Goal: Task Accomplishment & Management: Use online tool/utility

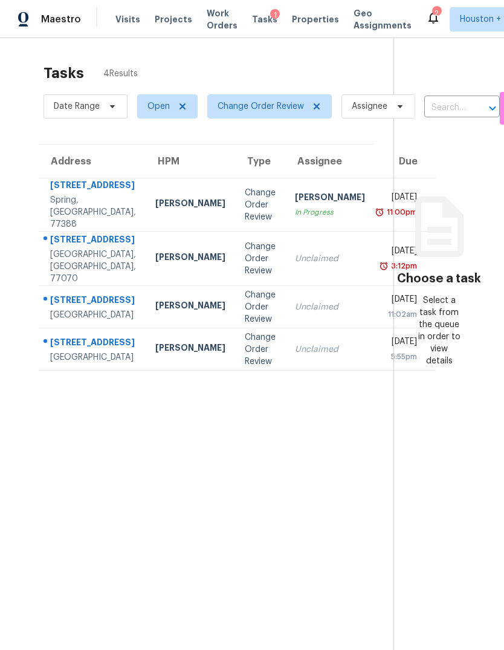
click at [384, 206] on div "[DATE]" at bounding box center [400, 198] width 33 height 15
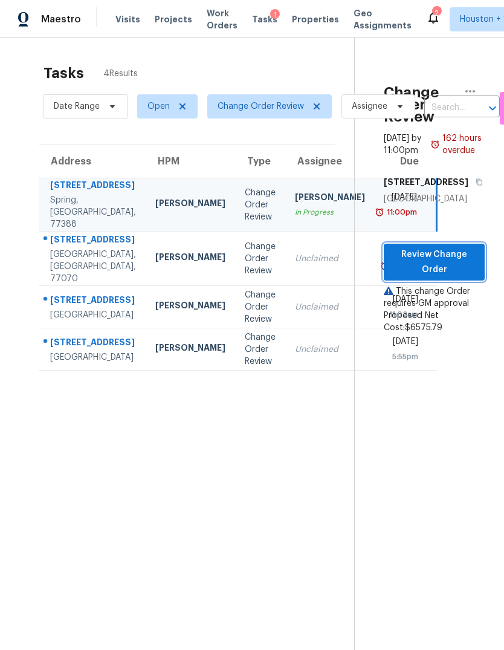
click at [449, 277] on span "Review Change Order" at bounding box center [434, 262] width 82 height 30
click at [295, 265] on div "Unclaimed" at bounding box center [330, 259] width 70 height 12
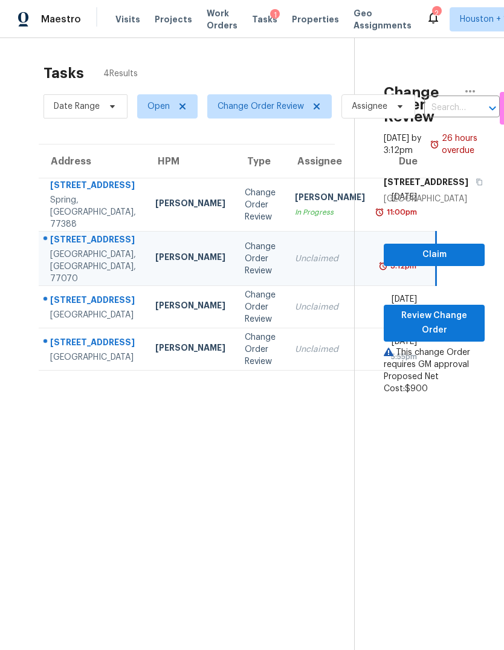
click at [384, 308] on div "Mon, Aug 25th 2025" at bounding box center [400, 300] width 33 height 15
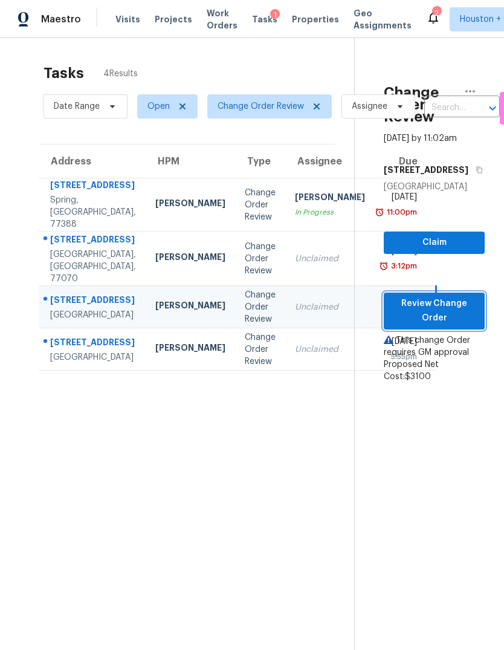
click at [444, 326] on span "Review Change Order" at bounding box center [434, 311] width 82 height 30
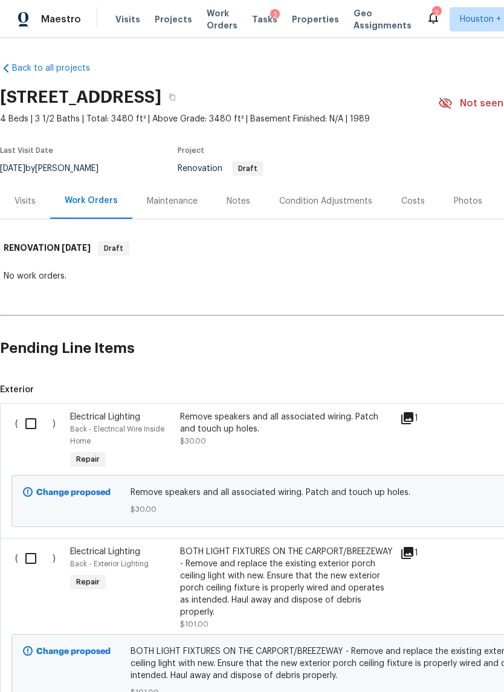
scroll to position [123, 150]
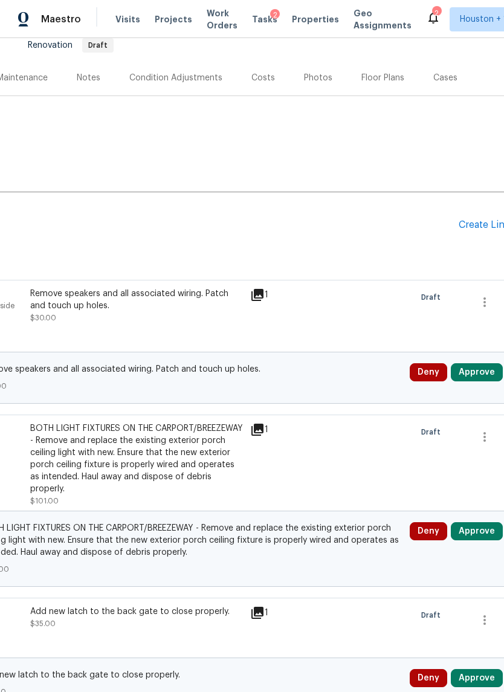
click at [482, 370] on button "Approve" at bounding box center [477, 372] width 52 height 18
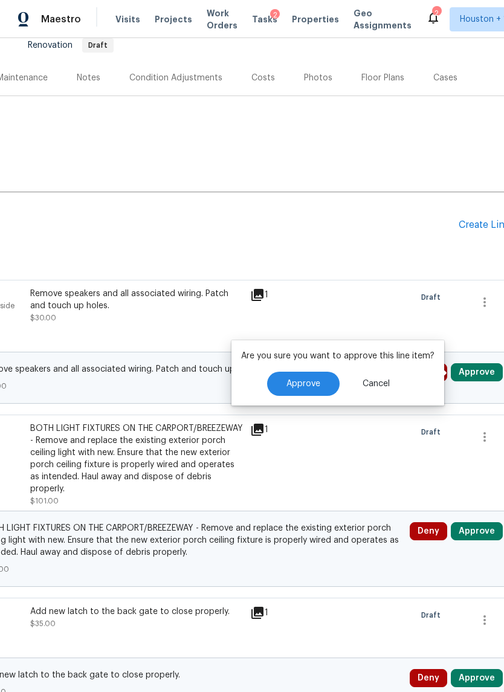
click at [319, 386] on button "Approve" at bounding box center [303, 384] width 73 height 24
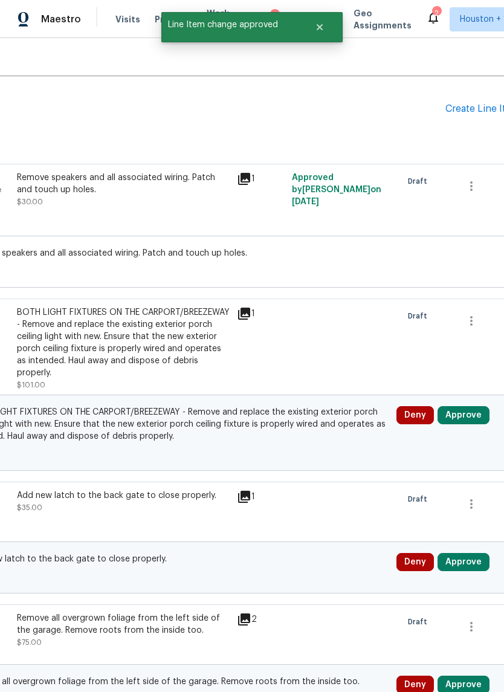
scroll to position [243, 163]
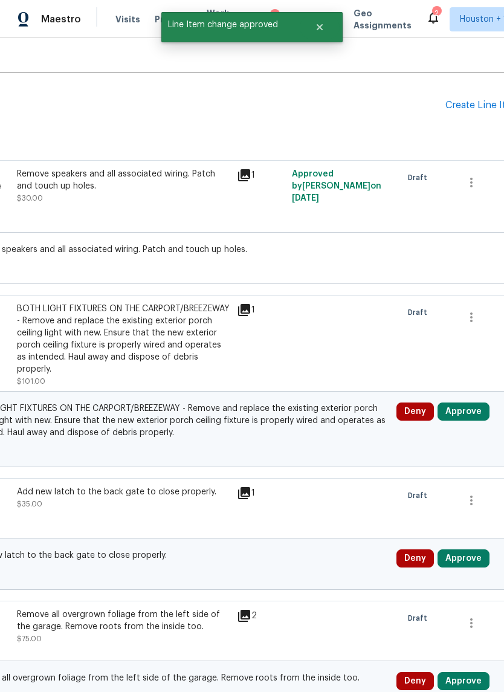
click at [468, 415] on button "Approve" at bounding box center [464, 412] width 52 height 18
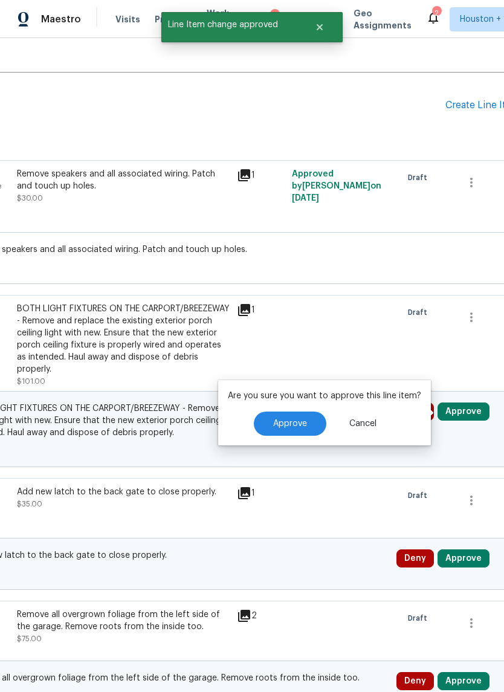
click at [301, 427] on span "Approve" at bounding box center [290, 423] width 34 height 9
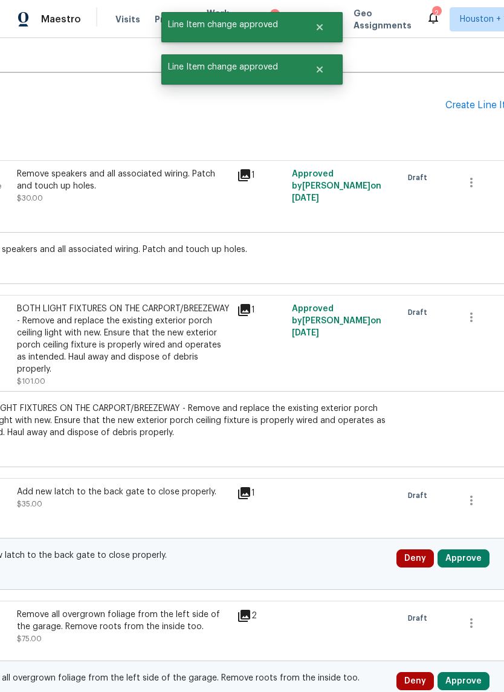
scroll to position [456, 164]
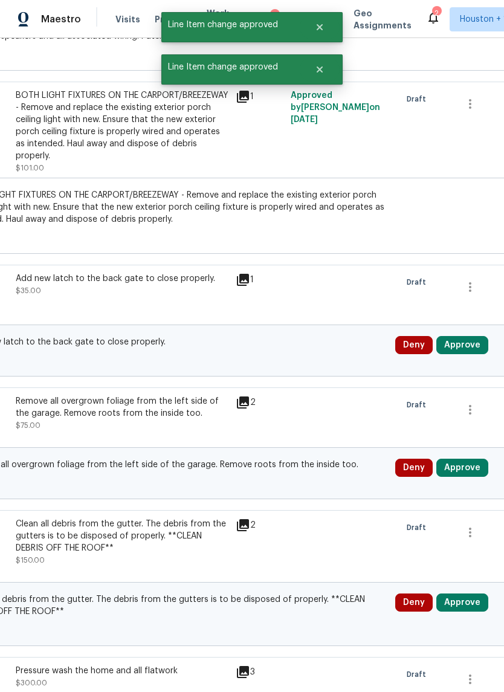
click at [465, 351] on button "Approve" at bounding box center [462, 345] width 52 height 18
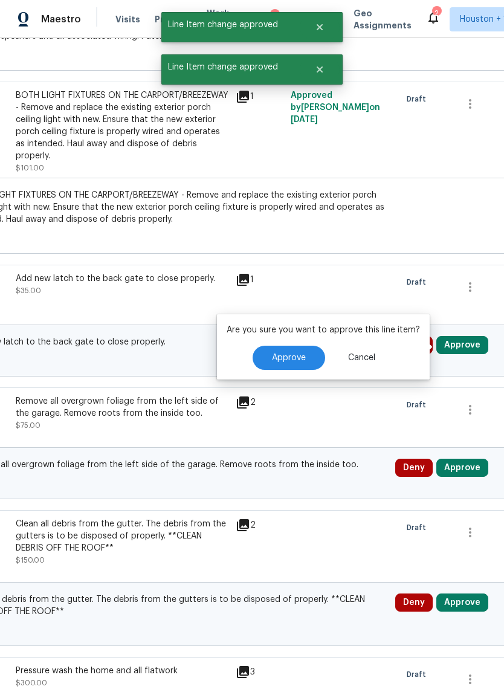
click at [301, 366] on button "Approve" at bounding box center [289, 358] width 73 height 24
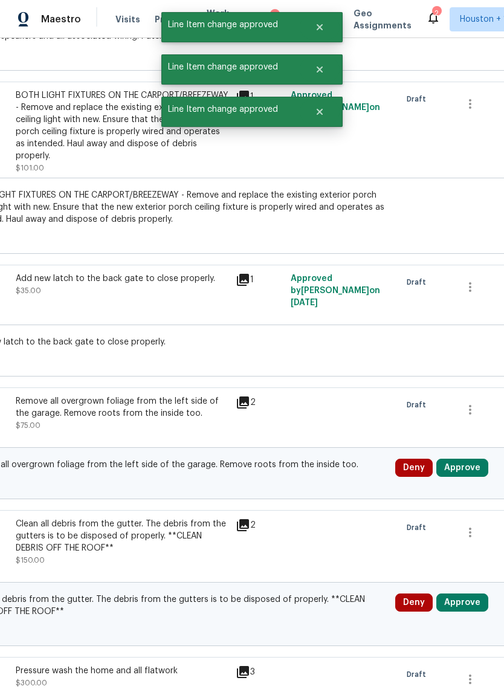
click at [471, 474] on button "Approve" at bounding box center [462, 468] width 52 height 18
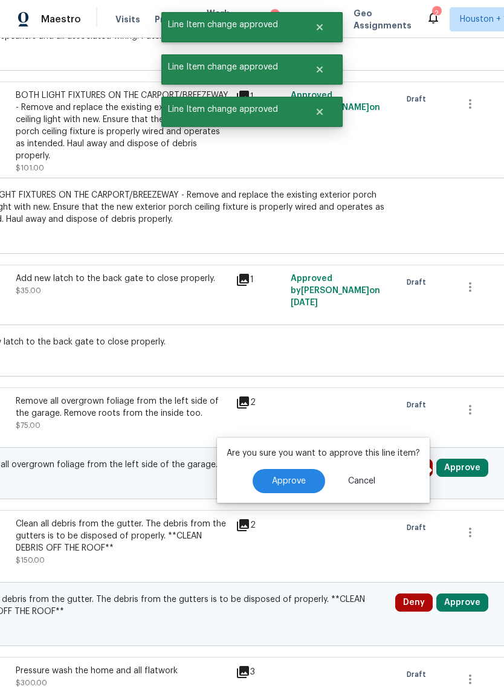
click at [294, 484] on span "Approve" at bounding box center [289, 481] width 34 height 9
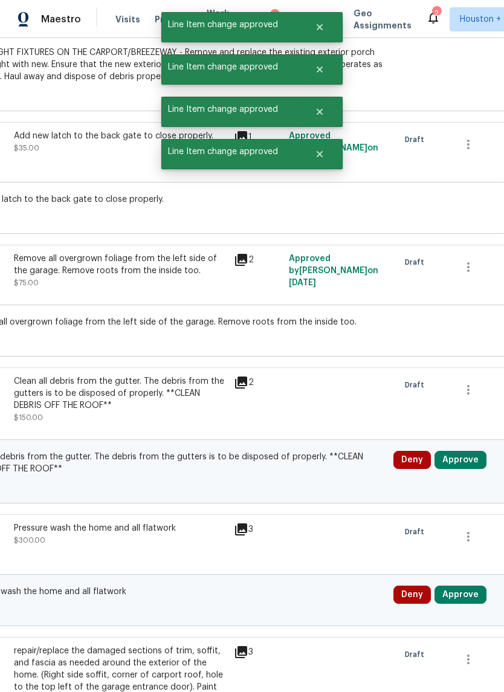
scroll to position [662, 165]
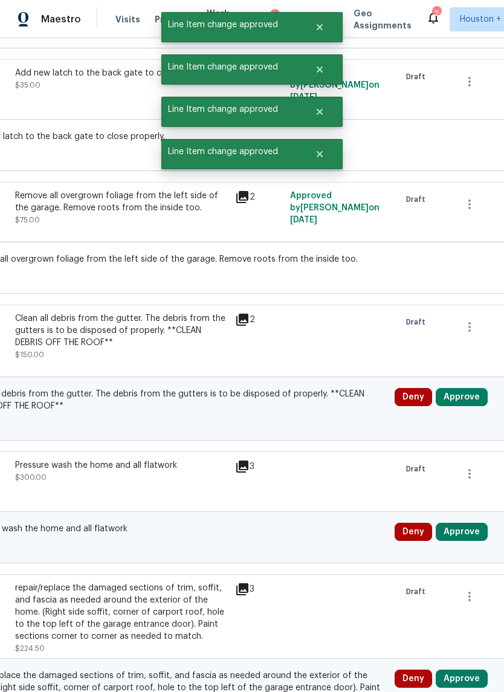
click at [459, 399] on button "Approve" at bounding box center [462, 397] width 52 height 18
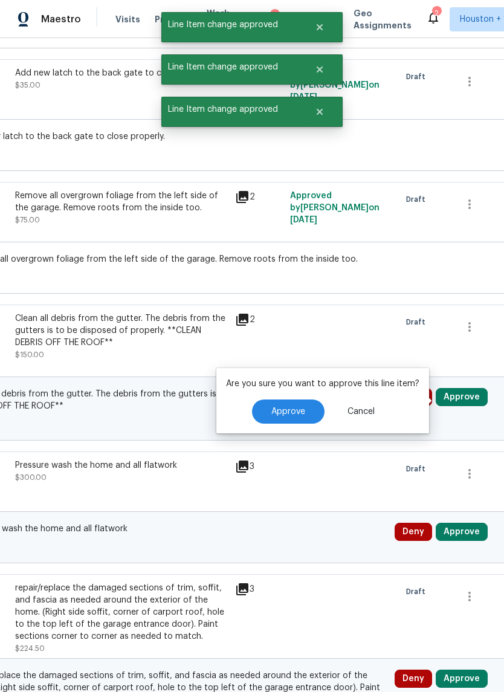
click at [290, 415] on span "Approve" at bounding box center [288, 411] width 34 height 9
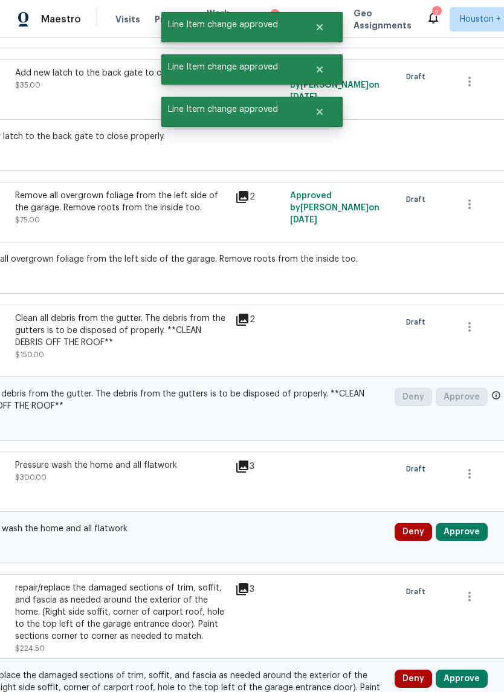
click at [471, 534] on button "Approve" at bounding box center [462, 532] width 52 height 18
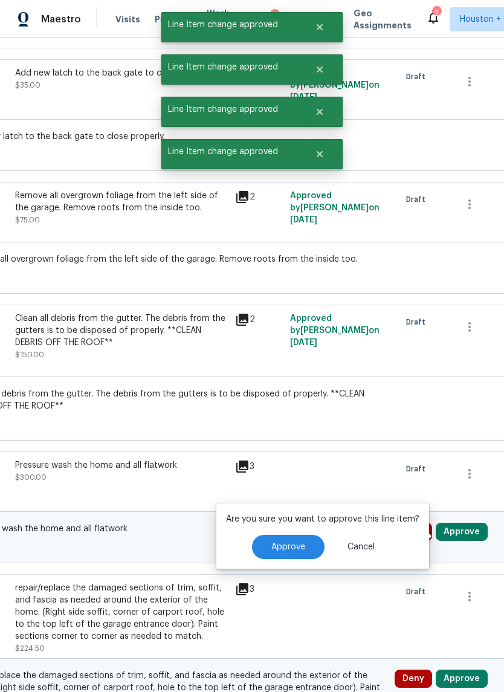
click at [300, 550] on span "Approve" at bounding box center [288, 547] width 34 height 9
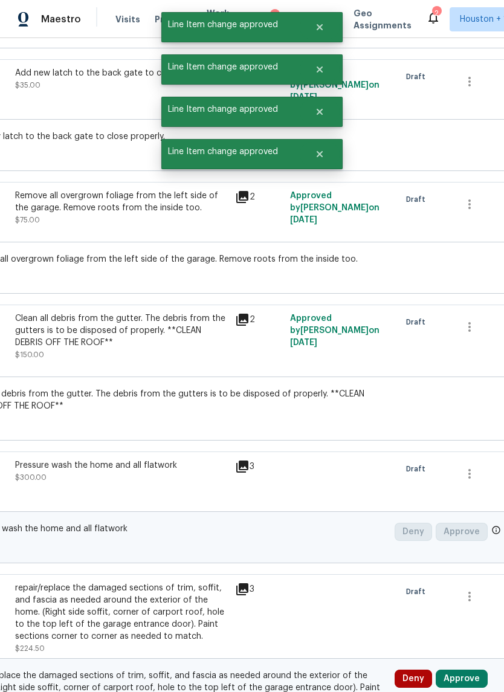
scroll to position [873, 146]
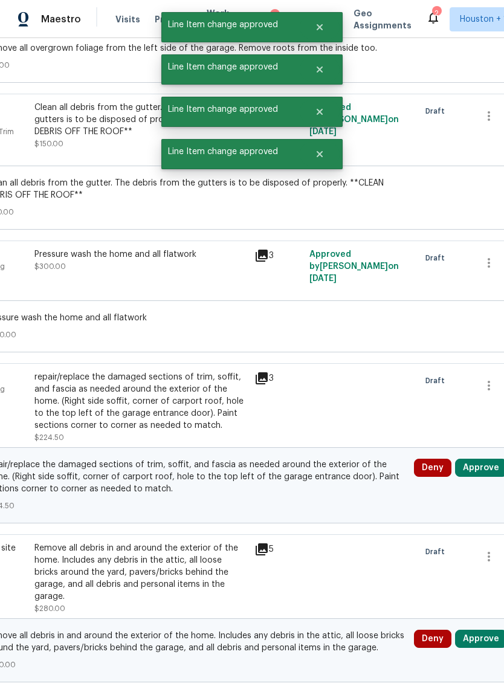
click at [481, 474] on button "Approve" at bounding box center [481, 468] width 52 height 18
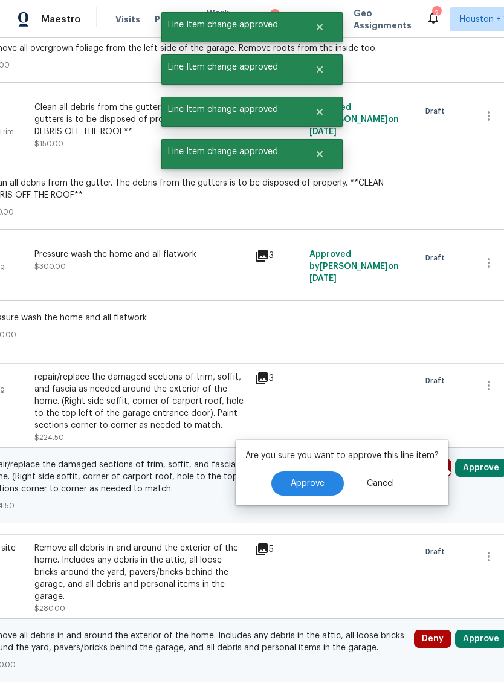
click at [300, 494] on button "Approve" at bounding box center [307, 483] width 73 height 24
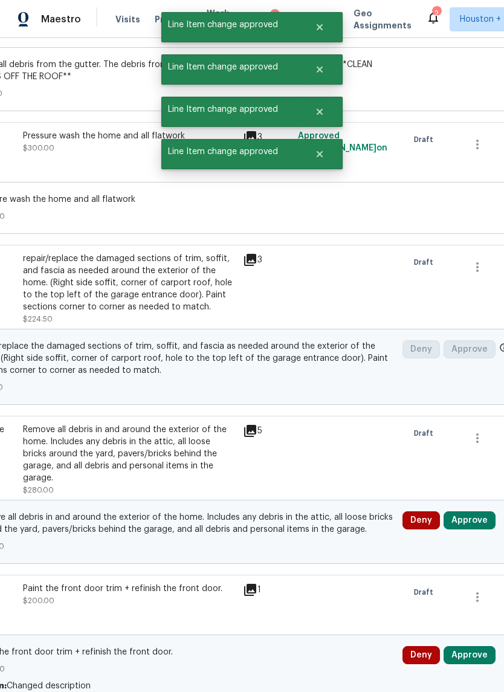
scroll to position [1098, 162]
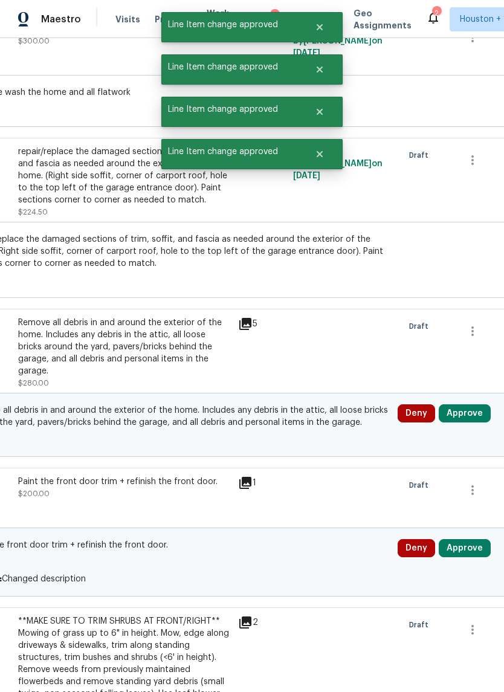
click at [476, 414] on button "Approve" at bounding box center [465, 413] width 52 height 18
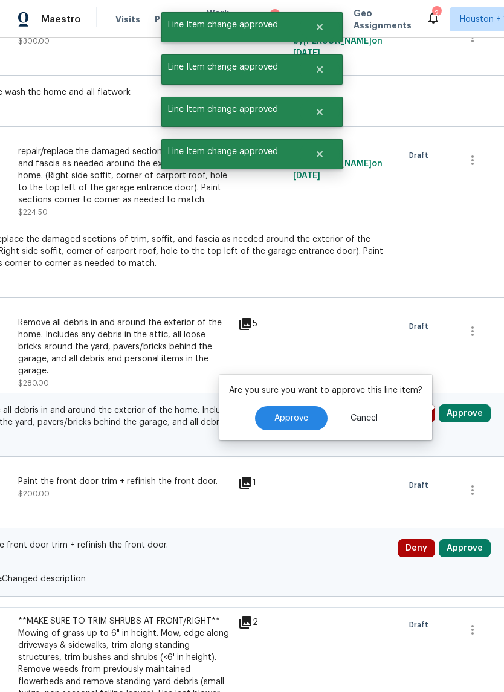
click at [293, 425] on button "Approve" at bounding box center [291, 418] width 73 height 24
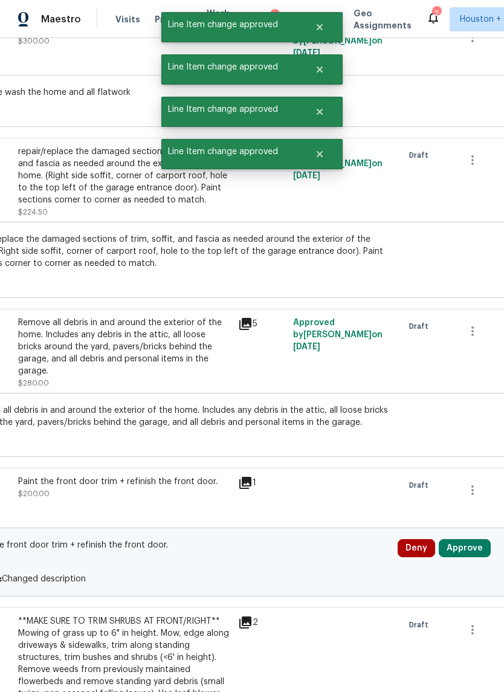
click at [471, 547] on button "Approve" at bounding box center [465, 548] width 52 height 18
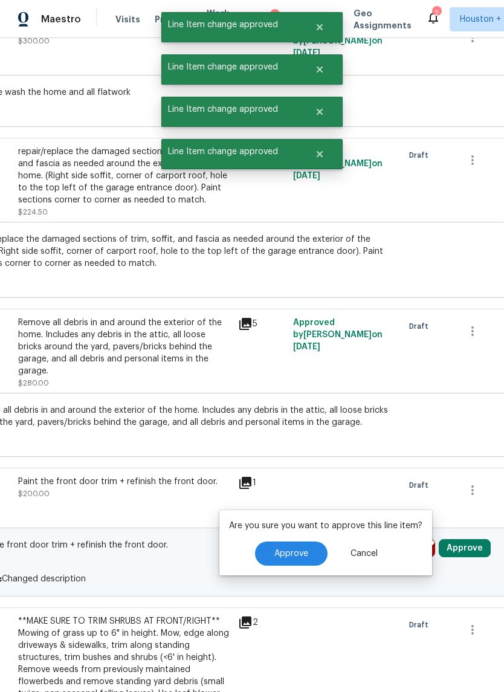
click at [305, 557] on span "Approve" at bounding box center [291, 553] width 34 height 9
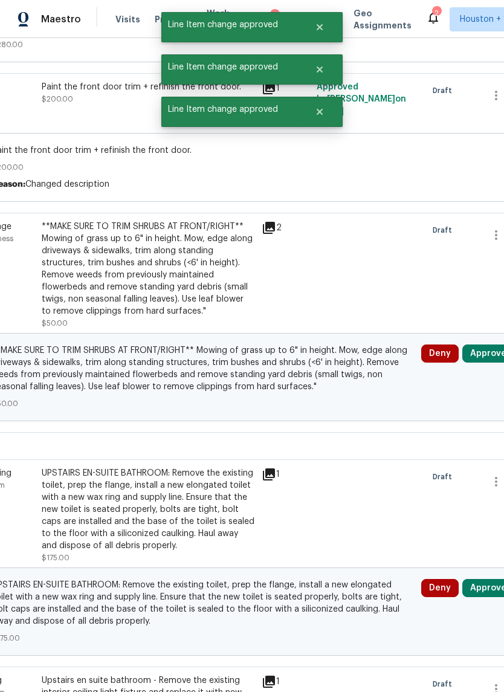
scroll to position [1494, 137]
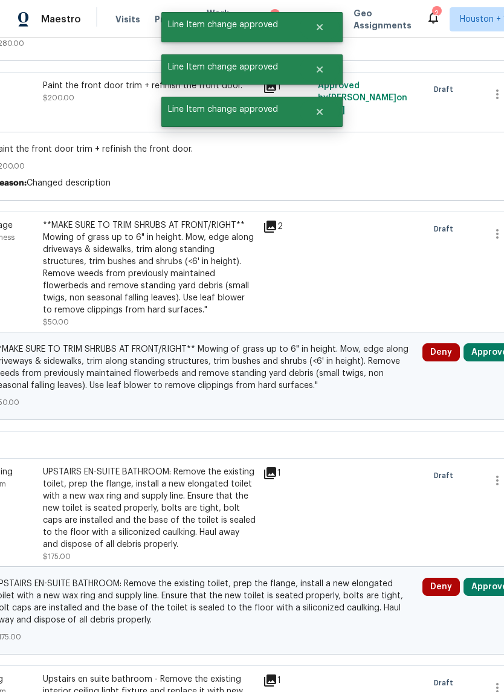
click at [490, 346] on button "Approve" at bounding box center [490, 352] width 52 height 18
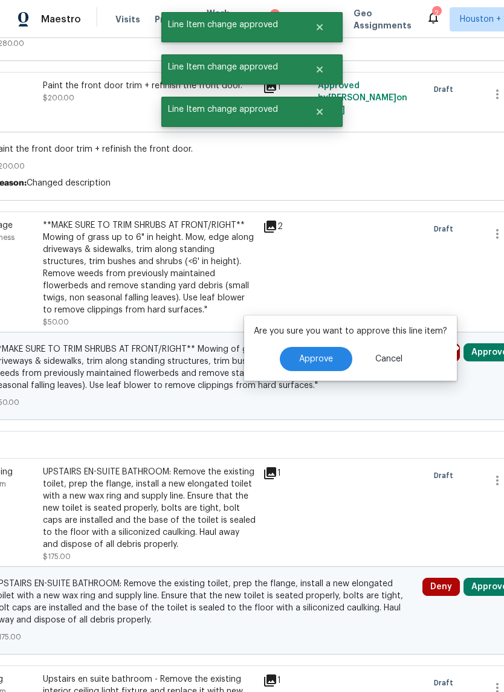
click at [327, 370] on button "Approve" at bounding box center [316, 359] width 73 height 24
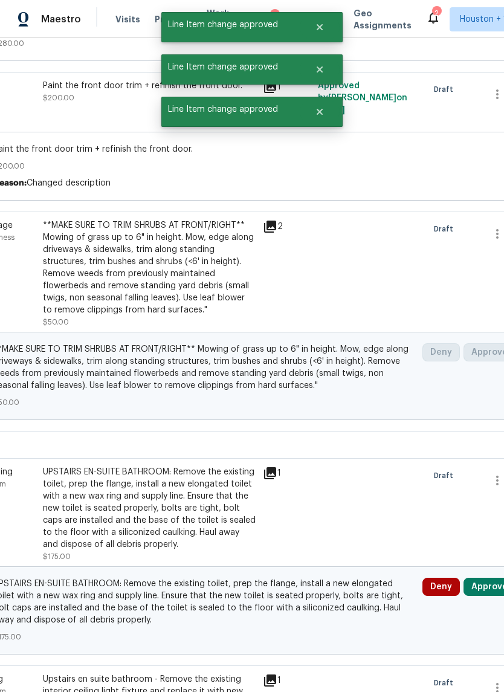
scroll to position [1628, 156]
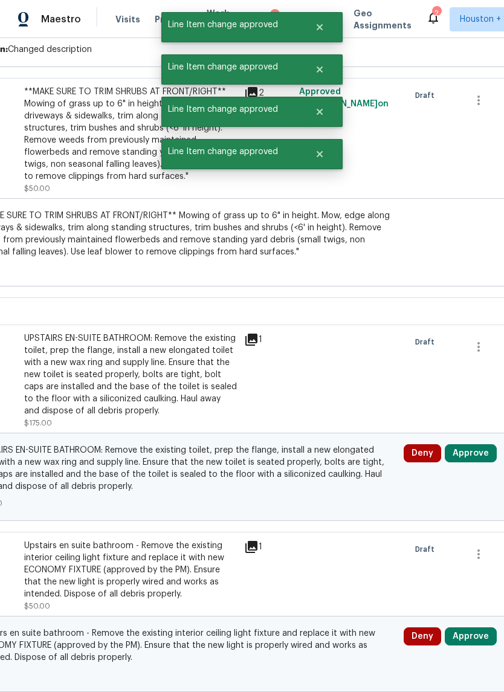
click at [470, 455] on button "Approve" at bounding box center [471, 453] width 52 height 18
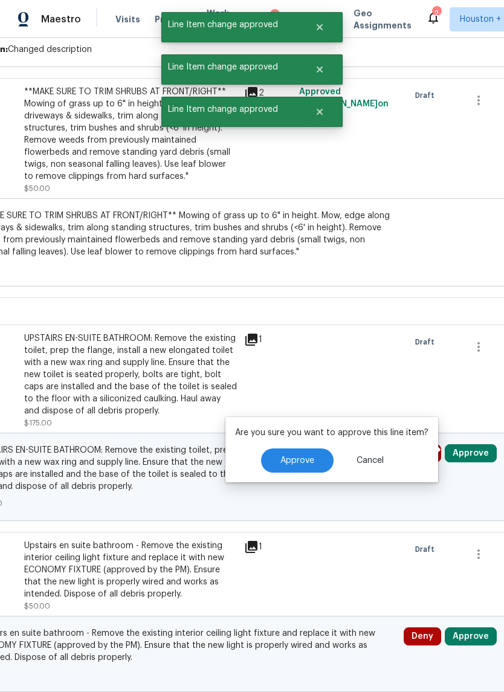
click at [300, 467] on button "Approve" at bounding box center [297, 460] width 73 height 24
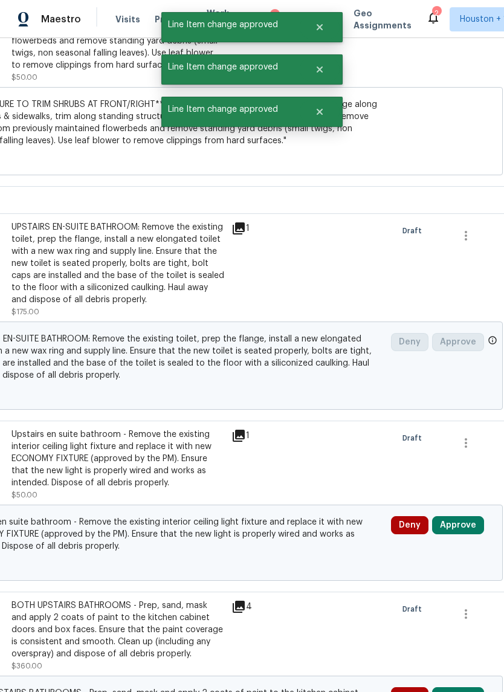
scroll to position [1842, 178]
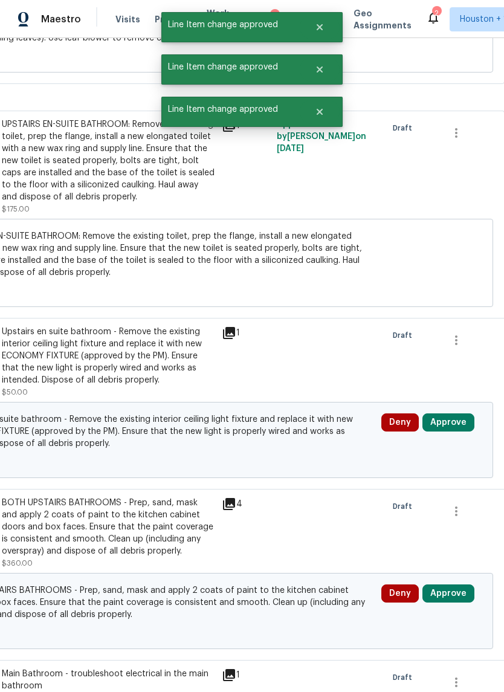
click at [458, 427] on button "Approve" at bounding box center [448, 422] width 52 height 18
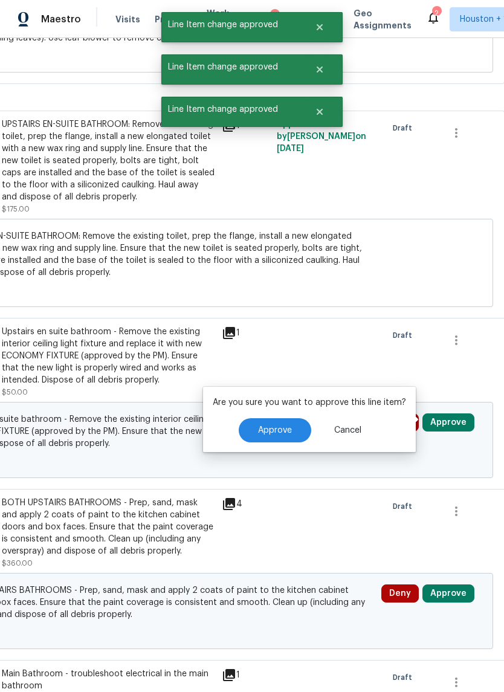
click at [302, 431] on button "Approve" at bounding box center [275, 430] width 73 height 24
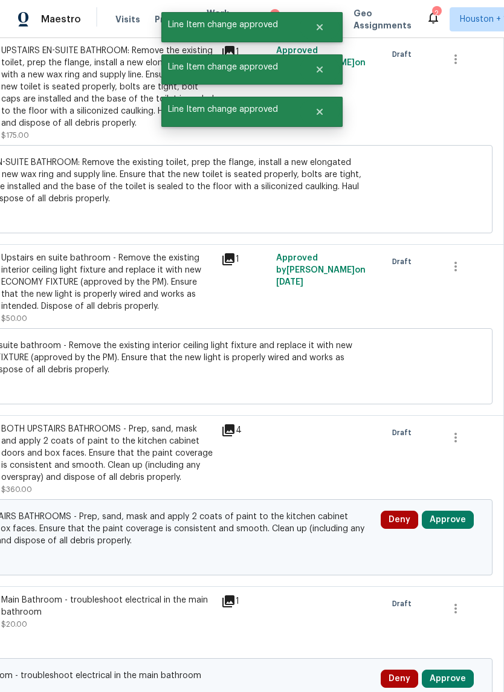
scroll to position [1995, 172]
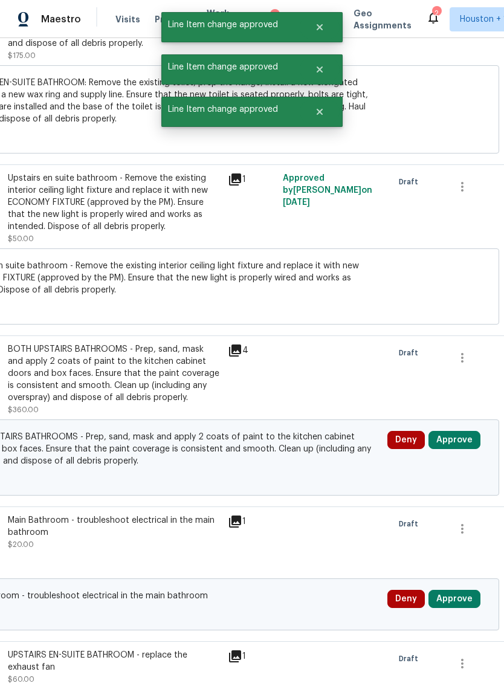
click at [460, 437] on button "Approve" at bounding box center [455, 440] width 52 height 18
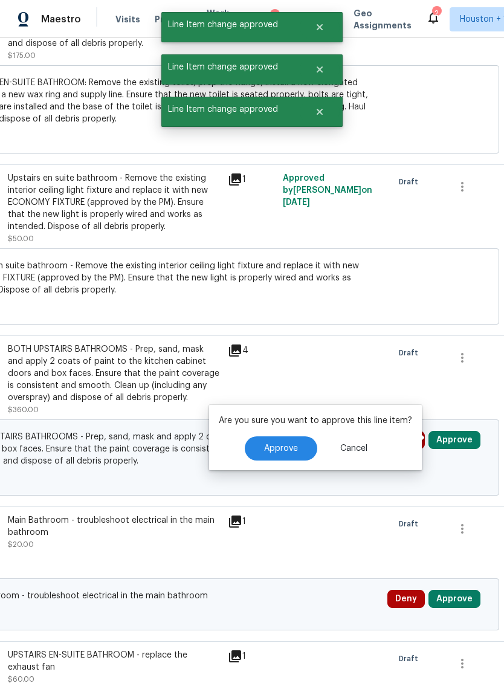
click at [286, 454] on button "Approve" at bounding box center [281, 448] width 73 height 24
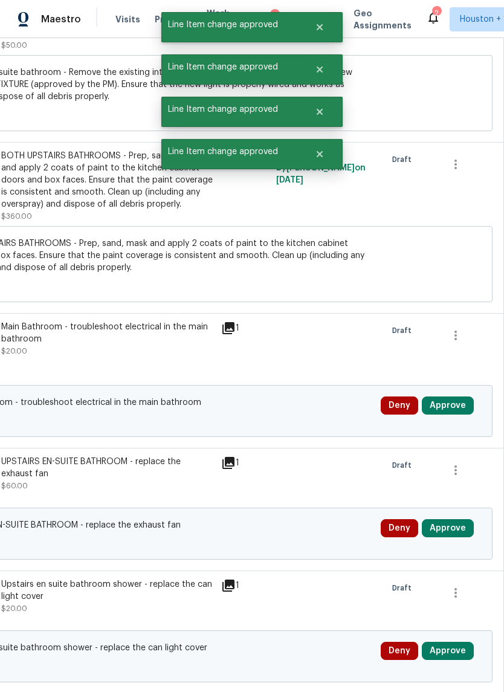
scroll to position [2189, 179]
click at [462, 412] on button "Approve" at bounding box center [448, 405] width 52 height 18
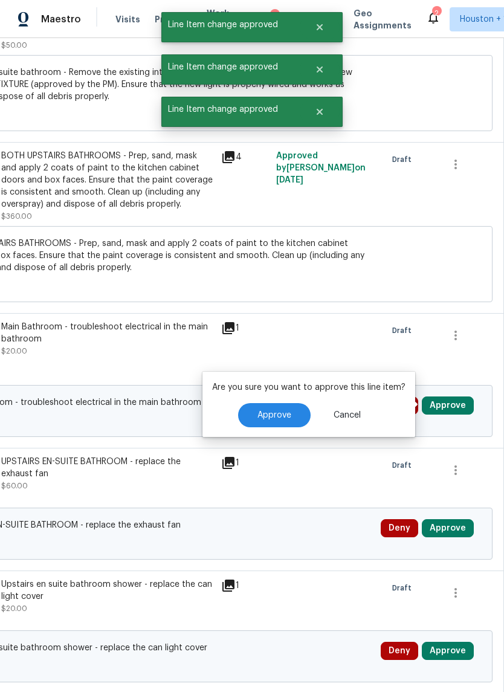
click at [294, 419] on button "Approve" at bounding box center [274, 415] width 73 height 24
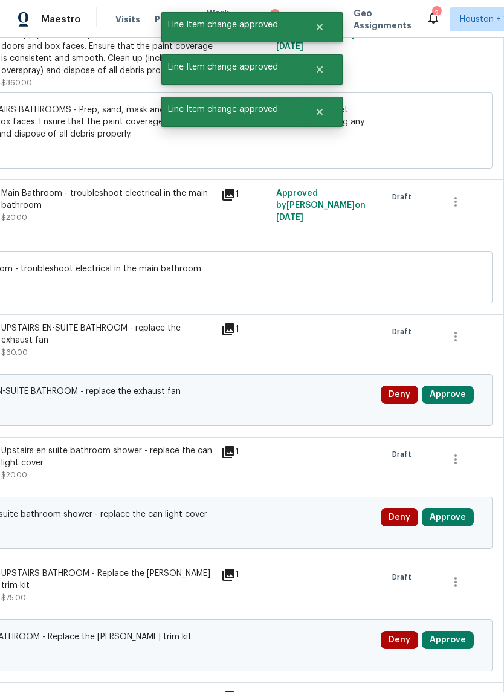
scroll to position [2324, 179]
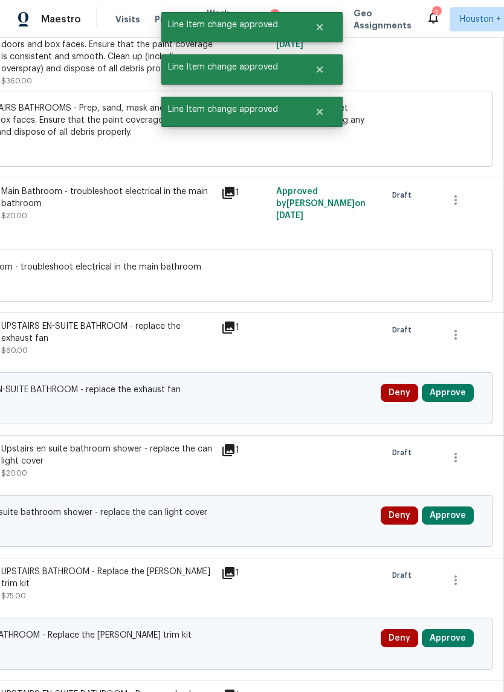
click at [459, 393] on button "Approve" at bounding box center [448, 393] width 52 height 18
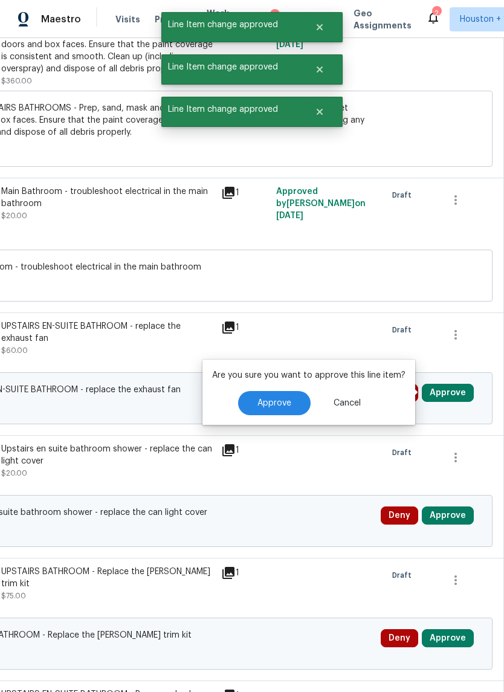
click at [285, 401] on span "Approve" at bounding box center [274, 403] width 34 height 9
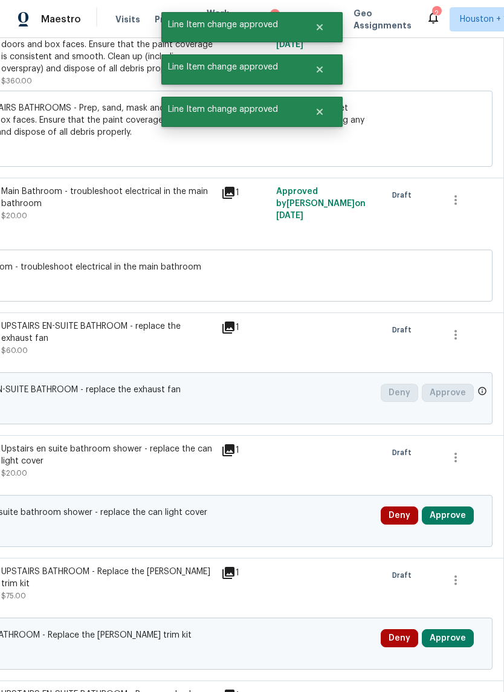
click at [460, 514] on button "Approve" at bounding box center [448, 515] width 52 height 18
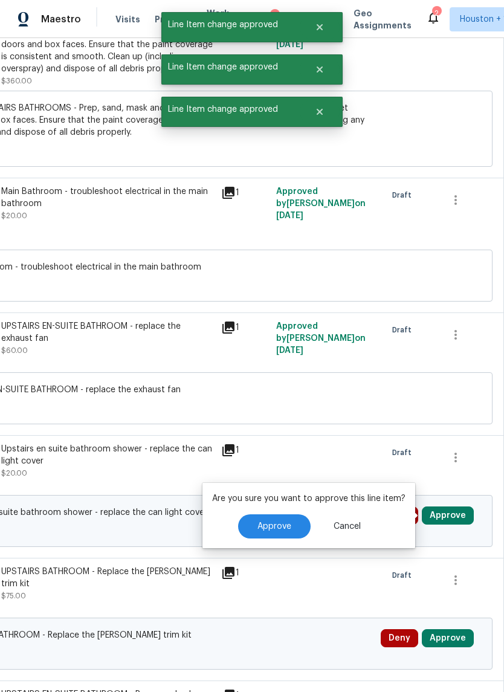
click at [288, 526] on span "Approve" at bounding box center [274, 526] width 34 height 9
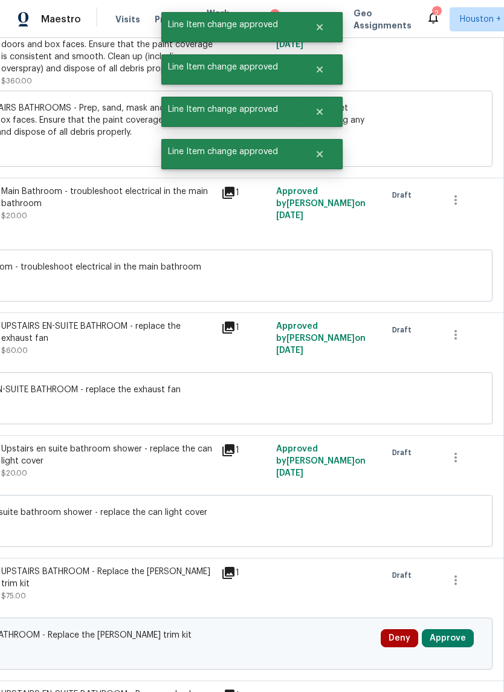
scroll to position [2486, 166]
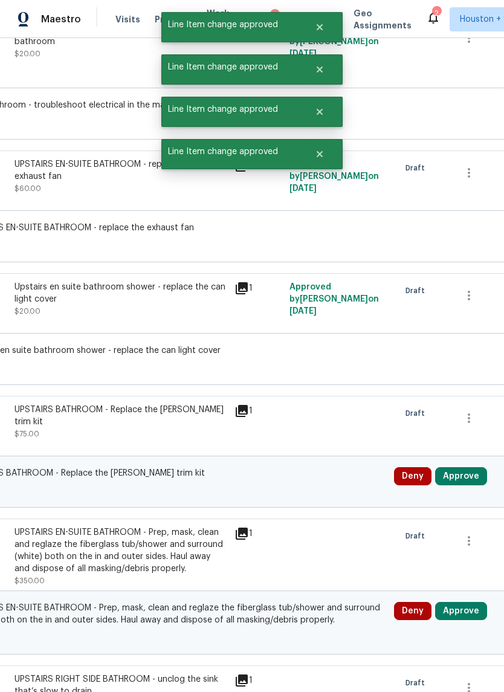
click at [465, 484] on button "Approve" at bounding box center [461, 476] width 52 height 18
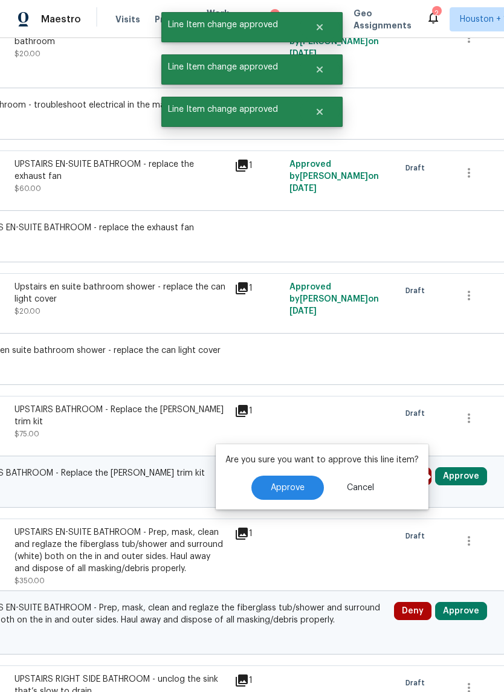
click at [295, 494] on button "Approve" at bounding box center [287, 488] width 73 height 24
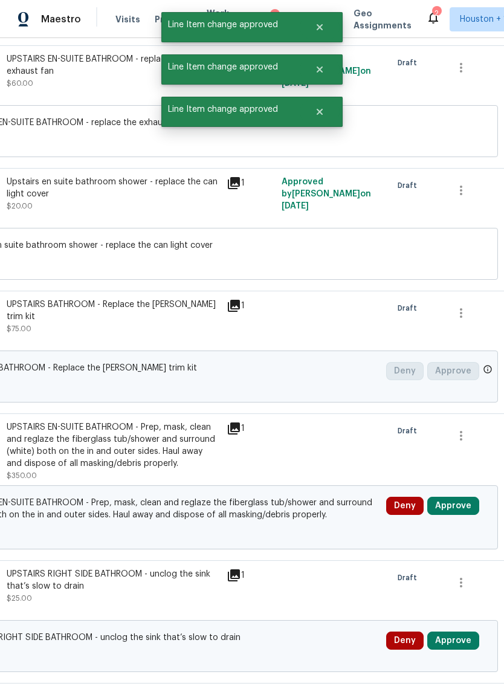
scroll to position [2721, 173]
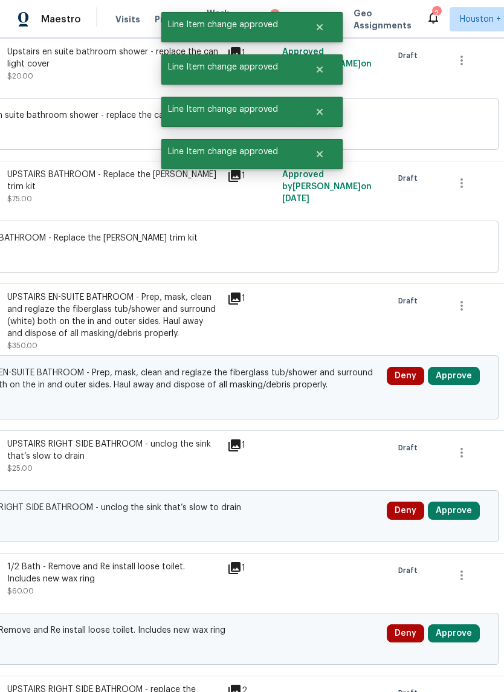
click at [469, 373] on button "Approve" at bounding box center [454, 376] width 52 height 18
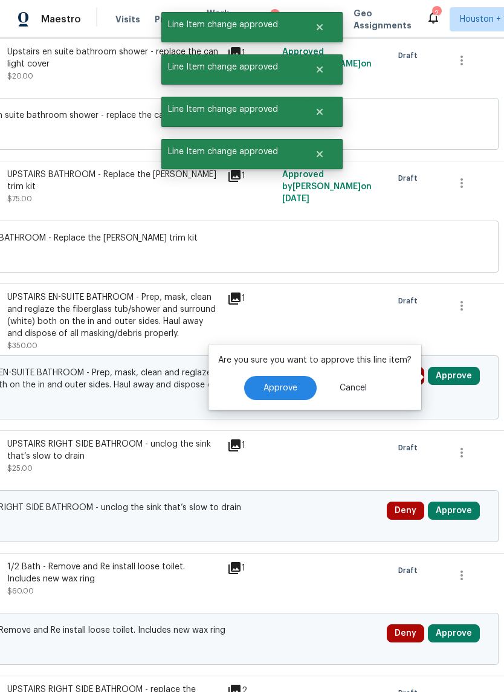
click at [299, 392] on button "Approve" at bounding box center [280, 388] width 73 height 24
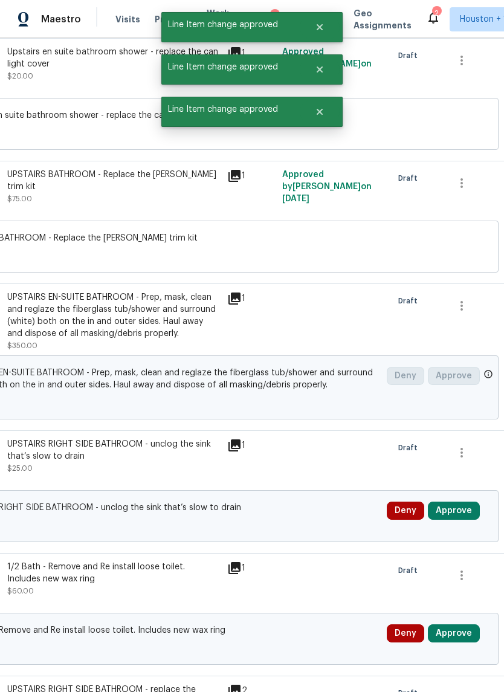
click at [470, 507] on button "Approve" at bounding box center [454, 511] width 52 height 18
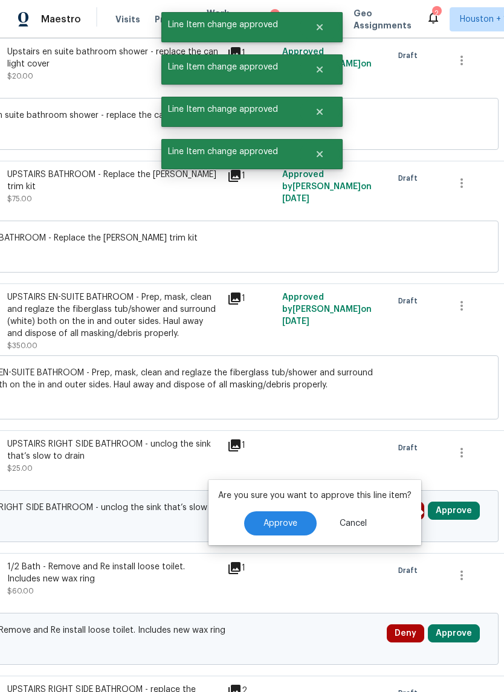
click at [296, 520] on button "Approve" at bounding box center [280, 523] width 73 height 24
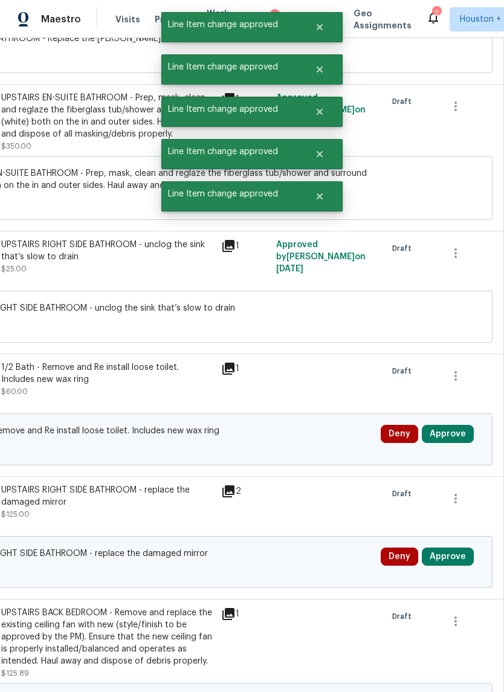
scroll to position [2920, 179]
click at [459, 443] on button "Approve" at bounding box center [448, 434] width 52 height 18
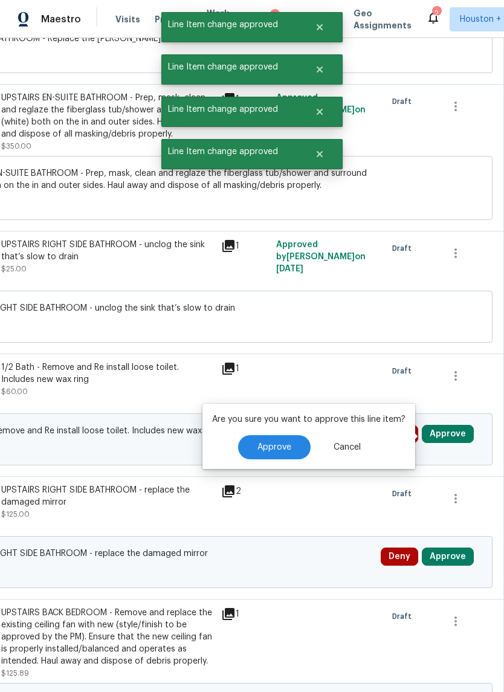
click at [293, 459] on button "Approve" at bounding box center [274, 447] width 73 height 24
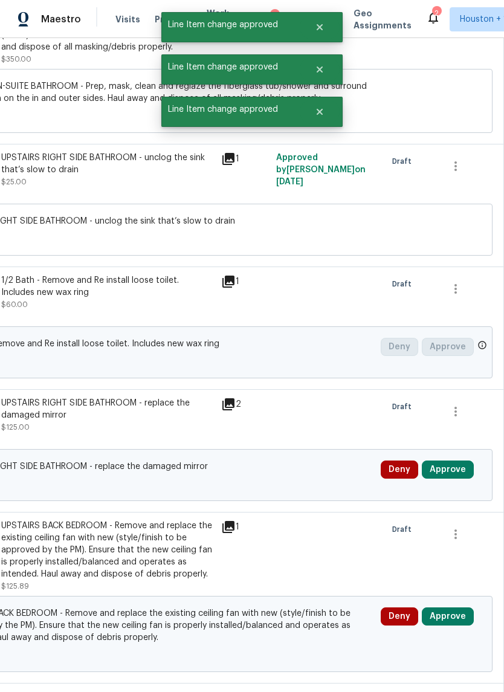
scroll to position [3071, 170]
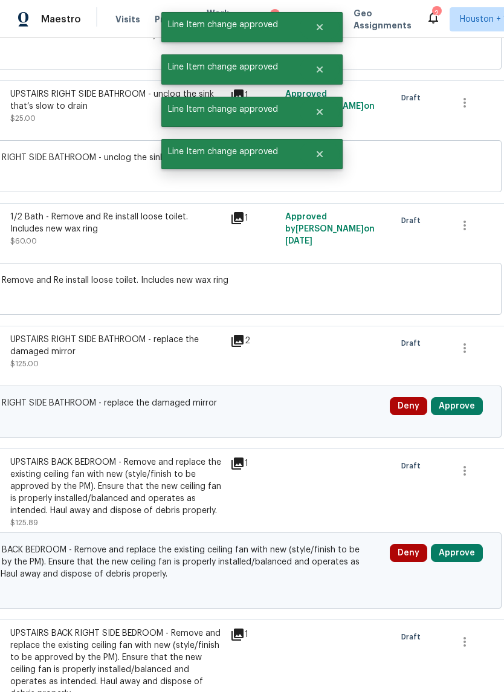
click at [467, 403] on button "Approve" at bounding box center [457, 406] width 52 height 18
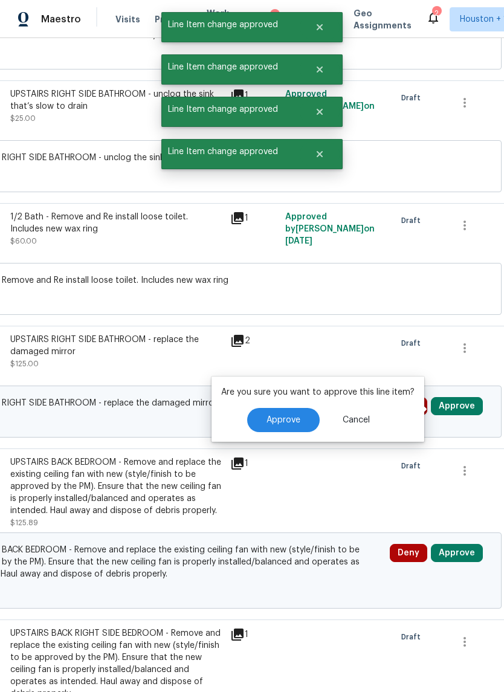
click at [293, 424] on span "Approve" at bounding box center [284, 420] width 34 height 9
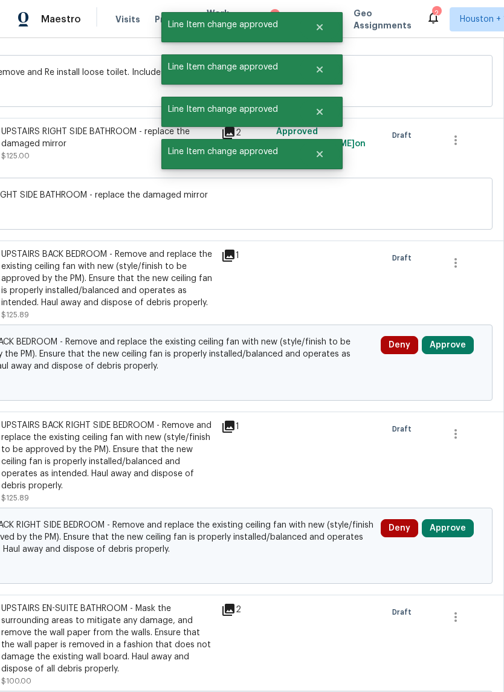
scroll to position [3279, 179]
click at [465, 345] on button "Approve" at bounding box center [448, 345] width 52 height 18
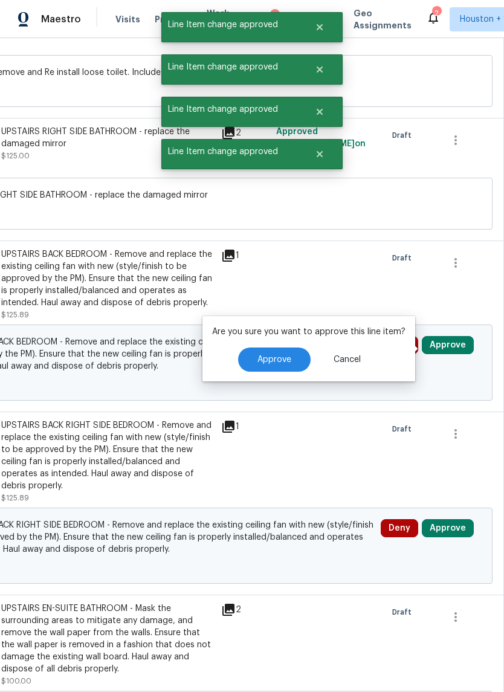
click at [286, 370] on button "Approve" at bounding box center [274, 360] width 73 height 24
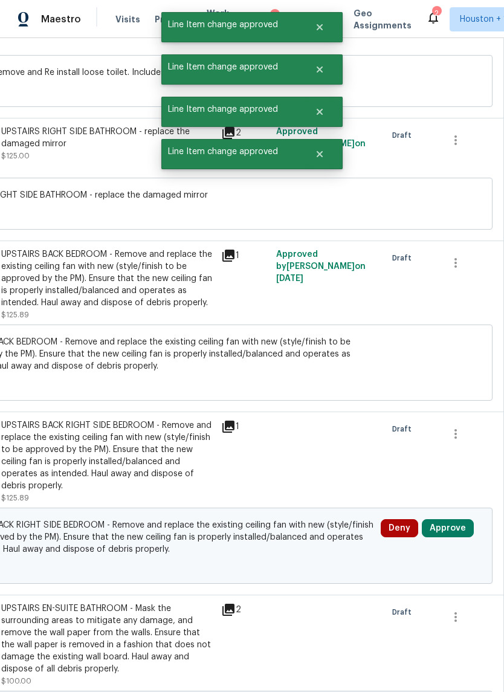
click at [450, 535] on button "Approve" at bounding box center [448, 528] width 52 height 18
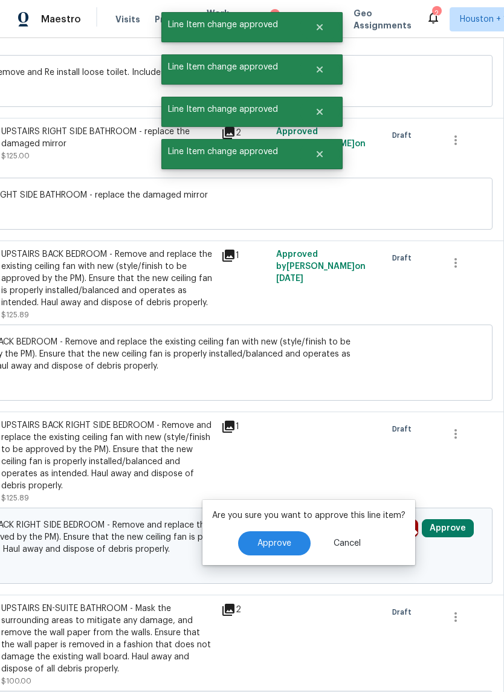
click at [285, 534] on button "Approve" at bounding box center [274, 543] width 73 height 24
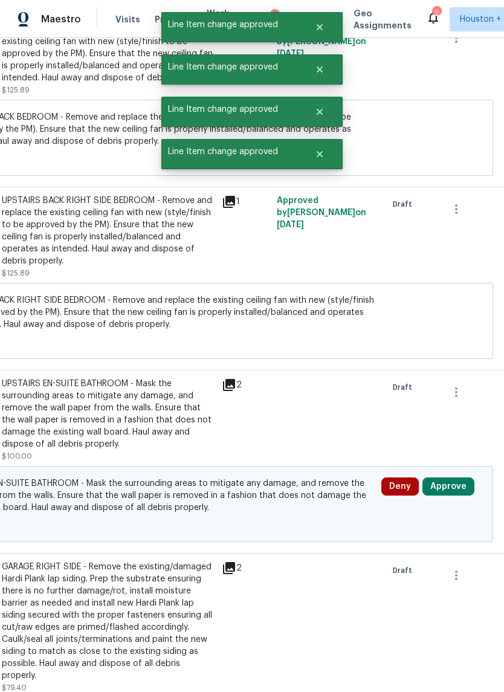
scroll to position [3539, 178]
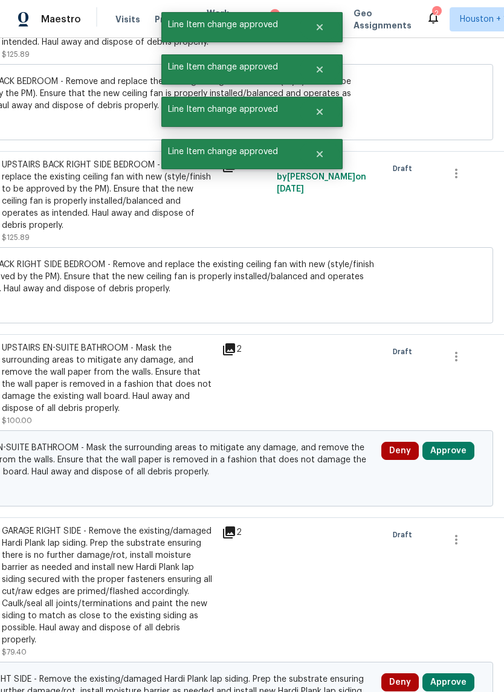
click at [457, 460] on button "Approve" at bounding box center [448, 451] width 52 height 18
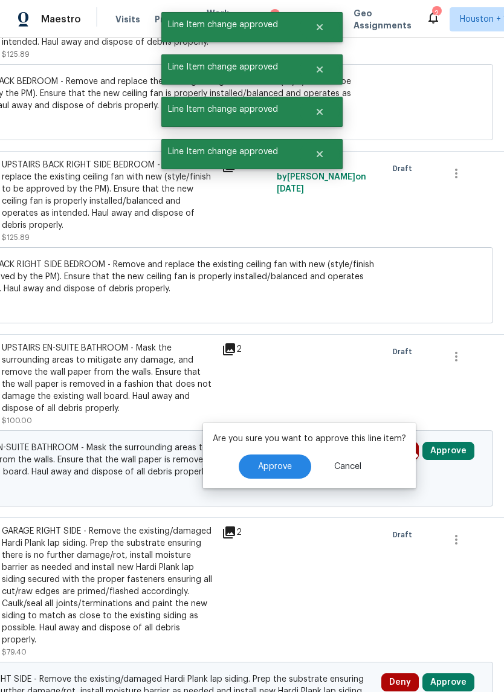
click at [282, 465] on span "Approve" at bounding box center [275, 466] width 34 height 9
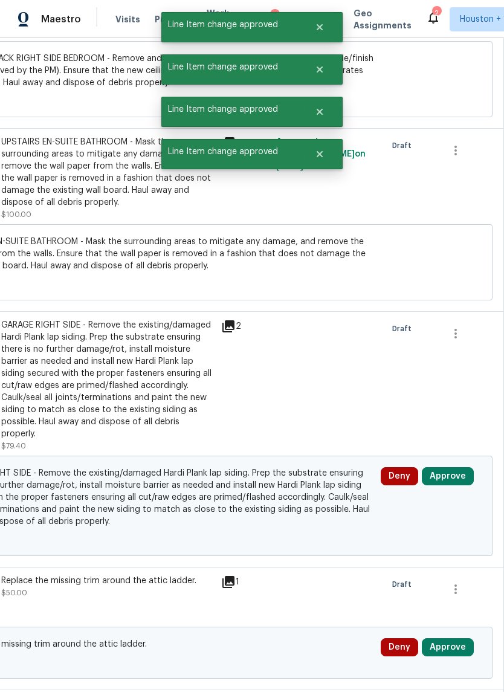
scroll to position [3745, 179]
click at [454, 481] on button "Approve" at bounding box center [448, 476] width 52 height 18
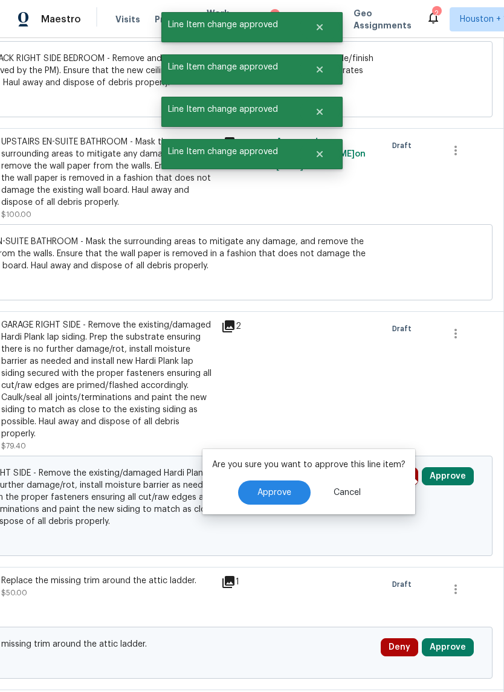
click at [288, 484] on button "Approve" at bounding box center [274, 492] width 73 height 24
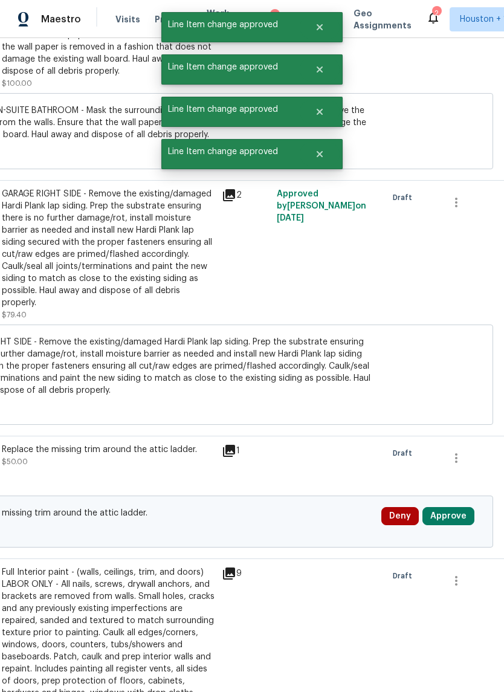
scroll to position [3974, 174]
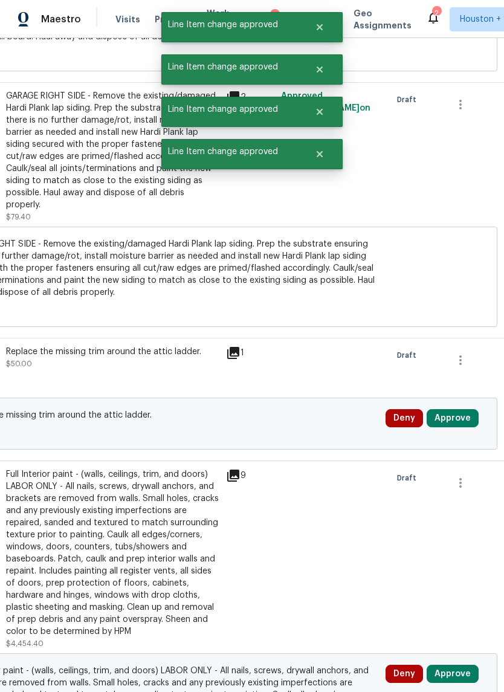
click at [456, 426] on button "Approve" at bounding box center [453, 418] width 52 height 18
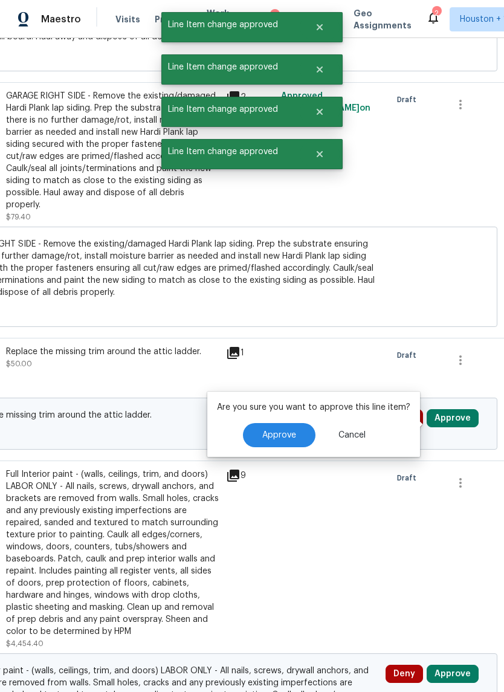
click at [279, 438] on span "Approve" at bounding box center [279, 435] width 34 height 9
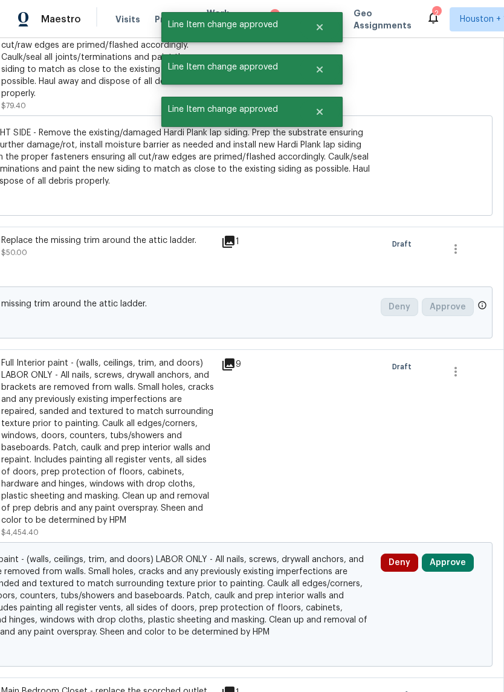
scroll to position [4163, 179]
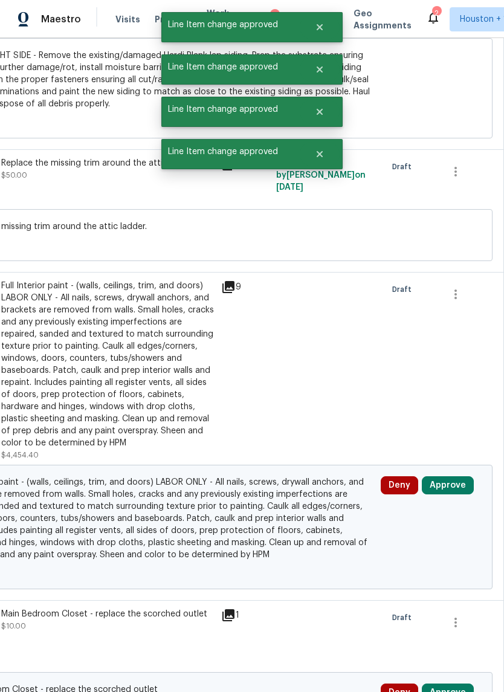
click at [456, 493] on button "Approve" at bounding box center [448, 485] width 52 height 18
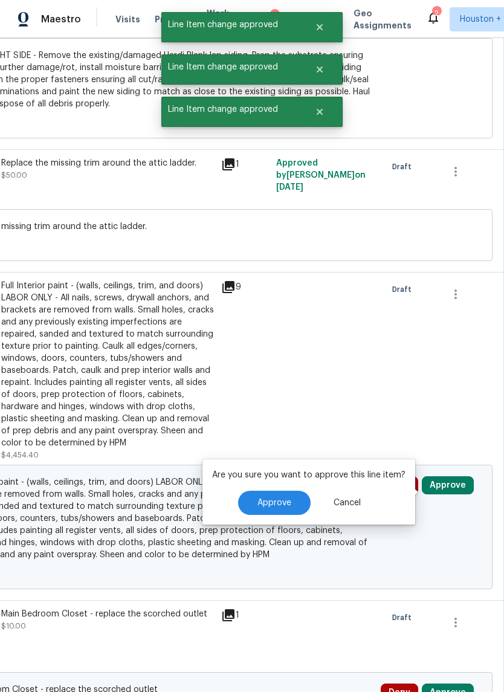
click at [290, 505] on button "Approve" at bounding box center [274, 503] width 73 height 24
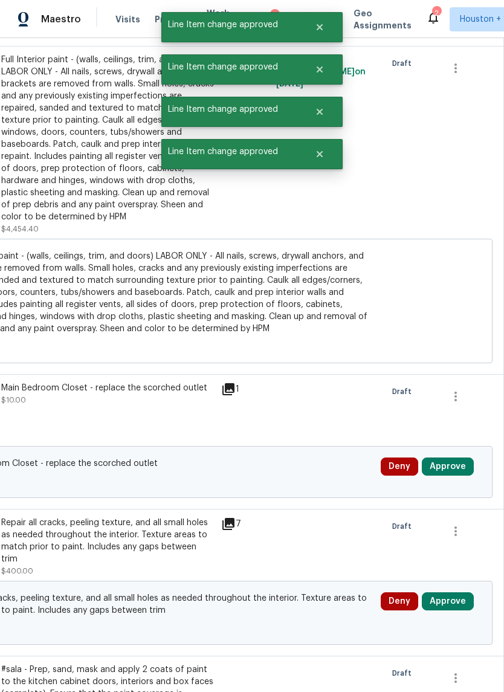
click at [458, 471] on button "Approve" at bounding box center [448, 467] width 52 height 18
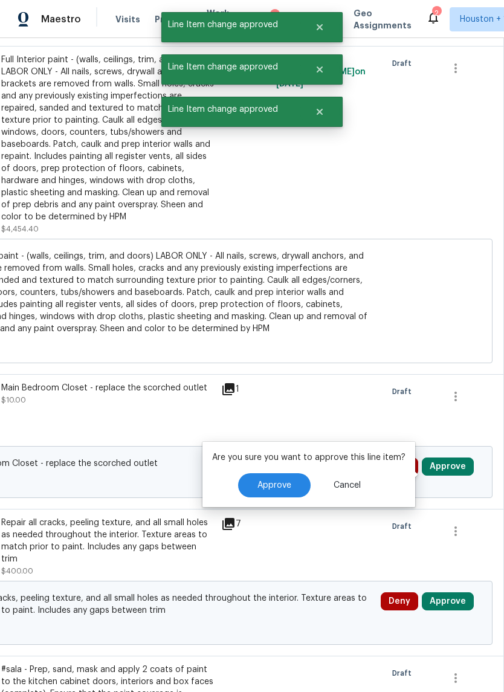
click at [284, 482] on span "Approve" at bounding box center [274, 485] width 34 height 9
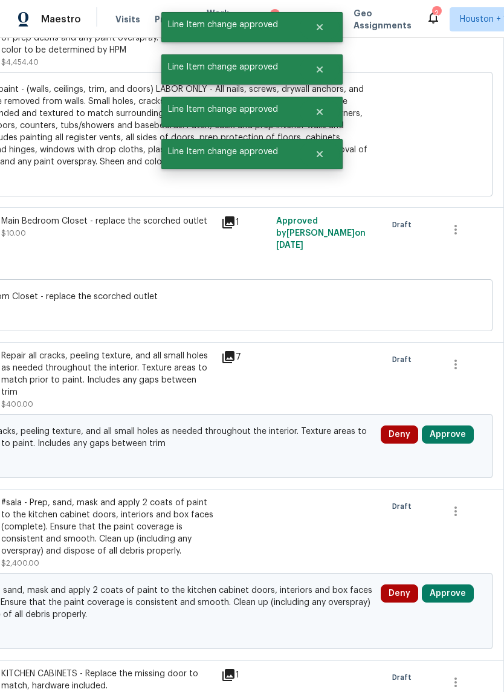
scroll to position [4556, 179]
click at [456, 444] on button "Approve" at bounding box center [448, 434] width 52 height 18
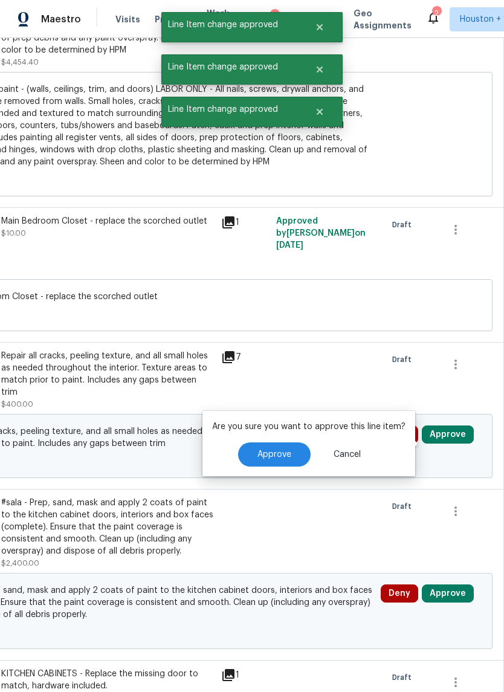
click at [288, 456] on span "Approve" at bounding box center [274, 454] width 34 height 9
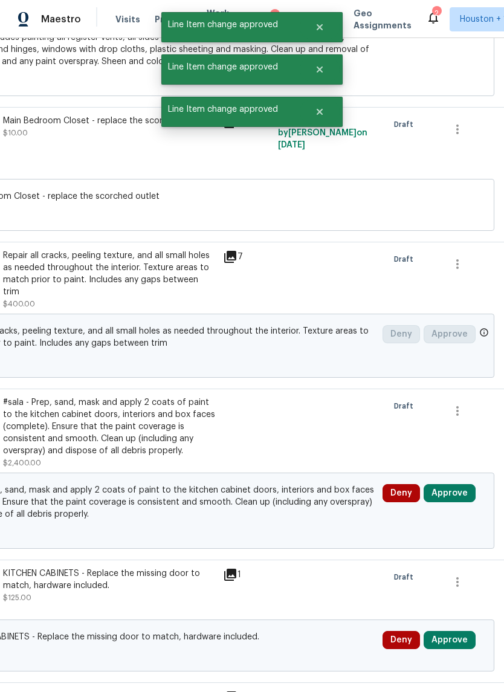
scroll to position [4732, 155]
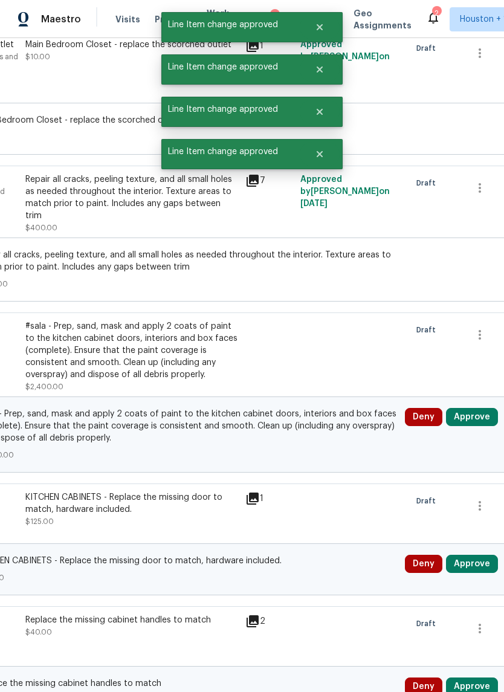
click at [479, 425] on button "Approve" at bounding box center [472, 417] width 52 height 18
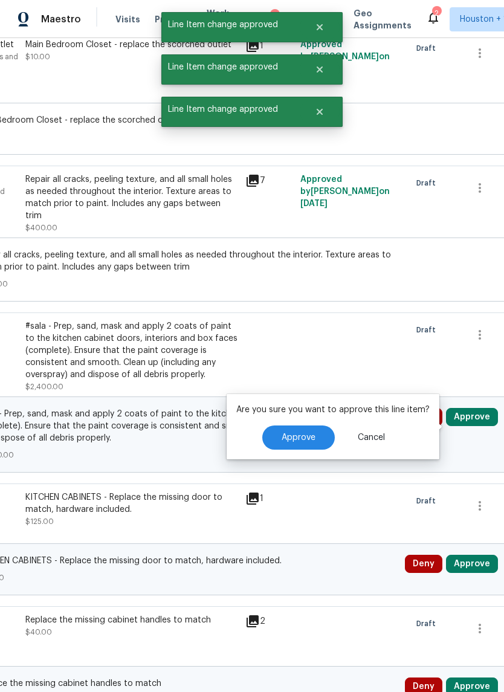
click at [302, 440] on span "Approve" at bounding box center [299, 437] width 34 height 9
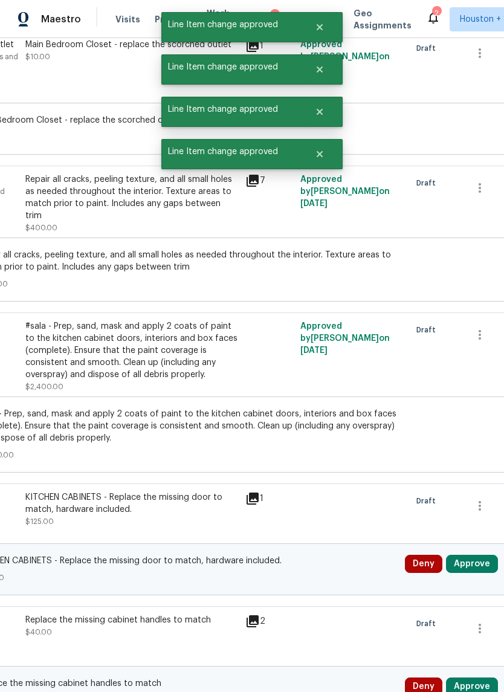
click at [476, 573] on button "Approve" at bounding box center [472, 564] width 52 height 18
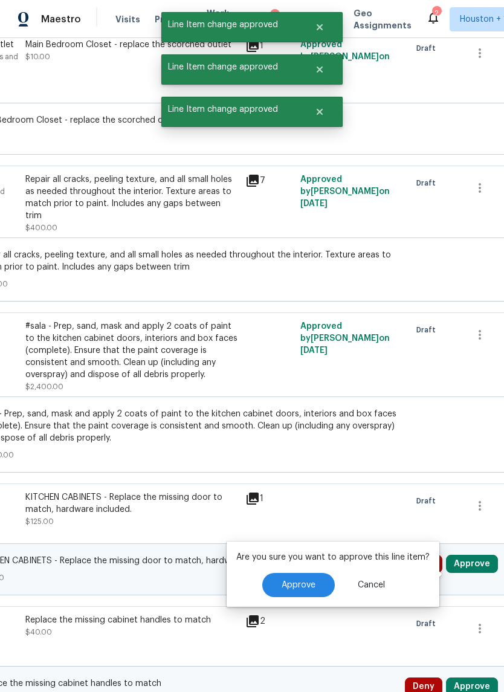
click at [311, 581] on span "Approve" at bounding box center [299, 585] width 34 height 9
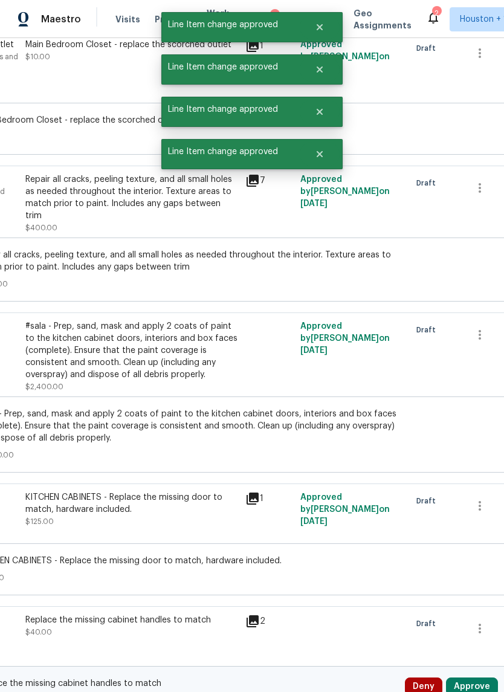
scroll to position [4915, 173]
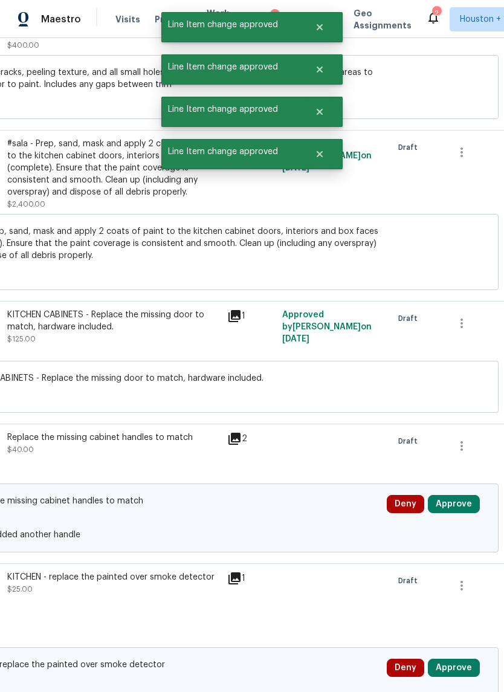
click at [462, 513] on button "Approve" at bounding box center [454, 504] width 52 height 18
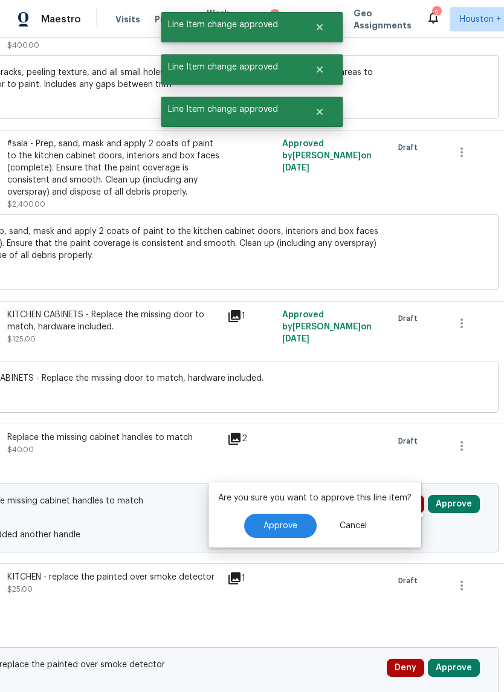
click at [284, 527] on span "Approve" at bounding box center [281, 526] width 34 height 9
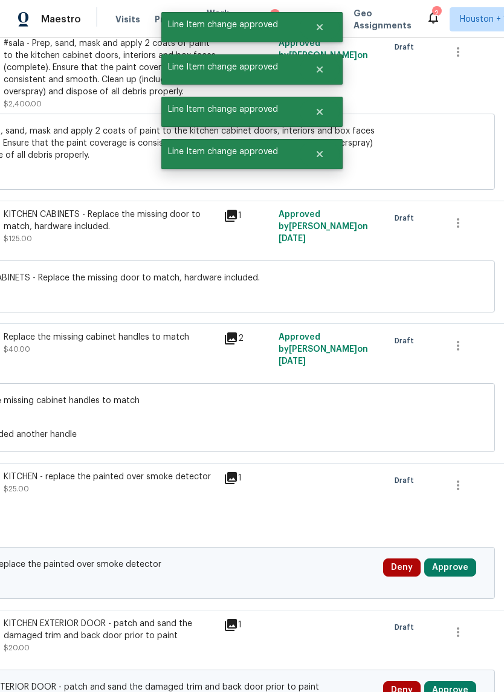
scroll to position [5029, 175]
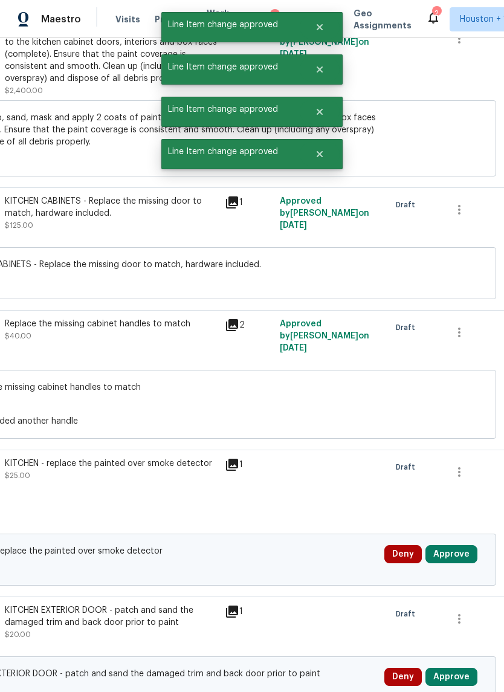
click at [439, 563] on button "Approve" at bounding box center [451, 554] width 52 height 18
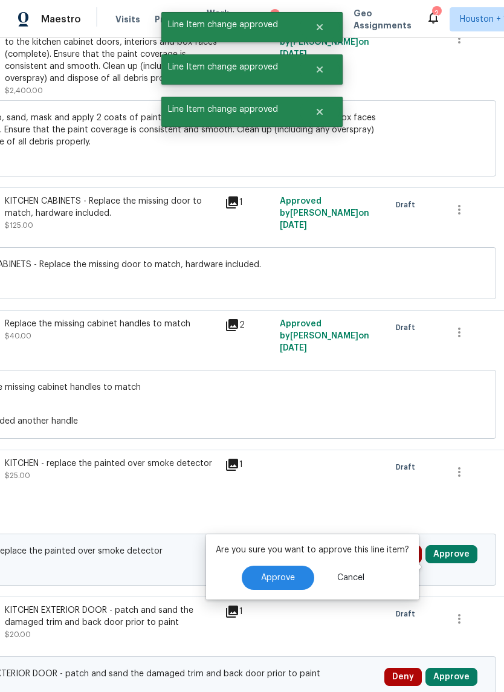
click at [290, 571] on button "Approve" at bounding box center [278, 578] width 73 height 24
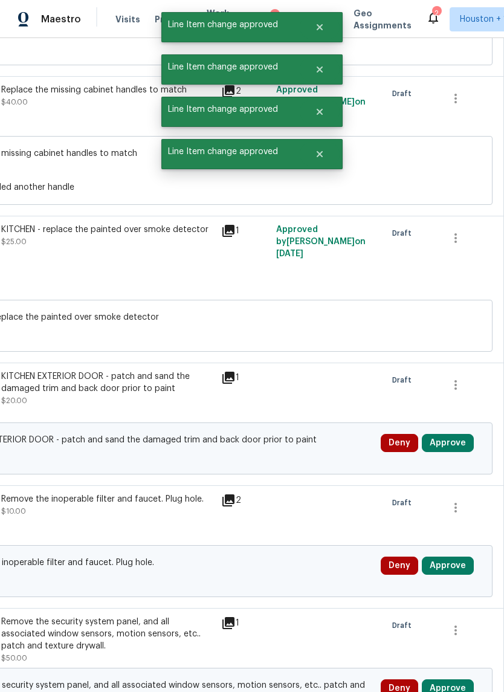
scroll to position [5262, 179]
click at [458, 452] on button "Approve" at bounding box center [448, 443] width 52 height 18
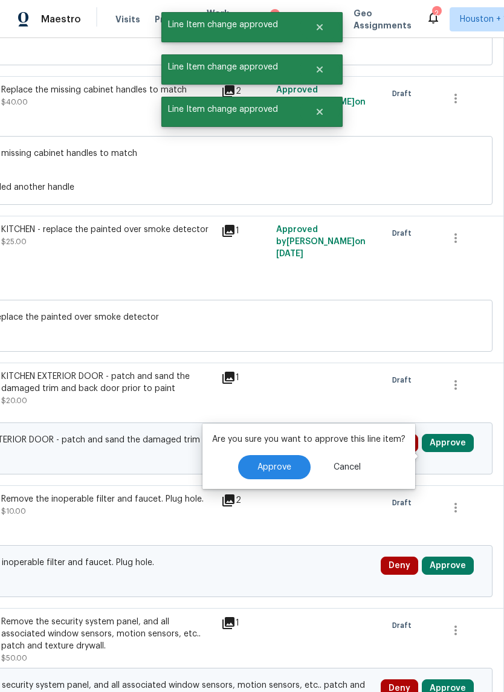
click at [286, 474] on button "Approve" at bounding box center [274, 467] width 73 height 24
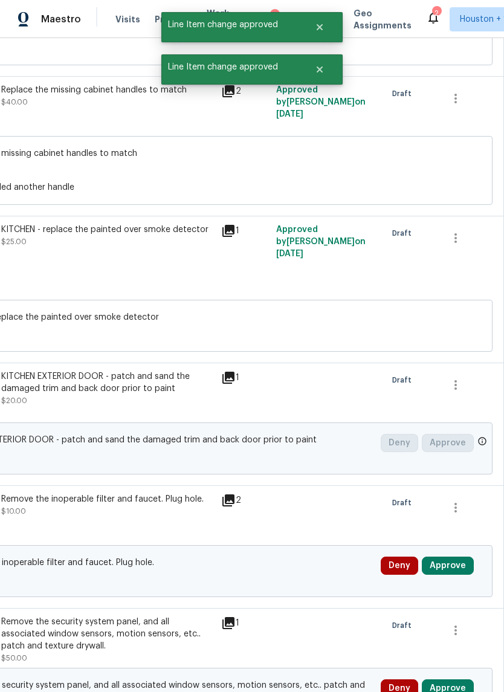
click at [447, 575] on button "Approve" at bounding box center [448, 566] width 52 height 18
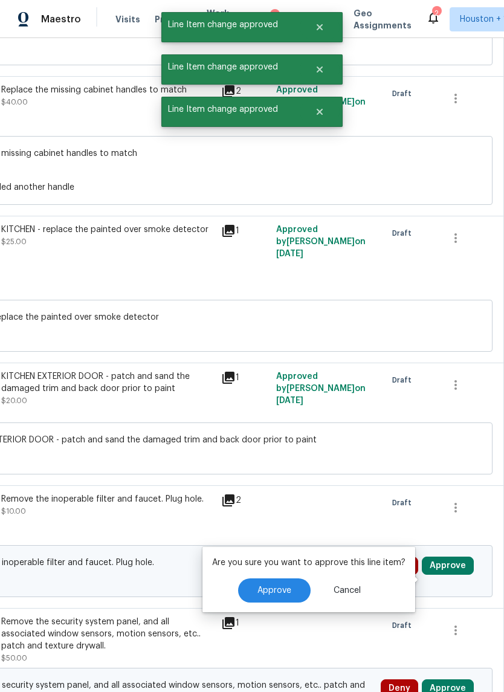
click at [294, 601] on button "Approve" at bounding box center [274, 590] width 73 height 24
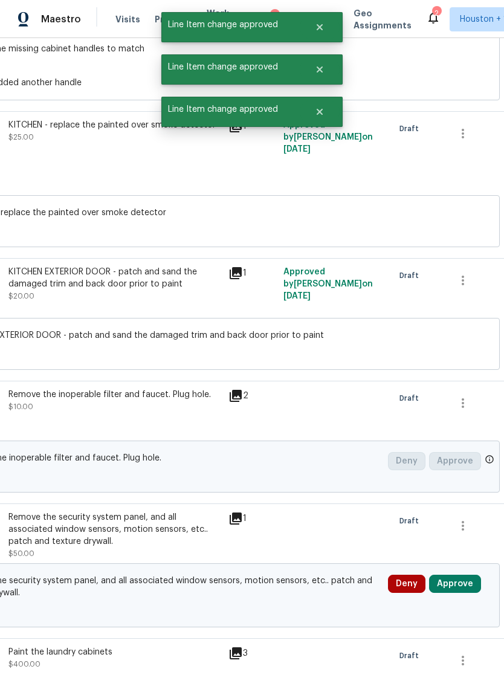
scroll to position [5517, 145]
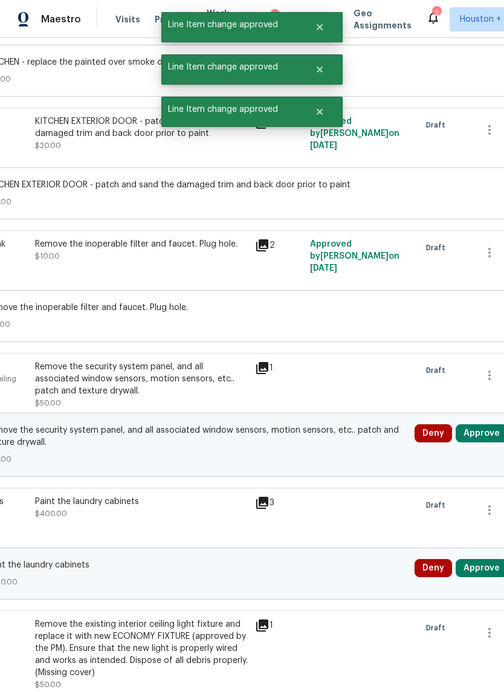
click at [485, 442] on button "Approve" at bounding box center [482, 433] width 52 height 18
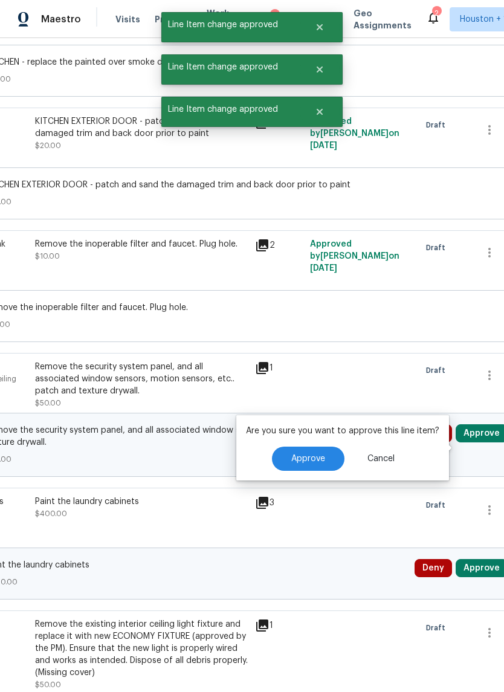
click at [306, 468] on button "Approve" at bounding box center [308, 459] width 73 height 24
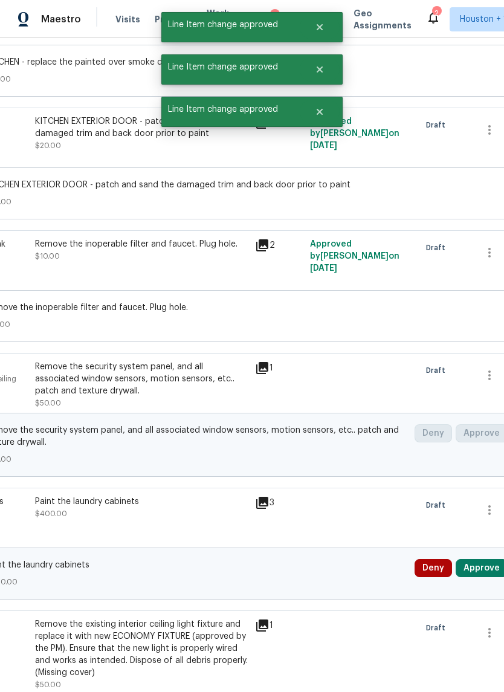
click at [478, 577] on button "Approve" at bounding box center [482, 568] width 52 height 18
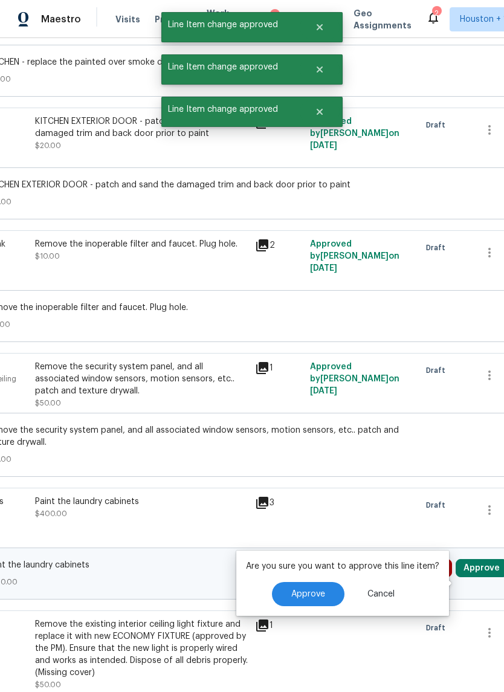
click at [313, 584] on button "Approve" at bounding box center [308, 594] width 73 height 24
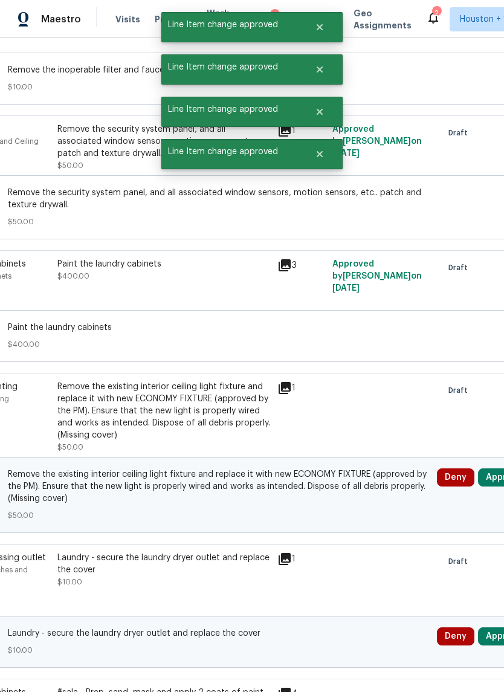
scroll to position [5765, 139]
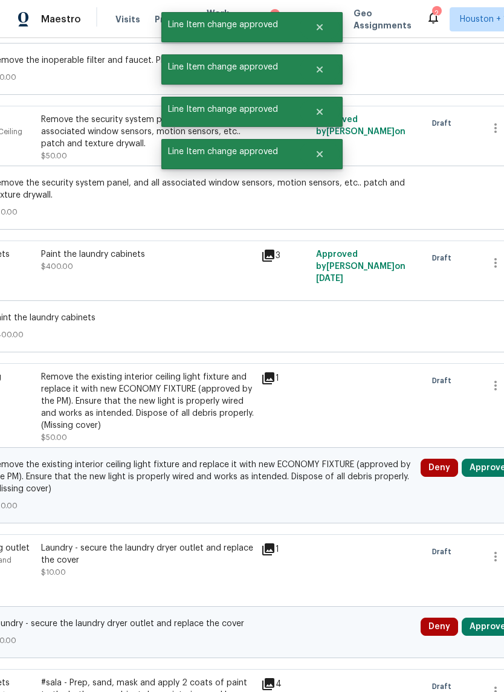
click at [484, 477] on button "Approve" at bounding box center [488, 468] width 52 height 18
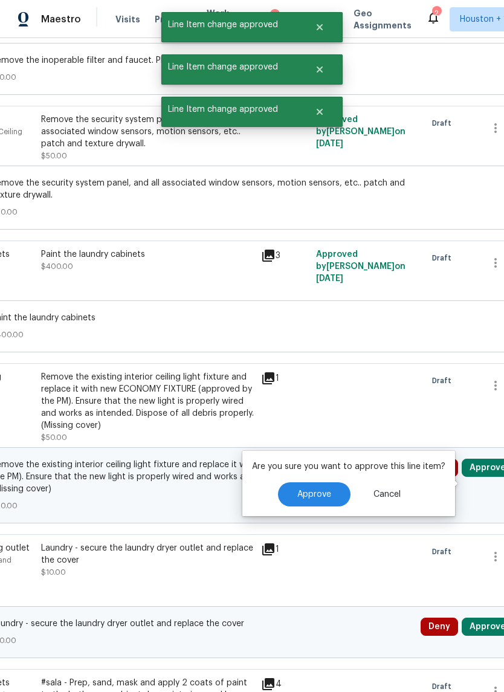
click at [320, 499] on button "Approve" at bounding box center [314, 494] width 73 height 24
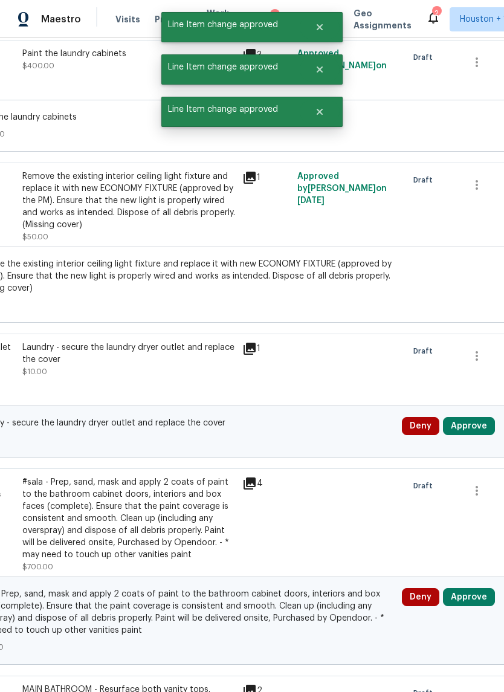
scroll to position [5977, 158]
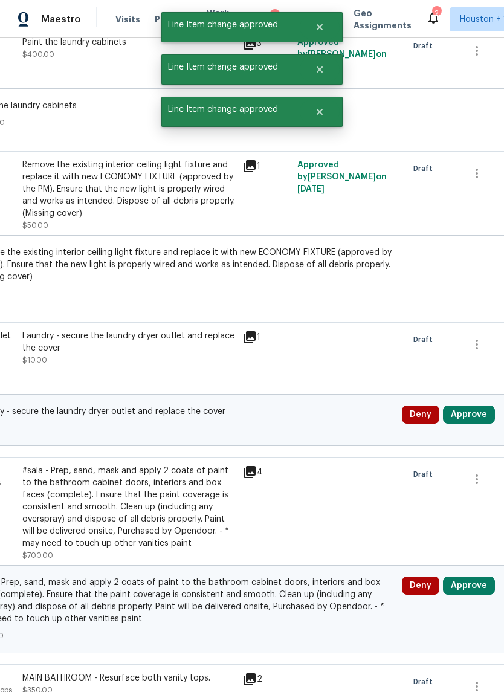
click at [481, 424] on button "Approve" at bounding box center [469, 415] width 52 height 18
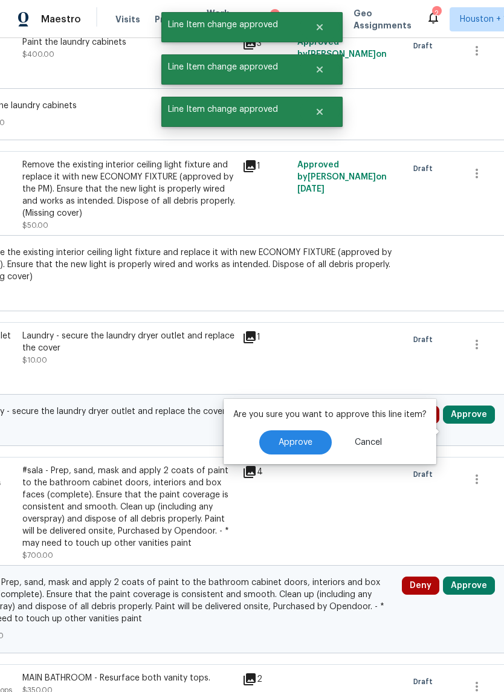
click at [305, 453] on button "Approve" at bounding box center [295, 442] width 73 height 24
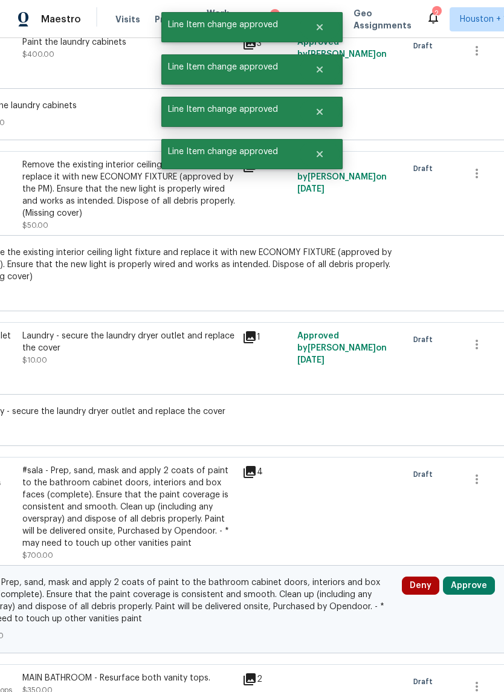
click at [468, 595] on button "Approve" at bounding box center [469, 586] width 52 height 18
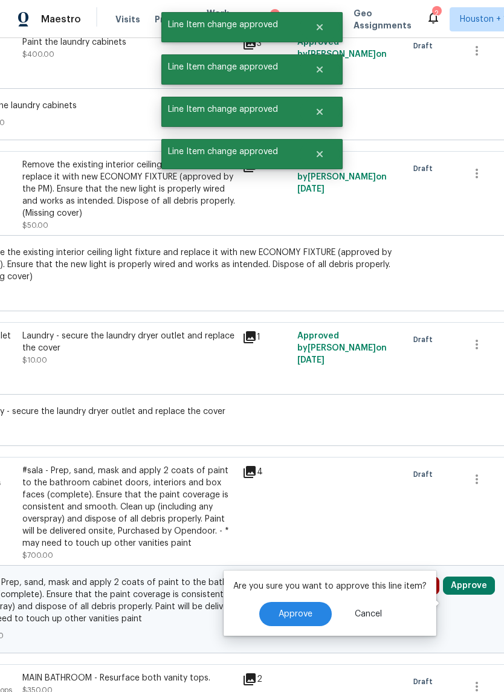
click at [310, 603] on button "Approve" at bounding box center [295, 614] width 73 height 24
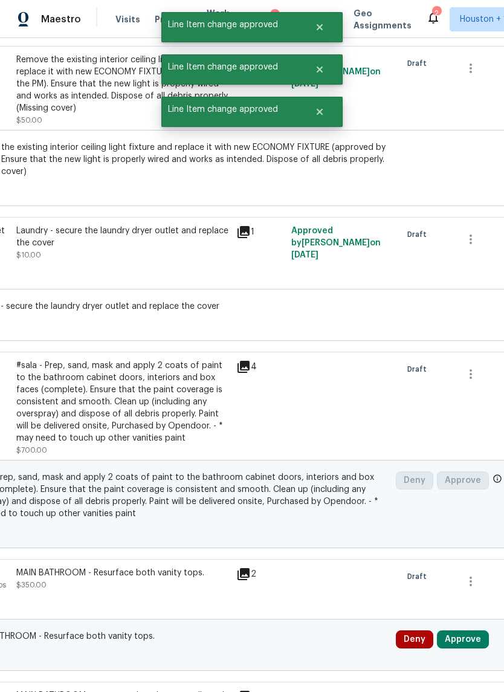
scroll to position [0, 0]
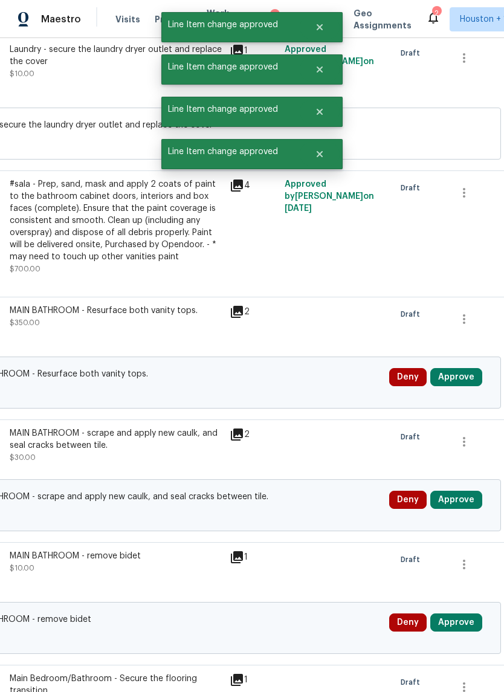
click at [474, 509] on button "Approve" at bounding box center [456, 500] width 52 height 18
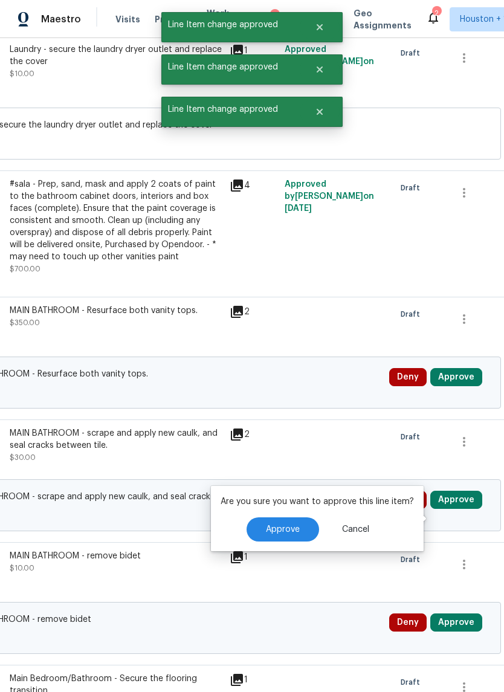
click at [299, 532] on button "Approve" at bounding box center [283, 529] width 73 height 24
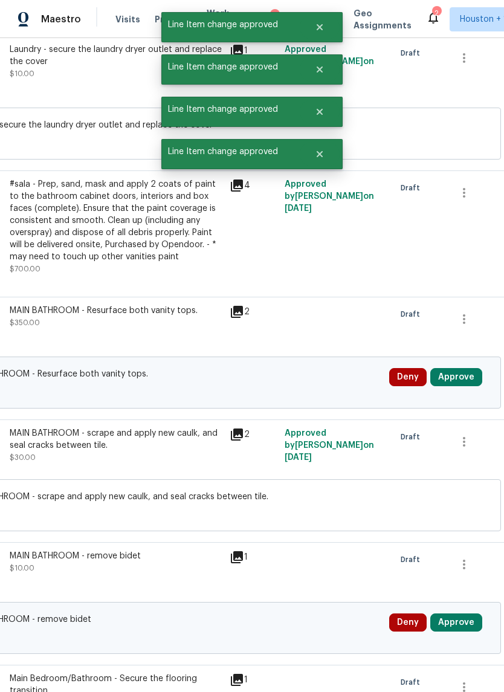
click at [469, 386] on button "Approve" at bounding box center [456, 377] width 52 height 18
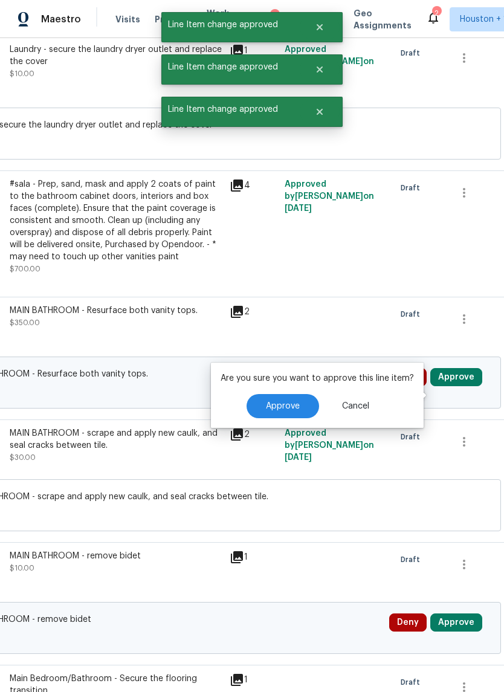
click at [308, 415] on button "Approve" at bounding box center [283, 406] width 73 height 24
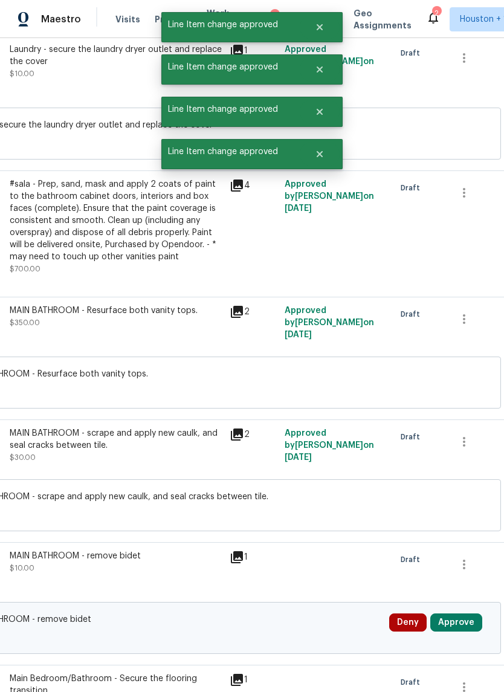
scroll to position [6382, 176]
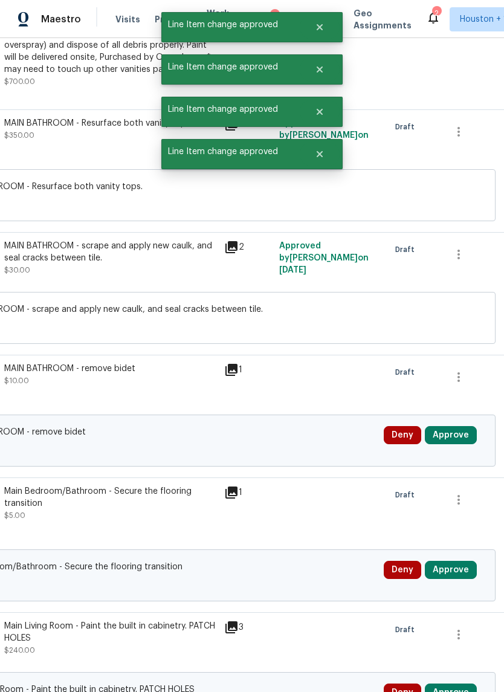
click at [475, 459] on div "Deny Approve" at bounding box center [434, 440] width 108 height 36
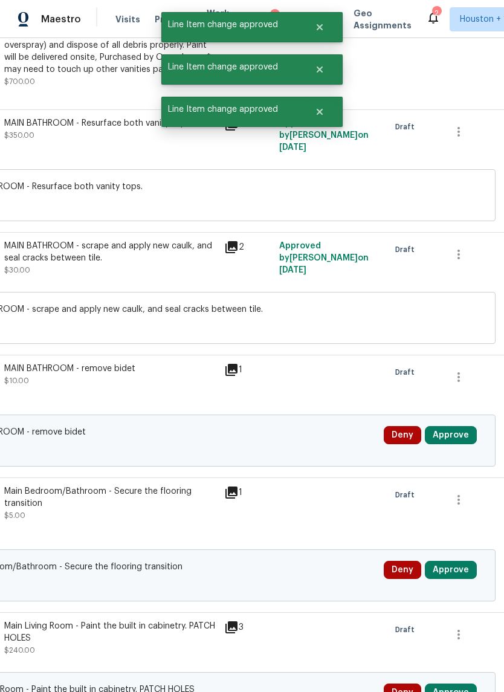
click at [451, 444] on button "Approve" at bounding box center [451, 435] width 52 height 18
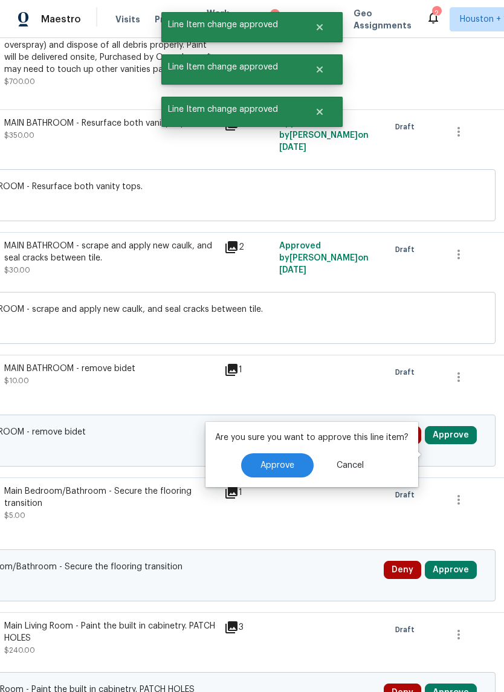
click at [298, 476] on button "Approve" at bounding box center [277, 465] width 73 height 24
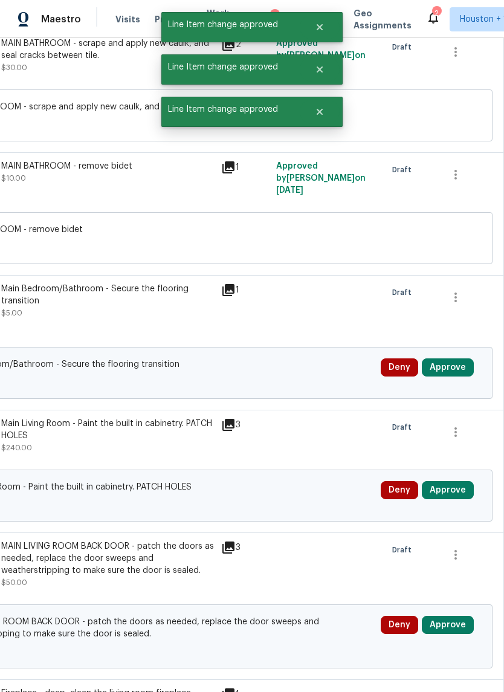
scroll to position [6584, 179]
click at [464, 377] on button "Approve" at bounding box center [448, 367] width 52 height 18
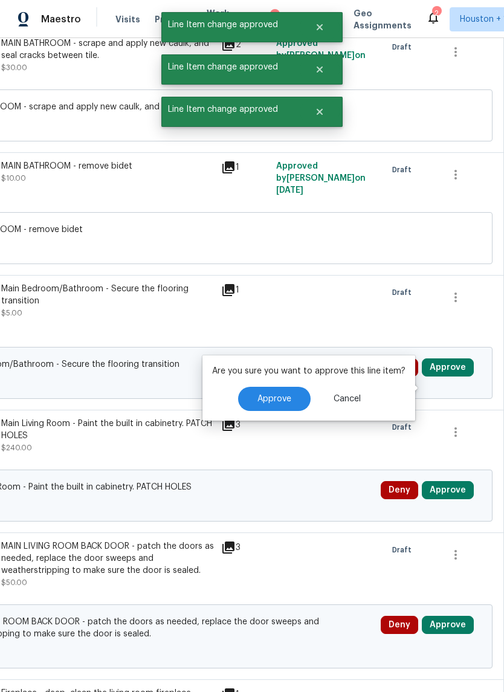
click at [290, 408] on button "Approve" at bounding box center [274, 399] width 73 height 24
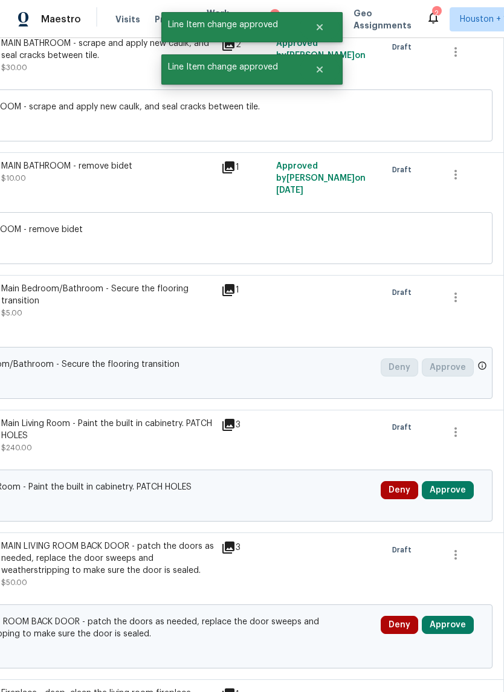
click at [455, 499] on button "Approve" at bounding box center [448, 490] width 52 height 18
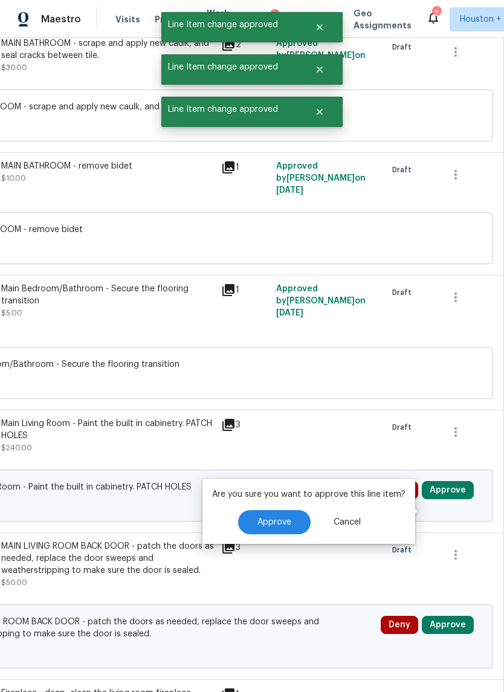
click at [282, 520] on span "Approve" at bounding box center [274, 522] width 34 height 9
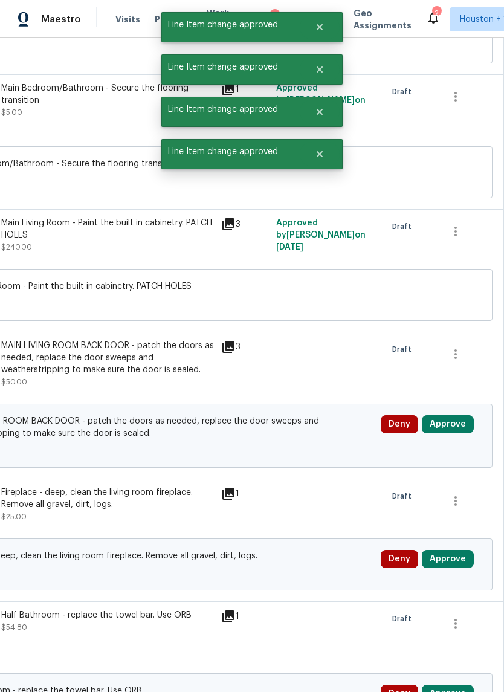
scroll to position [6785, 179]
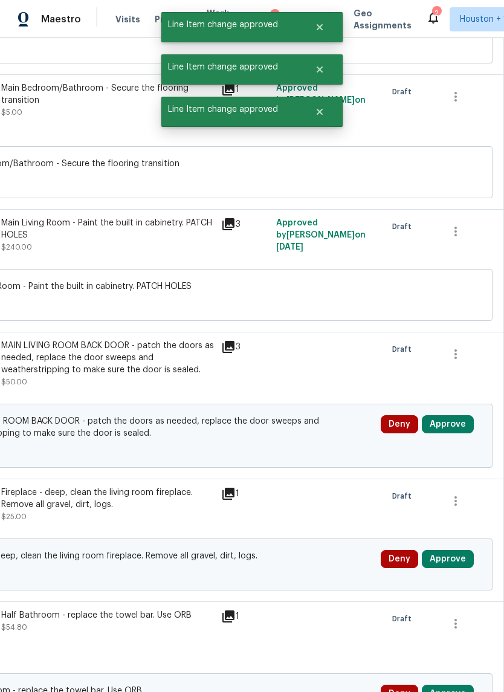
click at [461, 433] on button "Approve" at bounding box center [448, 424] width 52 height 18
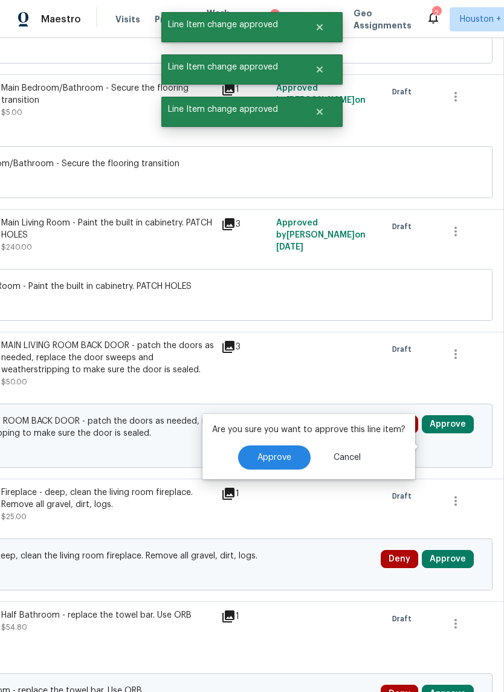
click at [295, 463] on button "Approve" at bounding box center [274, 457] width 73 height 24
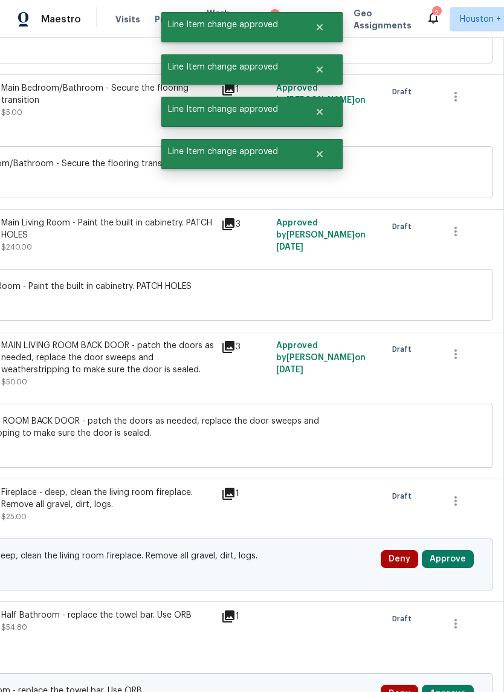
click at [457, 568] on button "Approve" at bounding box center [448, 559] width 52 height 18
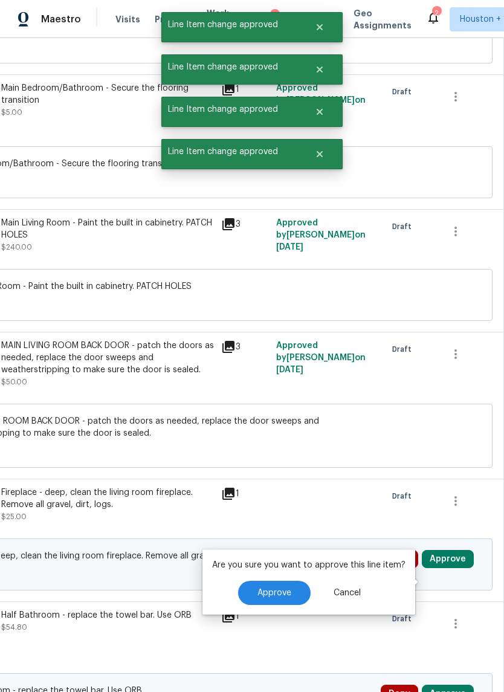
click at [281, 592] on span "Approve" at bounding box center [274, 593] width 34 height 9
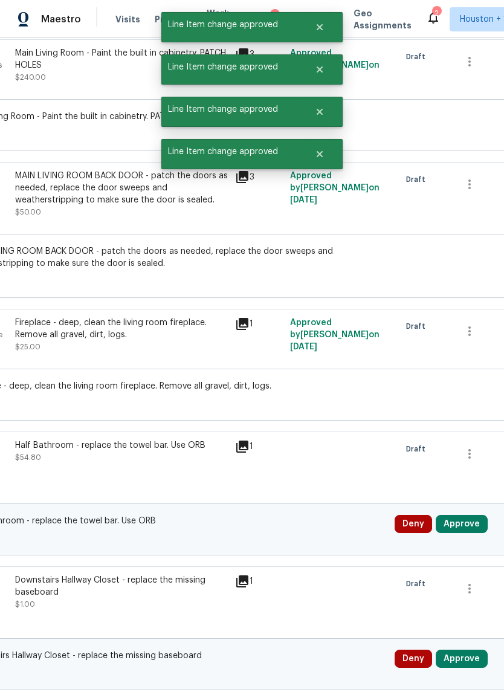
scroll to position [7085, 147]
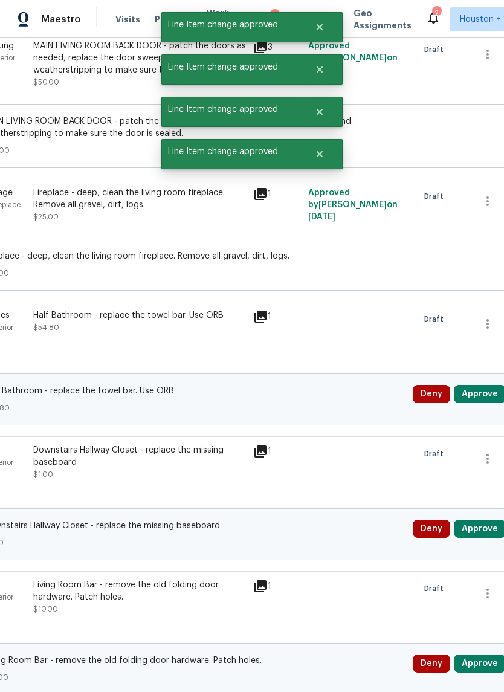
click at [489, 403] on button "Approve" at bounding box center [480, 394] width 52 height 18
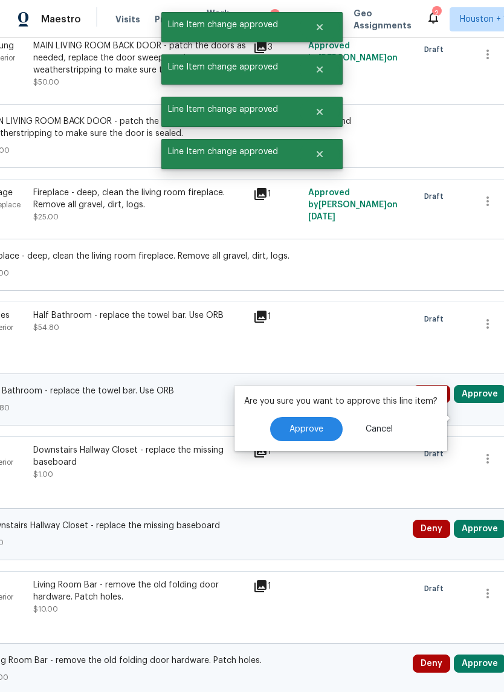
click at [312, 429] on span "Approve" at bounding box center [307, 429] width 34 height 9
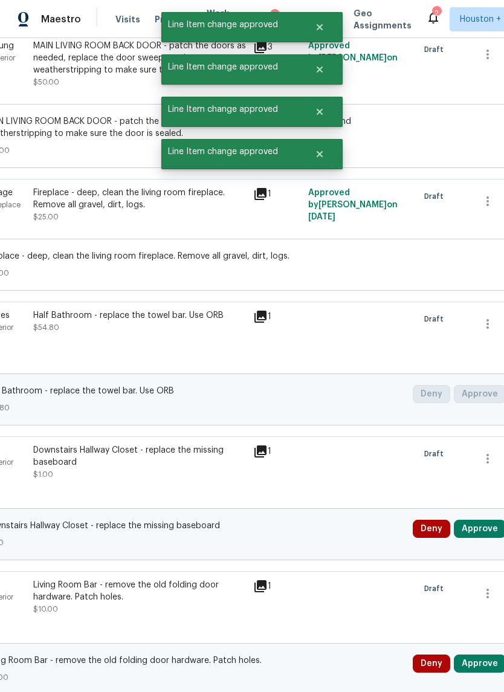
click at [479, 538] on button "Approve" at bounding box center [480, 529] width 52 height 18
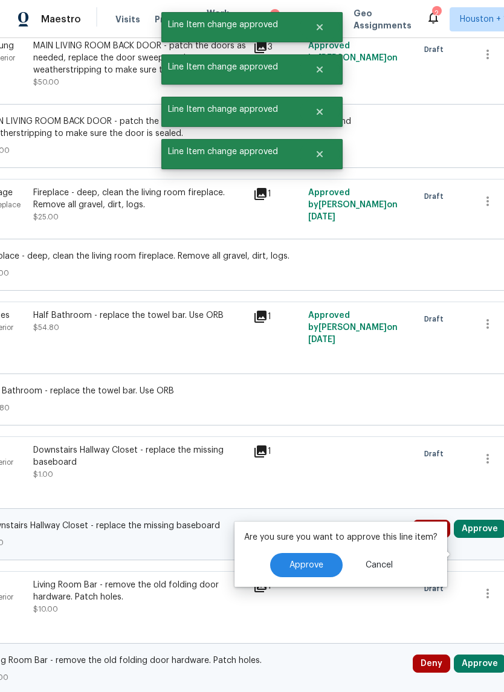
click at [306, 569] on span "Approve" at bounding box center [307, 565] width 34 height 9
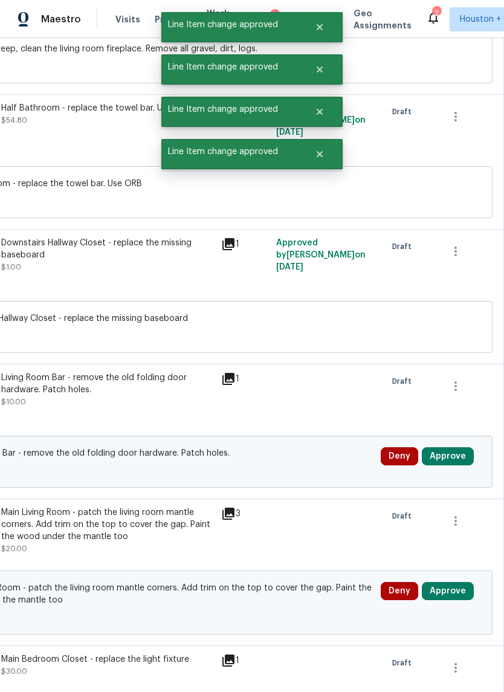
scroll to position [7292, 179]
click at [456, 465] on button "Approve" at bounding box center [448, 456] width 52 height 18
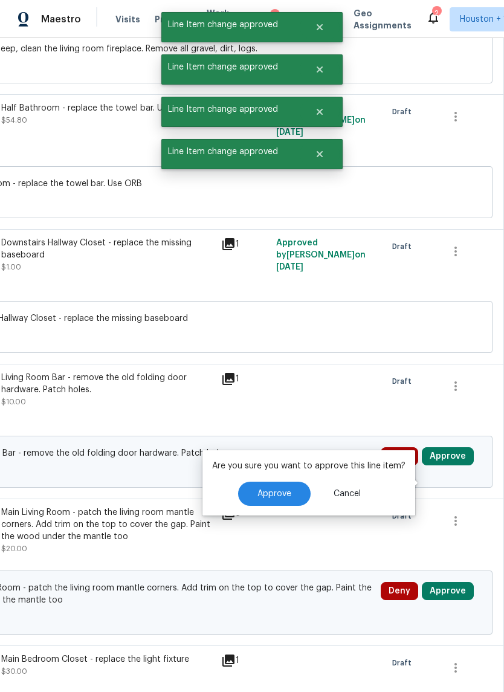
click at [277, 497] on span "Approve" at bounding box center [274, 494] width 34 height 9
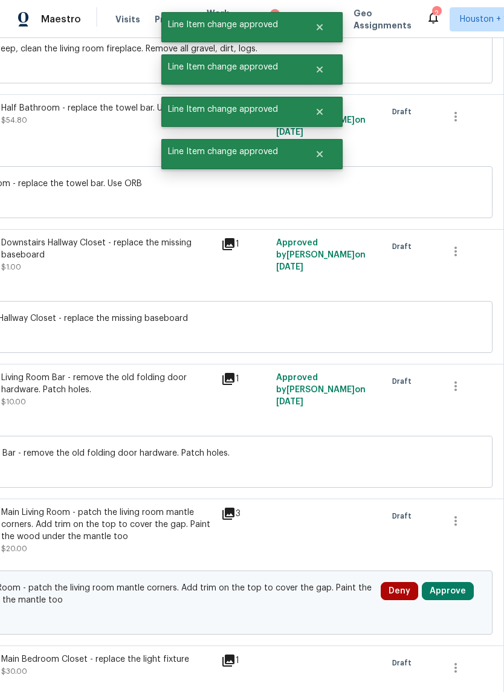
click at [456, 600] on button "Approve" at bounding box center [448, 591] width 52 height 18
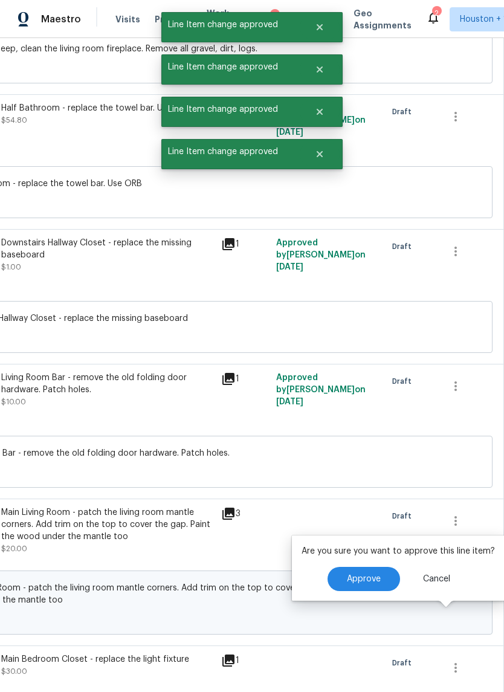
click at [341, 588] on button "Approve" at bounding box center [364, 579] width 73 height 24
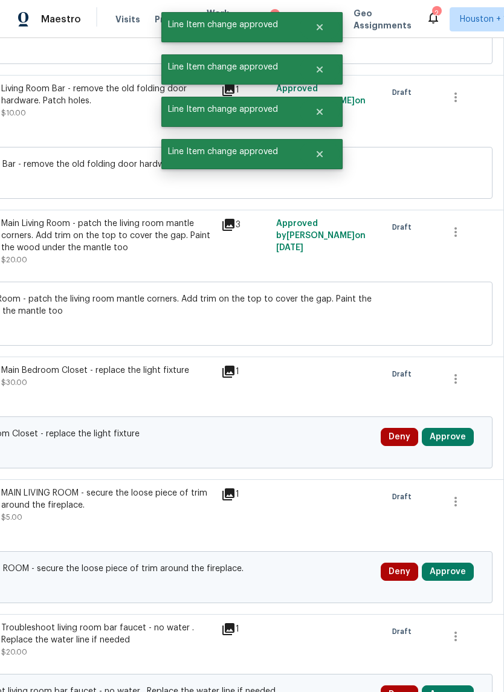
scroll to position [7581, 179]
click at [456, 446] on button "Approve" at bounding box center [448, 437] width 52 height 18
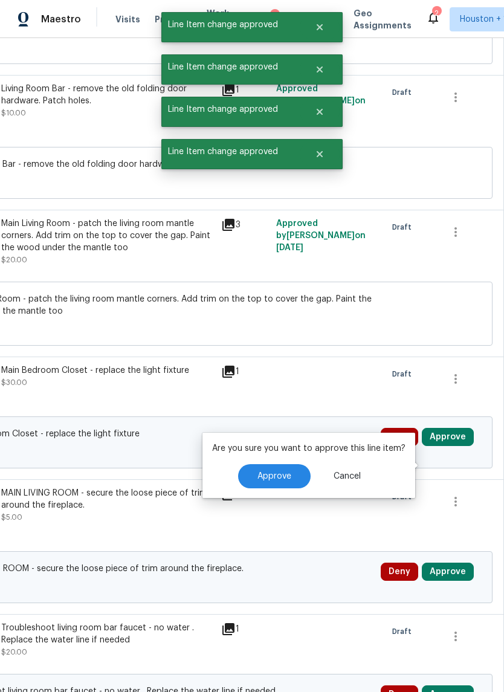
click at [295, 476] on button "Approve" at bounding box center [274, 476] width 73 height 24
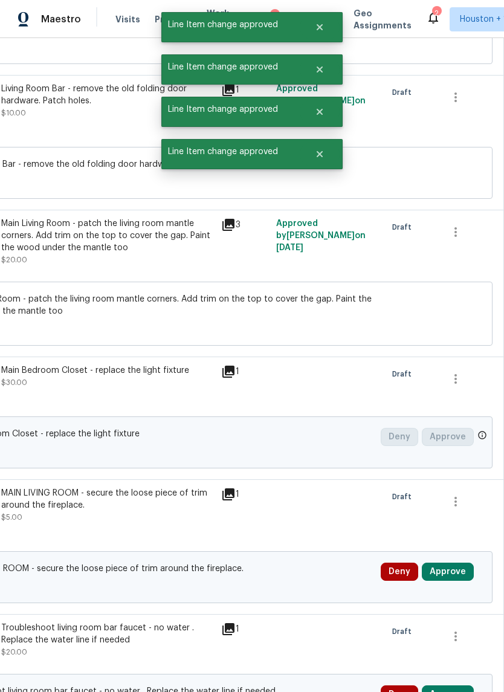
click at [462, 581] on button "Approve" at bounding box center [448, 572] width 52 height 18
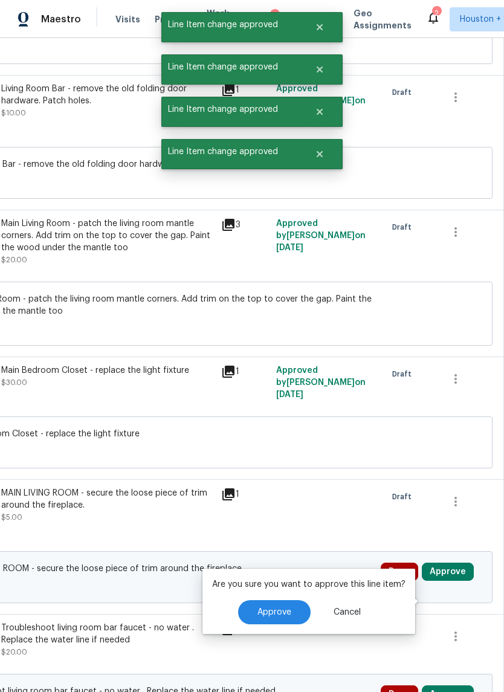
click at [312, 601] on div "Approve Cancel" at bounding box center [308, 612] width 193 height 24
click at [311, 600] on div "Approve Cancel" at bounding box center [308, 612] width 193 height 24
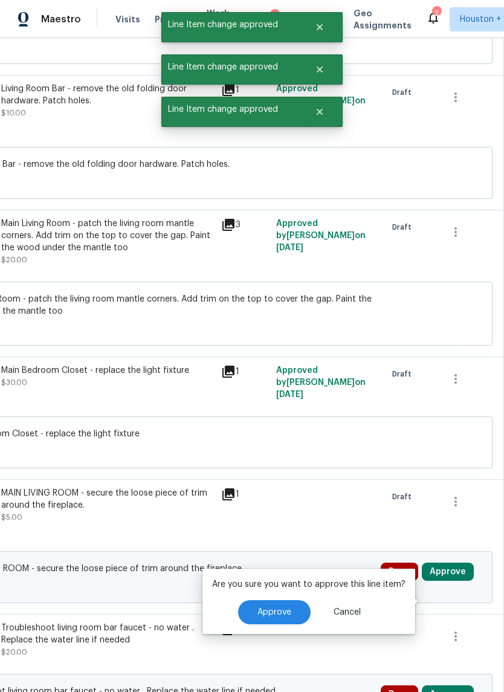
click at [279, 624] on button "Approve" at bounding box center [274, 612] width 73 height 24
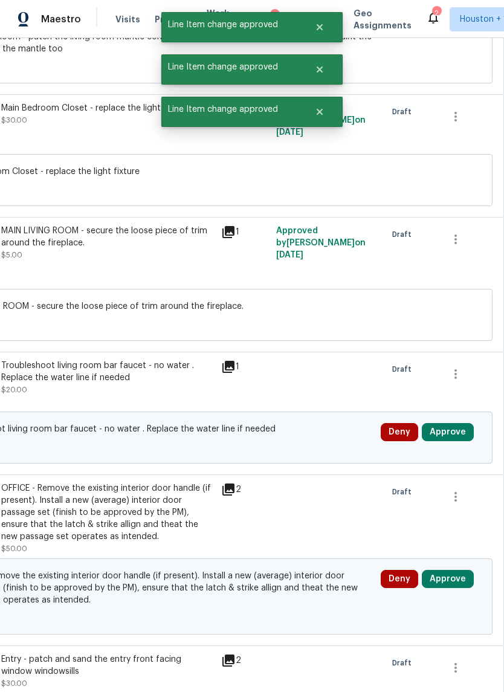
scroll to position [7843, 179]
click at [465, 441] on button "Approve" at bounding box center [448, 432] width 52 height 18
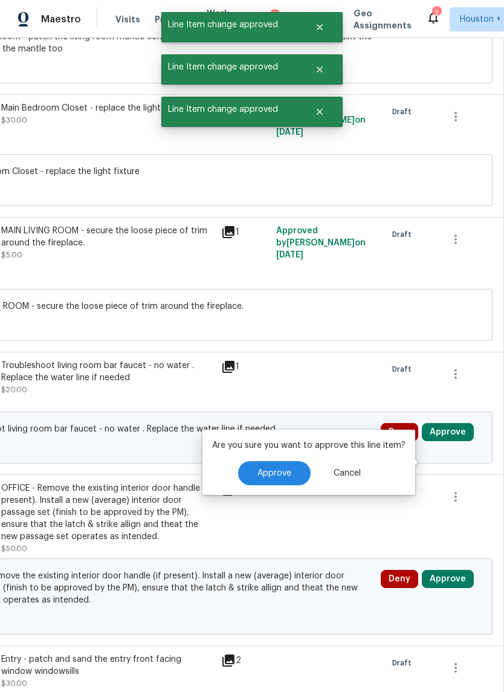
click at [290, 483] on button "Approve" at bounding box center [274, 473] width 73 height 24
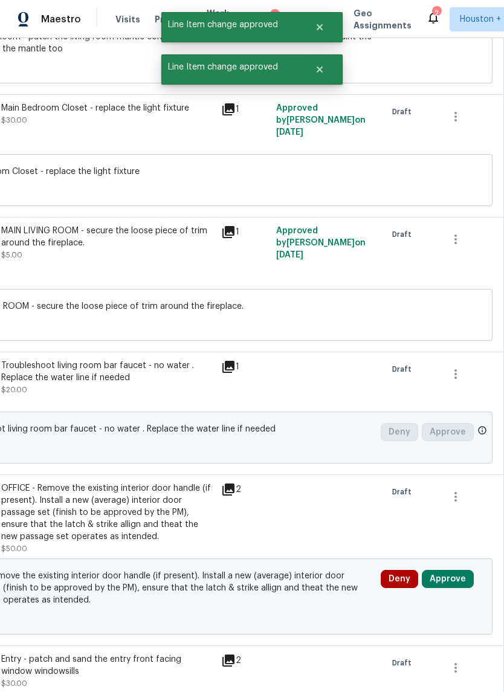
click at [461, 588] on button "Approve" at bounding box center [448, 579] width 52 height 18
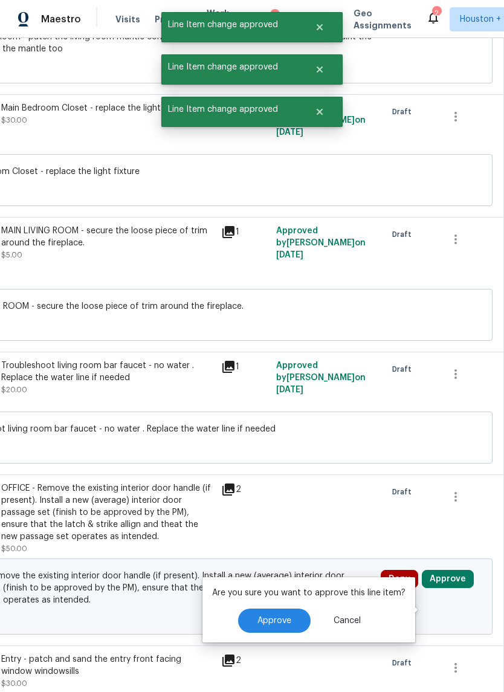
click at [285, 629] on button "Approve" at bounding box center [274, 621] width 73 height 24
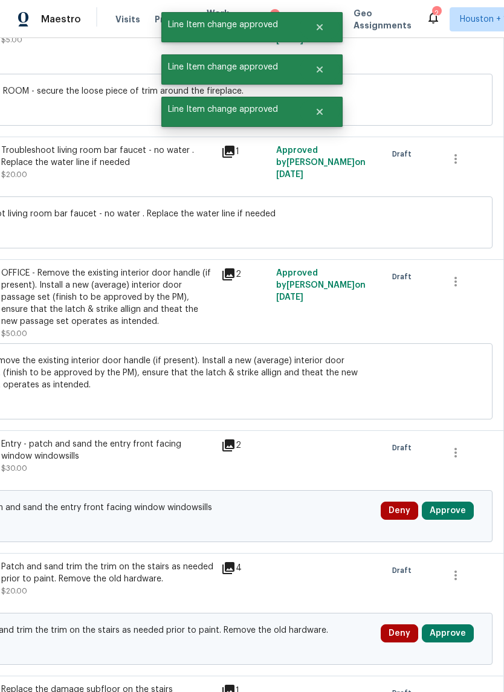
scroll to position [8058, 179]
click at [448, 520] on button "Approve" at bounding box center [448, 511] width 52 height 18
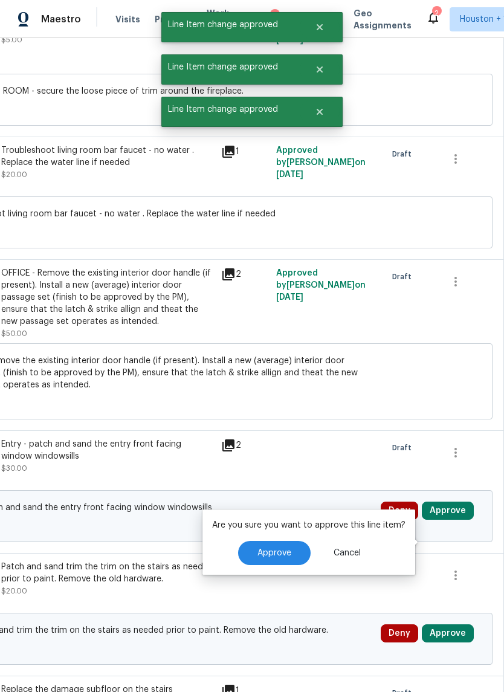
click at [290, 560] on button "Approve" at bounding box center [274, 553] width 73 height 24
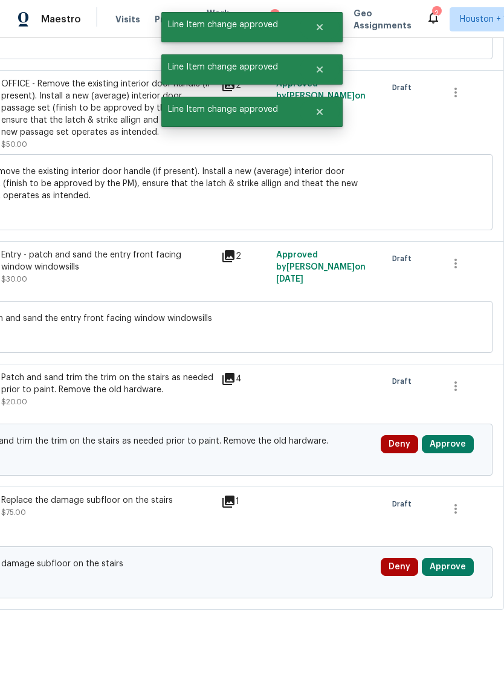
scroll to position [8251, 179]
click at [464, 453] on button "Approve" at bounding box center [448, 444] width 52 height 18
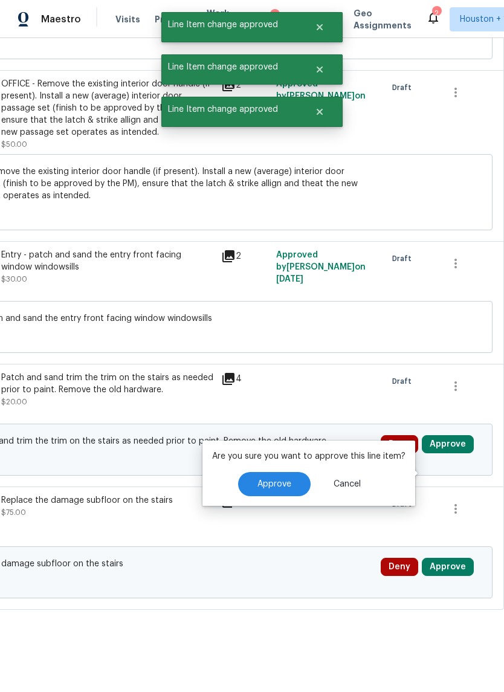
click at [280, 495] on button "Approve" at bounding box center [274, 484] width 73 height 24
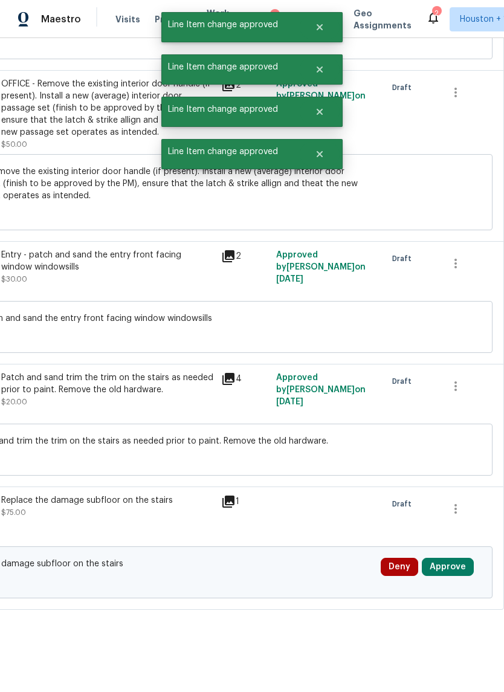
click at [461, 576] on button "Approve" at bounding box center [448, 567] width 52 height 18
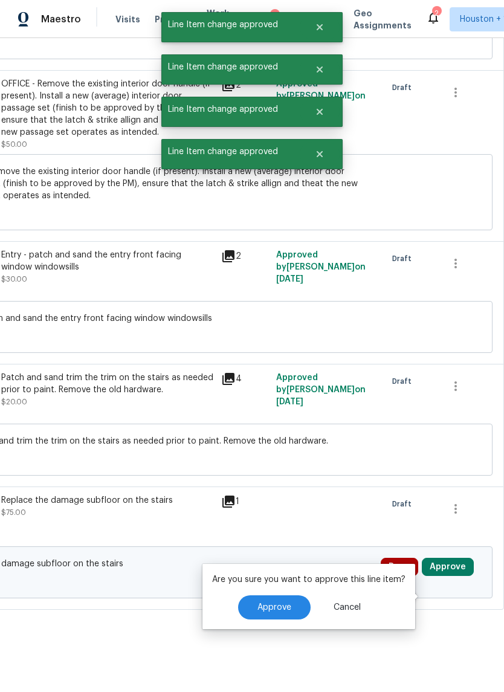
click at [288, 607] on span "Approve" at bounding box center [274, 607] width 34 height 9
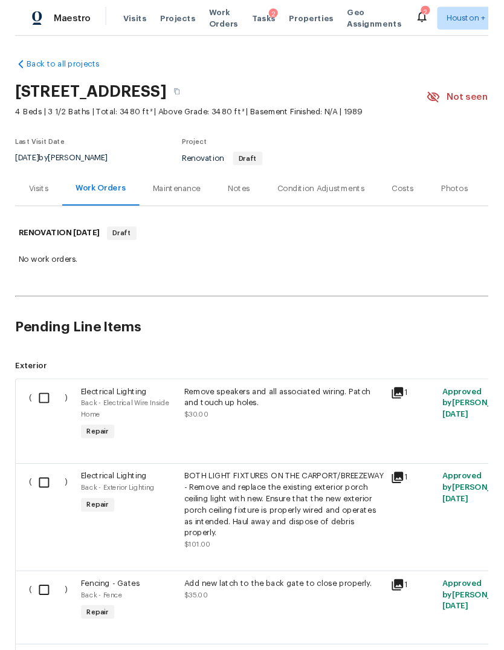
scroll to position [0, 0]
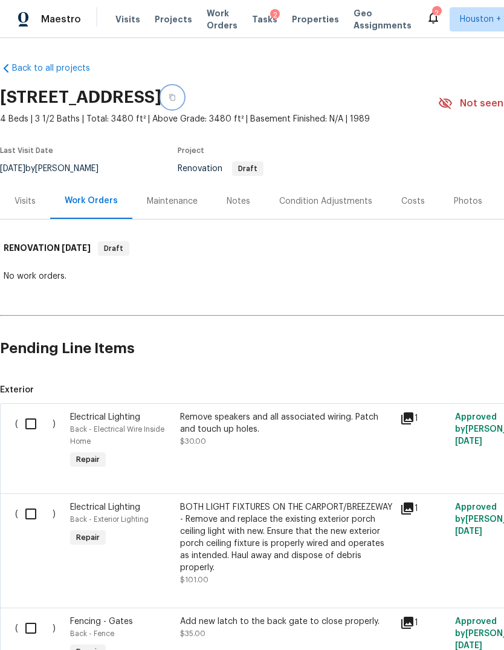
click at [183, 98] on button "button" at bounding box center [172, 97] width 22 height 22
click at [241, 215] on div "Notes" at bounding box center [238, 201] width 53 height 36
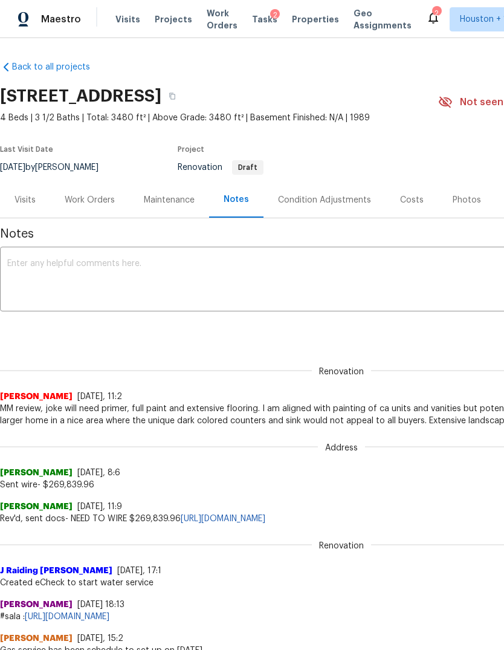
scroll to position [1, 0]
click at [438, 280] on textarea at bounding box center [341, 280] width 668 height 42
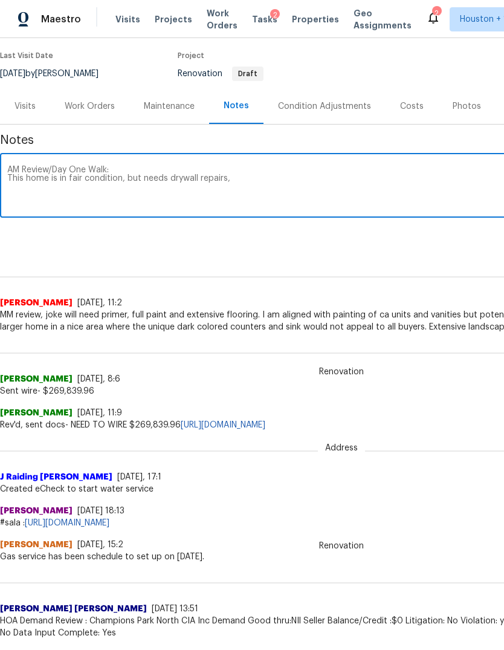
scroll to position [95, 0]
click at [450, 174] on textarea "AM Review/Day One Walk: This home is in fair condition, but needs drywall repai…" at bounding box center [341, 187] width 668 height 42
click at [486, 180] on textarea "AM Review/Day One Walk: This home is in fair condition, but needs drywall repai…" at bounding box center [341, 187] width 668 height 42
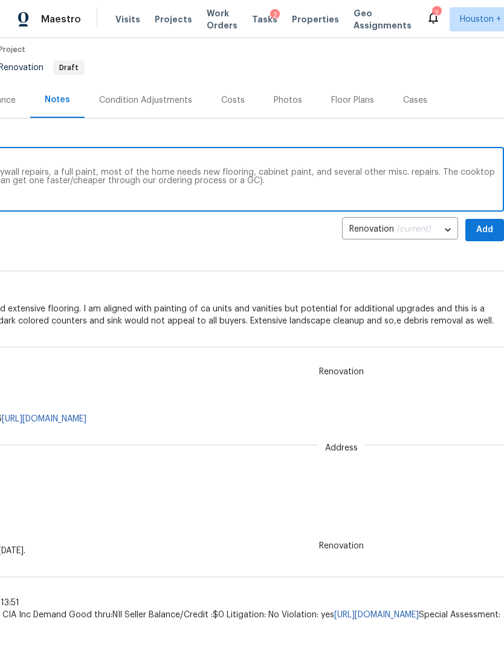
scroll to position [101, 179]
type textarea "AM Review/Day One Walk: This home is in fair condition, but needs drywall repai…"
click at [485, 230] on span "Add" at bounding box center [484, 229] width 19 height 15
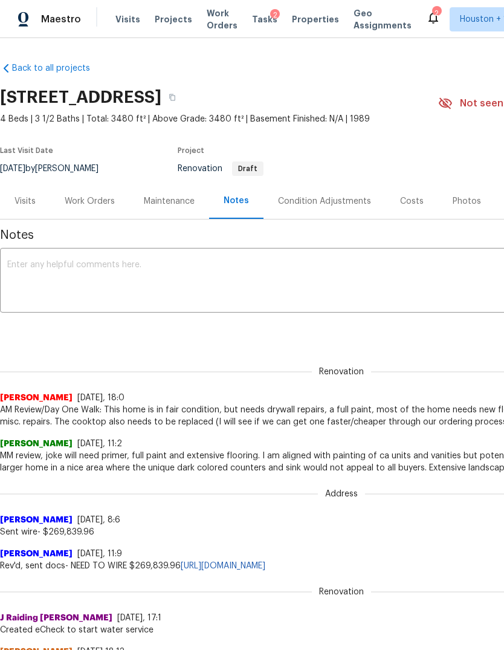
scroll to position [0, 0]
click at [176, 100] on icon "button" at bounding box center [172, 97] width 7 height 7
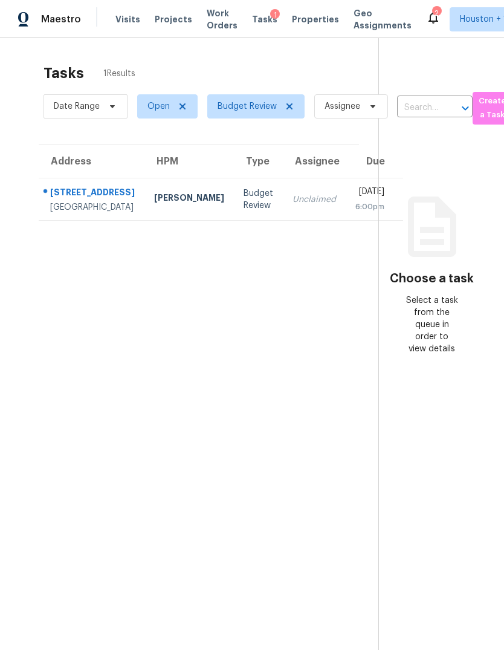
click at [27, 27] on img at bounding box center [23, 19] width 11 height 15
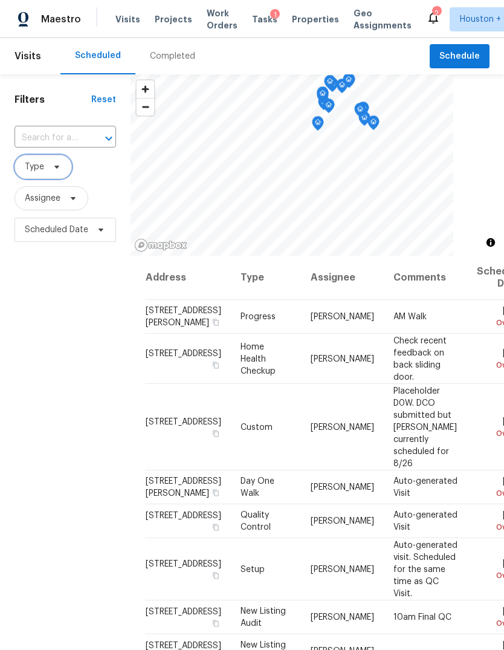
click at [48, 179] on span "Type" at bounding box center [43, 167] width 57 height 24
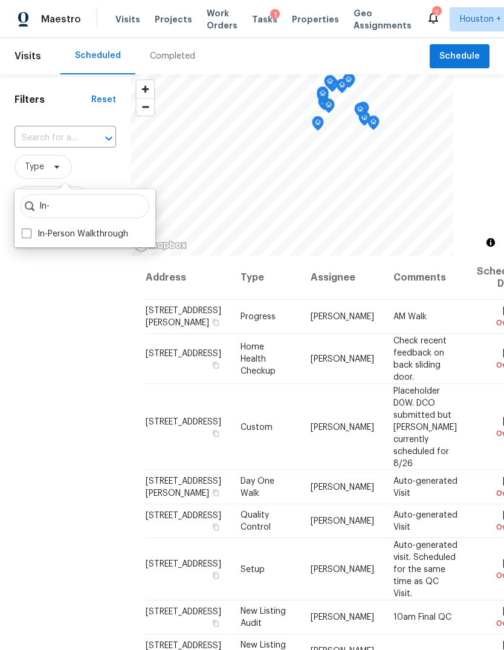
type input "In-"
click at [34, 238] on label "In-Person Walkthrough" at bounding box center [75, 234] width 106 height 12
click at [30, 236] on input "In-Person Walkthrough" at bounding box center [26, 232] width 8 height 8
checkbox input "true"
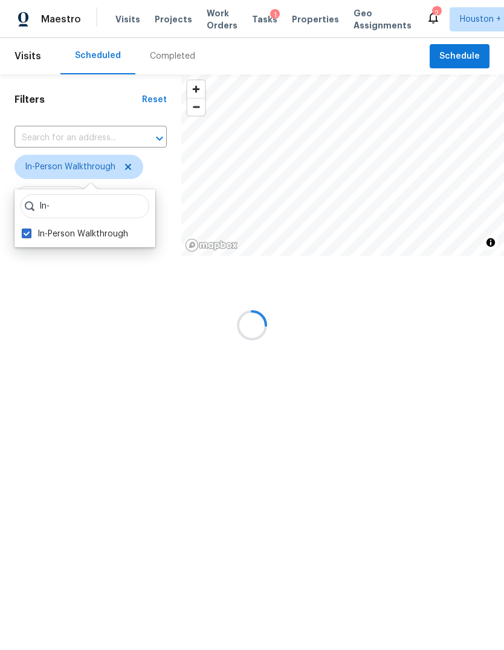
click at [80, 404] on div at bounding box center [252, 325] width 504 height 650
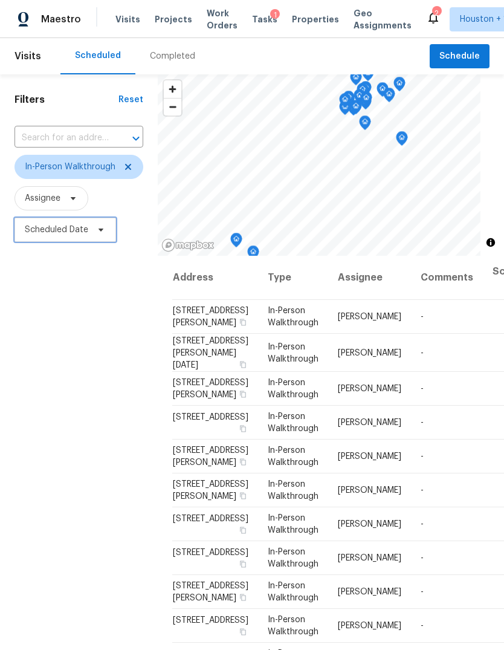
click at [49, 228] on span "Scheduled Date" at bounding box center [56, 230] width 63 height 12
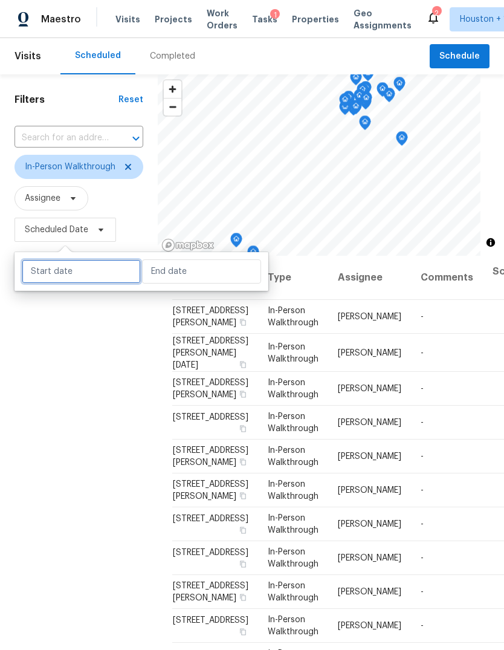
click at [56, 271] on input "text" at bounding box center [81, 271] width 119 height 24
select select "7"
select select "2025"
select select "8"
select select "2025"
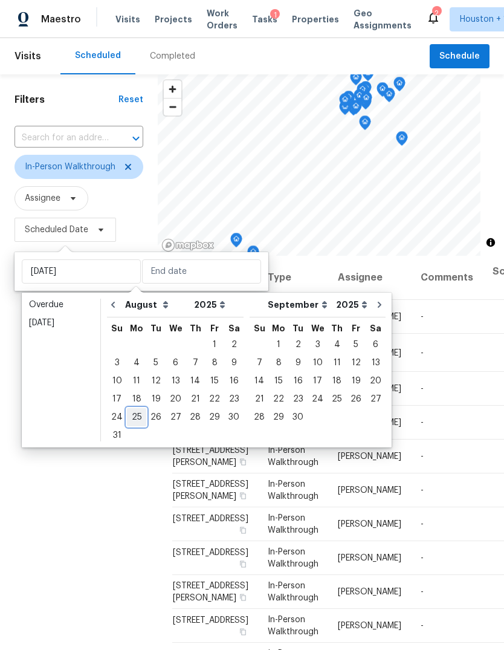
click at [132, 415] on div "25" at bounding box center [136, 417] width 19 height 17
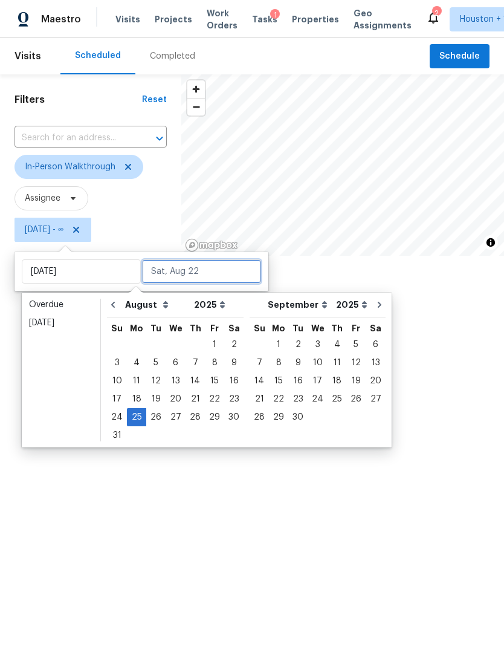
type input "Mon, Aug 25"
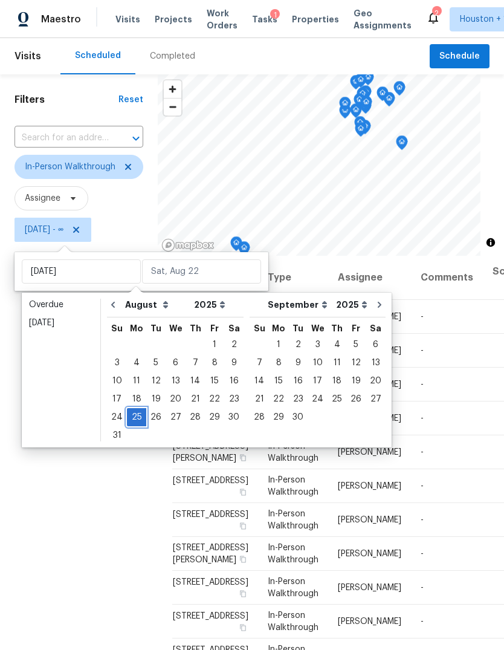
click at [134, 415] on div "25" at bounding box center [136, 417] width 19 height 17
type input "Mon, Aug 25"
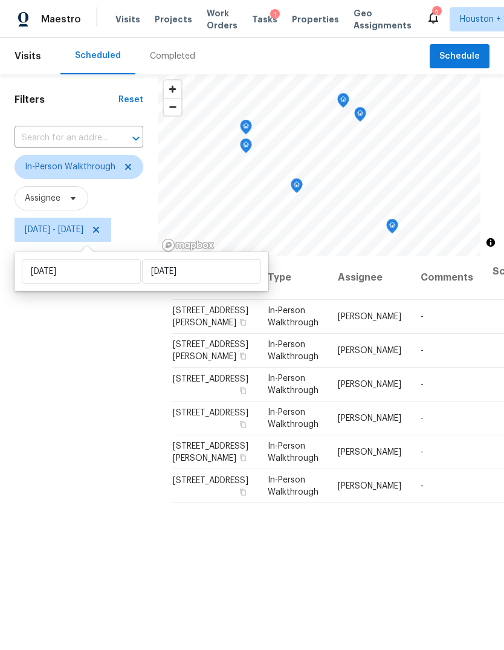
click at [53, 404] on div "Filters Reset ​ In-Person Walkthrough Assignee Mon, Aug 25 - Mon, Aug 25" at bounding box center [79, 424] width 158 height 701
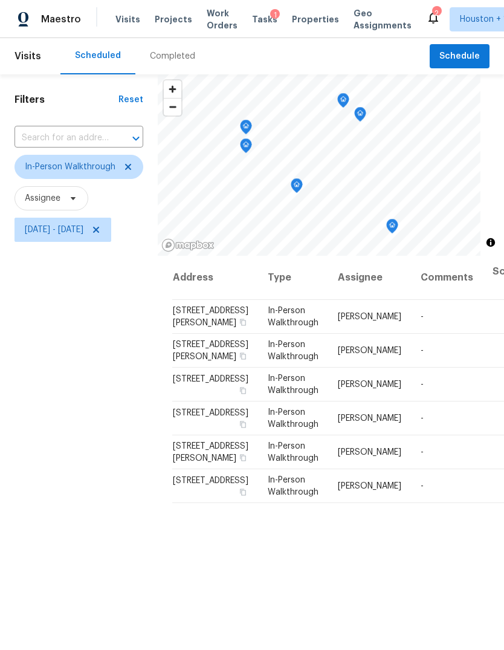
click at [251, 149] on icon "Map marker" at bounding box center [246, 146] width 11 height 14
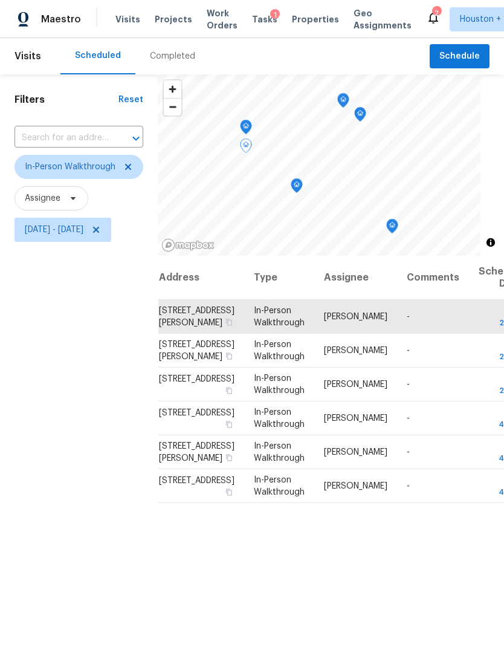
scroll to position [0, 13]
click at [248, 135] on icon "Map marker" at bounding box center [243, 134] width 11 height 14
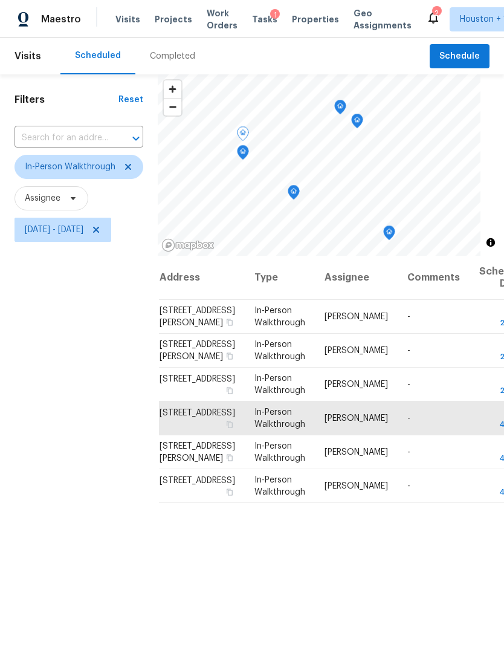
click at [85, 369] on div "Filters Reset ​ In-Person Walkthrough Assignee Mon, Aug 25 - Mon, Aug 25" at bounding box center [79, 424] width 158 height 701
click at [259, 193] on icon "Map marker" at bounding box center [253, 188] width 11 height 14
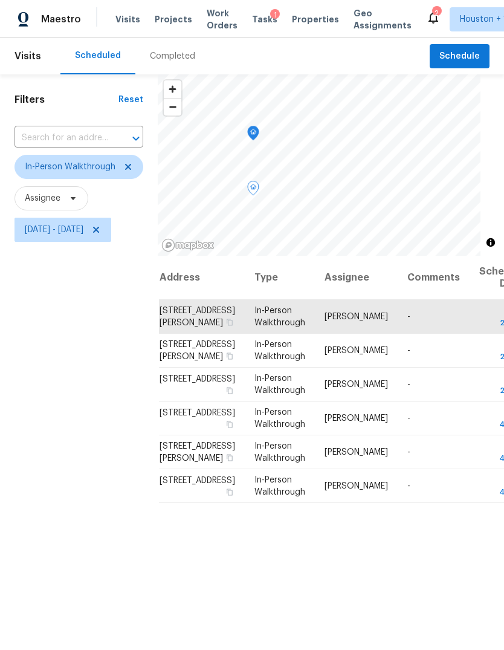
click at [0, 0] on icon at bounding box center [0, 0] width 0 height 0
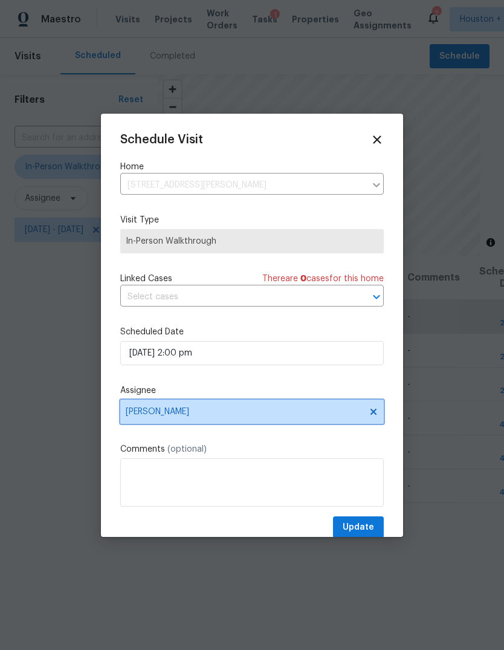
click at [307, 413] on span "Maria Zakharnitskaia" at bounding box center [244, 412] width 237 height 10
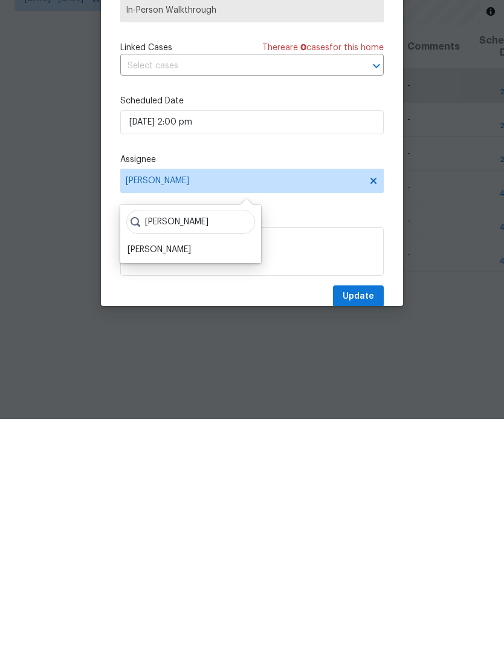
type input "Stephen"
click at [147, 474] on div "Stephen Lacy" at bounding box center [159, 480] width 63 height 12
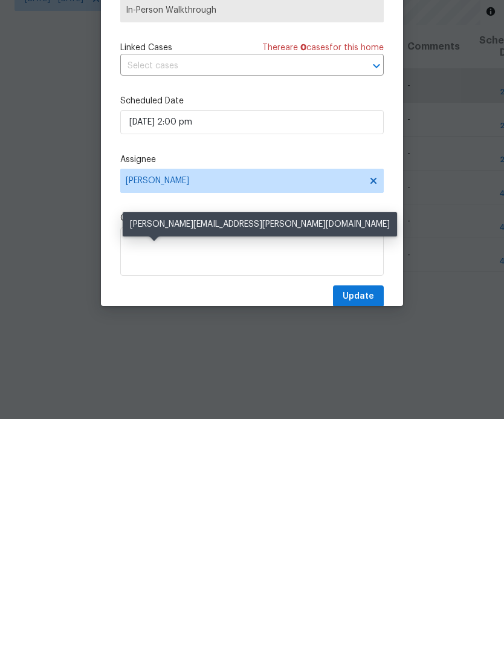
scroll to position [45, 0]
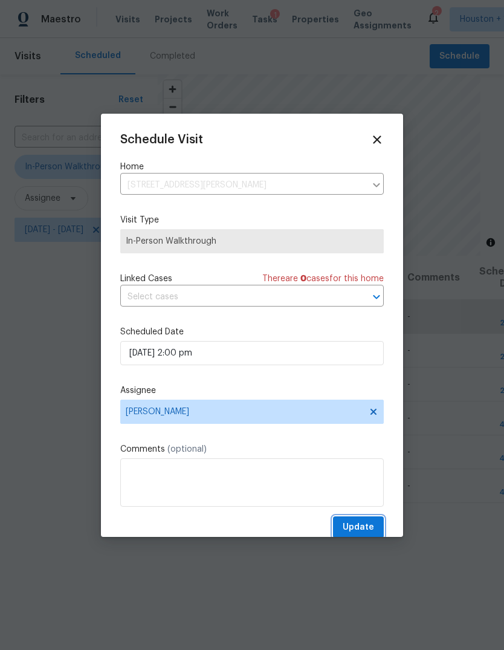
click at [375, 524] on button "Update" at bounding box center [358, 527] width 51 height 22
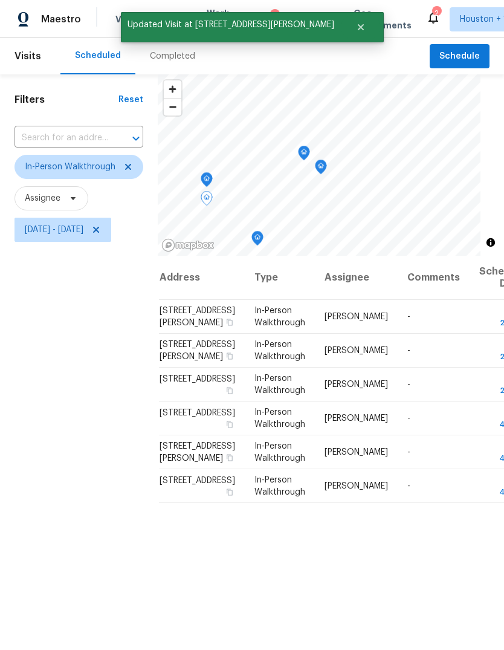
click at [309, 146] on icon "Map marker" at bounding box center [304, 153] width 11 height 14
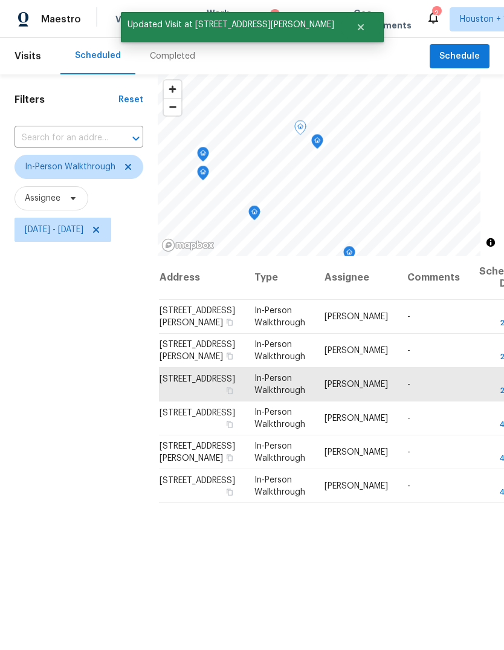
click at [323, 135] on icon "Map marker" at bounding box center [317, 142] width 11 height 14
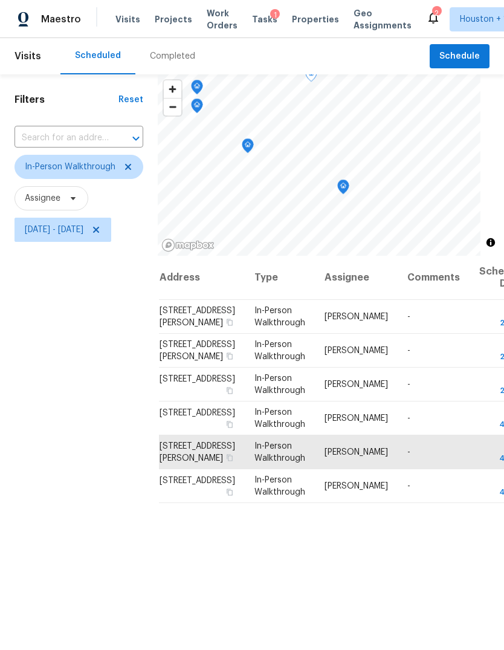
click at [349, 180] on icon "Map marker" at bounding box center [343, 187] width 11 height 14
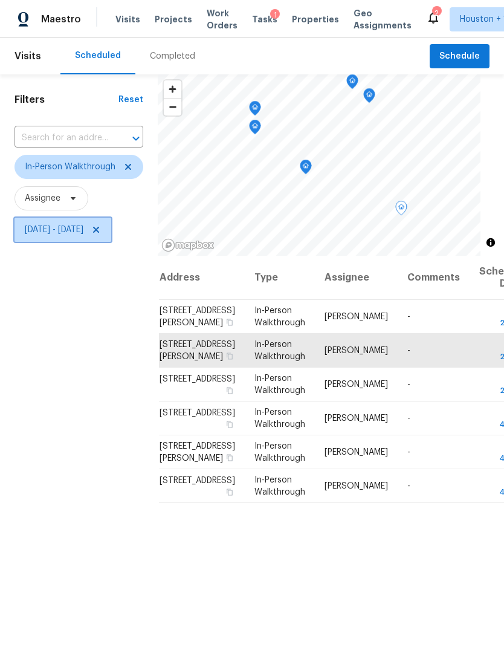
click at [101, 225] on icon at bounding box center [96, 230] width 10 height 10
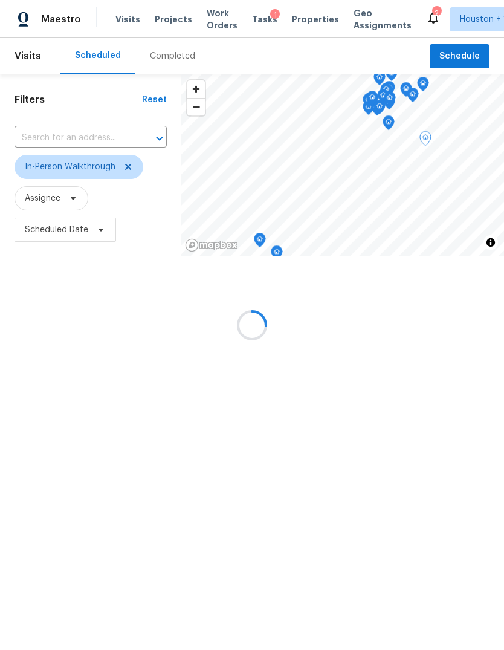
click at [121, 122] on div at bounding box center [252, 325] width 504 height 650
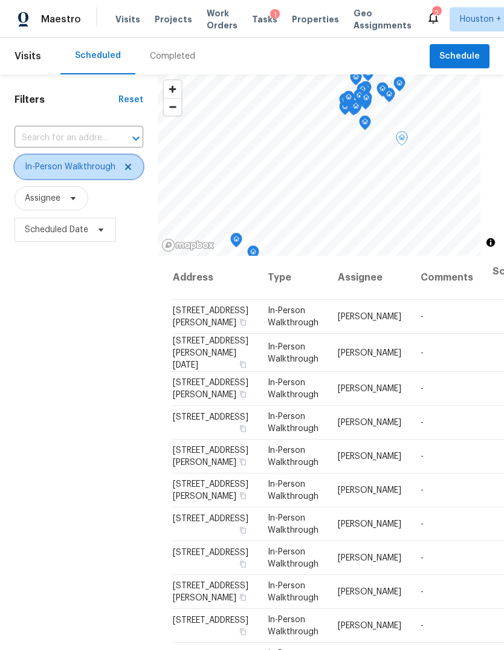
click at [125, 168] on icon at bounding box center [128, 167] width 10 height 10
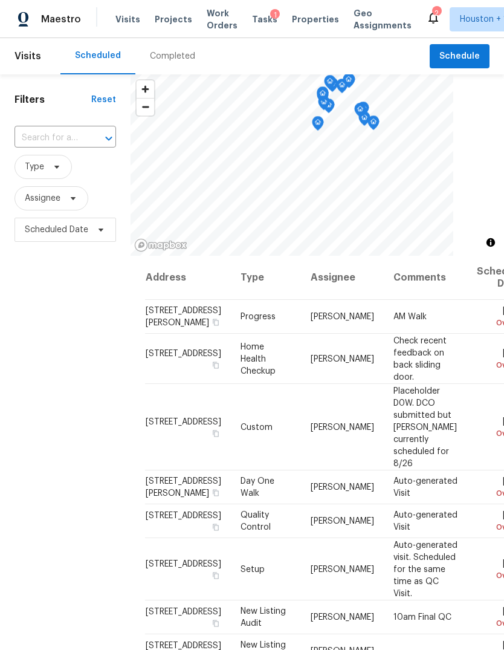
click at [175, 23] on span "Projects" at bounding box center [173, 19] width 37 height 12
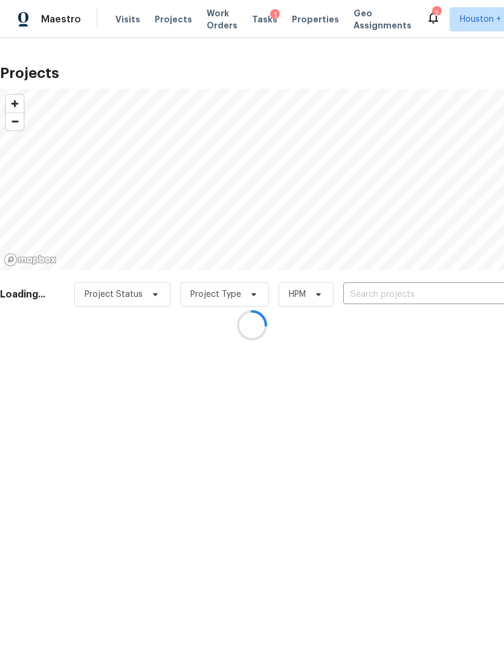
click at [412, 297] on div at bounding box center [252, 325] width 504 height 650
click at [450, 286] on input "text" at bounding box center [412, 294] width 138 height 19
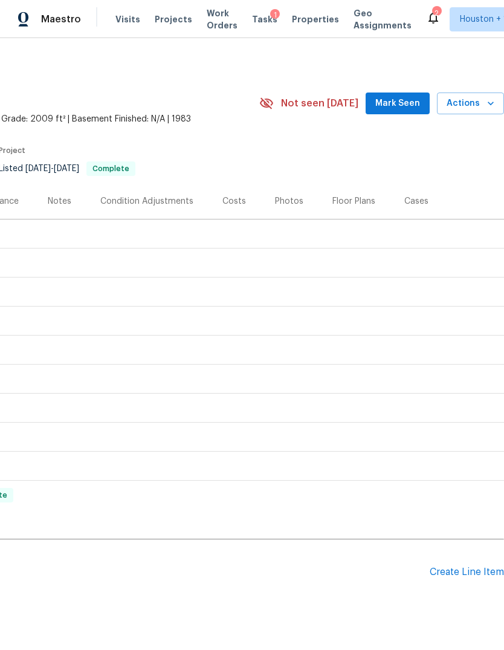
scroll to position [0, 179]
click at [462, 563] on div "Pending Line Items Create Line Item" at bounding box center [162, 572] width 683 height 56
click at [467, 561] on div "Pending Line Items Create Line Item" at bounding box center [162, 572] width 683 height 56
click at [465, 577] on div "Create Line Item" at bounding box center [467, 571] width 74 height 11
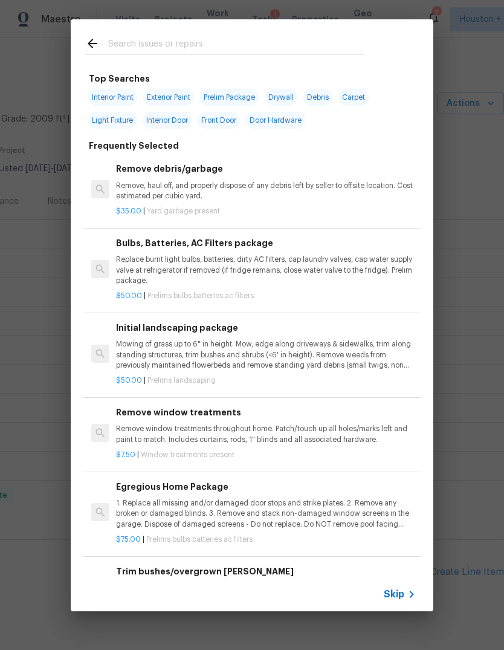
click at [407, 587] on icon at bounding box center [411, 594] width 15 height 15
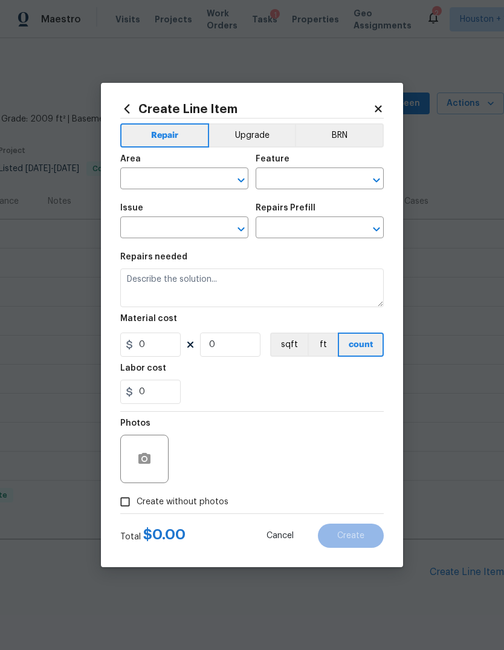
click at [183, 188] on input "text" at bounding box center [167, 179] width 94 height 19
type input "g"
click at [178, 202] on li "Plumbing" at bounding box center [184, 206] width 128 height 20
type input "Plumbing"
click at [178, 202] on span "Issue ​" at bounding box center [184, 220] width 128 height 49
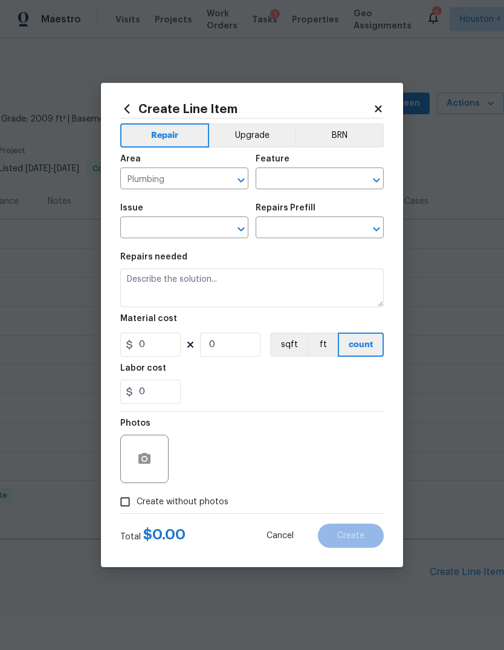
click at [325, 183] on input "text" at bounding box center [303, 179] width 94 height 19
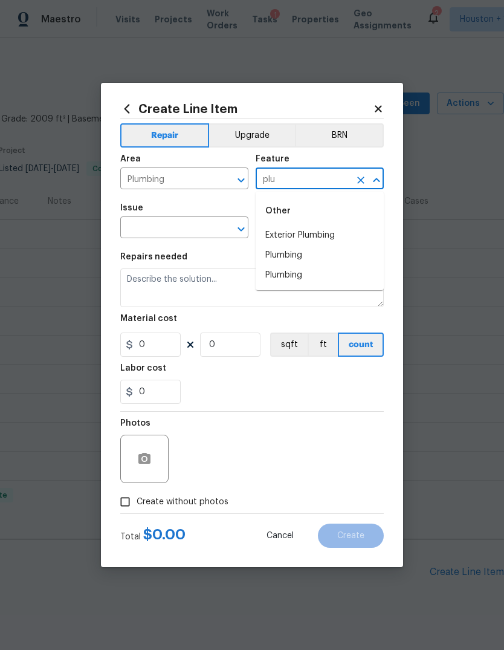
click at [326, 236] on li "Exterior Plumbing" at bounding box center [320, 235] width 128 height 20
type input "Exterior Plumbing"
click at [175, 227] on input "text" at bounding box center [167, 228] width 94 height 19
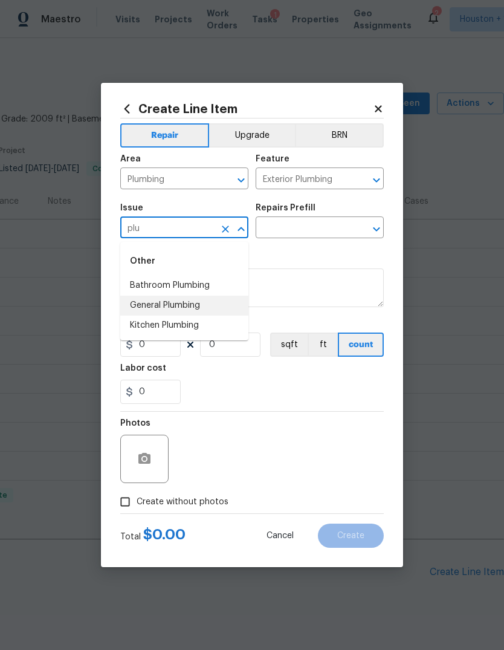
click at [180, 306] on li "General Plumbing" at bounding box center [184, 306] width 128 height 20
type input "General Plumbing"
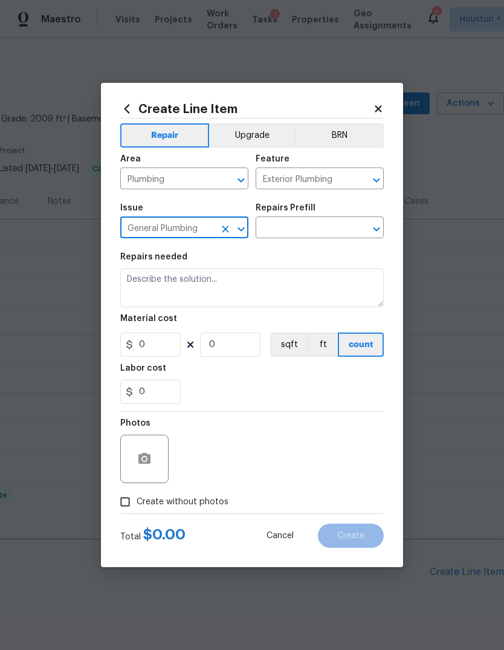
click at [309, 225] on input "text" at bounding box center [303, 228] width 94 height 19
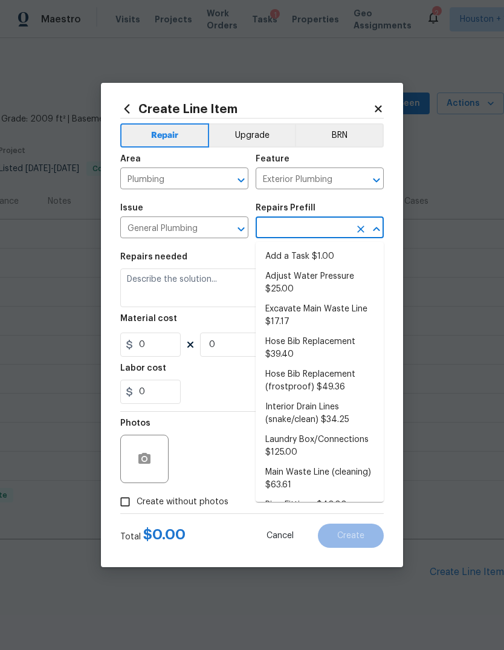
click at [331, 259] on li "Add a Task $1.00" at bounding box center [320, 257] width 128 height 20
type input "Add a Task $1.00"
type input "Plumbing"
type textarea "HPM to detail"
type input "1"
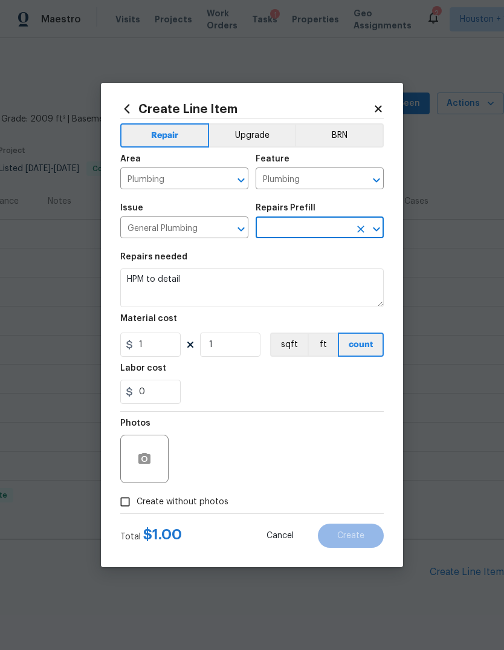
type input "Add a Task $1.00"
type input "1"
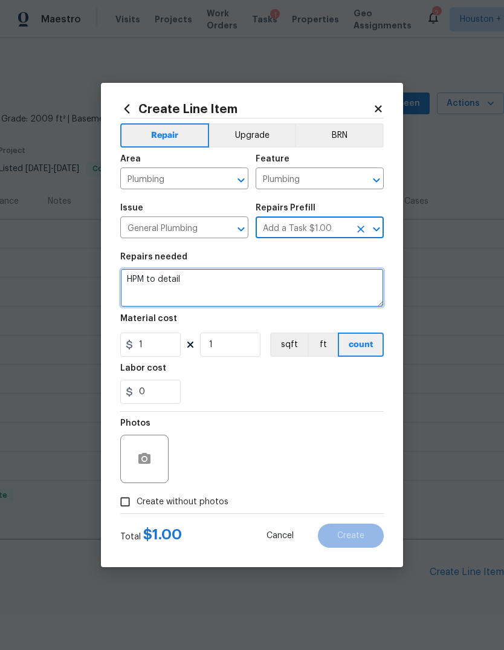
click at [291, 291] on textarea "HPM to detail" at bounding box center [252, 287] width 264 height 39
click at [308, 292] on textarea "HPM to detail" at bounding box center [252, 287] width 264 height 39
click at [307, 292] on textarea "HPM to detail" at bounding box center [252, 287] width 264 height 39
click at [314, 296] on textarea "HPM to detail" at bounding box center [252, 287] width 264 height 39
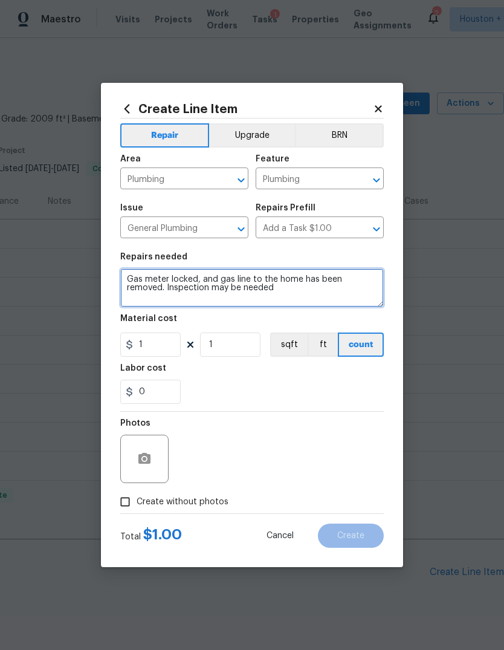
click at [152, 284] on textarea "Gas meter locked, and gas line to the home has been removed. Inspection may be …" at bounding box center [252, 287] width 264 height 39
click at [167, 290] on textarea "Gas meter locked, and gas line to the home has been removed. Inspection may be …" at bounding box center [252, 287] width 264 height 39
type textarea "Gas meter locked, and gas line to the home has been removed. Inspection/meter m…"
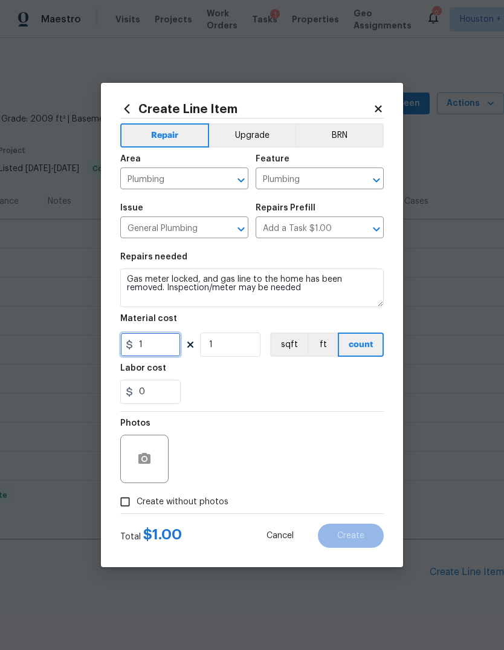
click at [159, 356] on input "1" at bounding box center [150, 344] width 60 height 24
click at [157, 341] on input "300" at bounding box center [150, 344] width 60 height 24
type input "200"
click at [142, 464] on icon "button" at bounding box center [144, 458] width 12 height 11
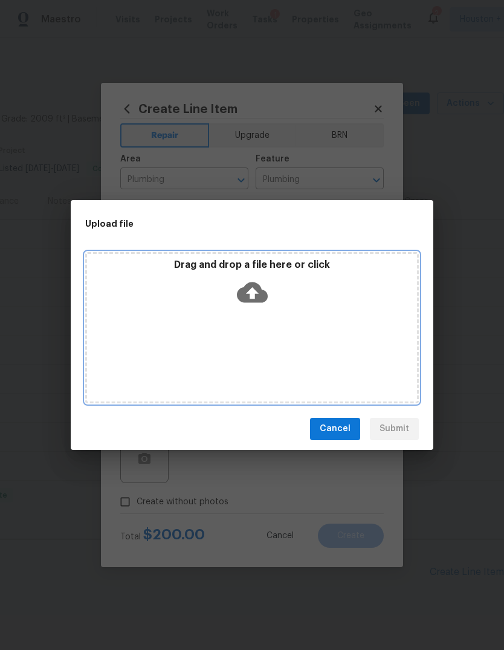
click at [343, 345] on div "Drag and drop a file here or click" at bounding box center [252, 327] width 334 height 151
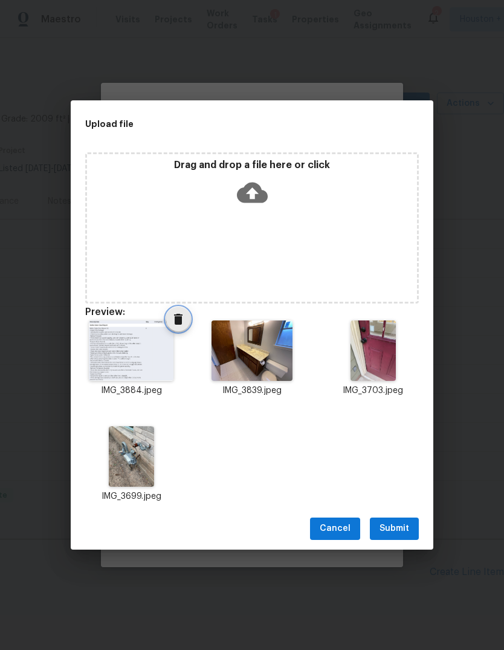
click at [181, 323] on icon "Delete" at bounding box center [178, 319] width 8 height 11
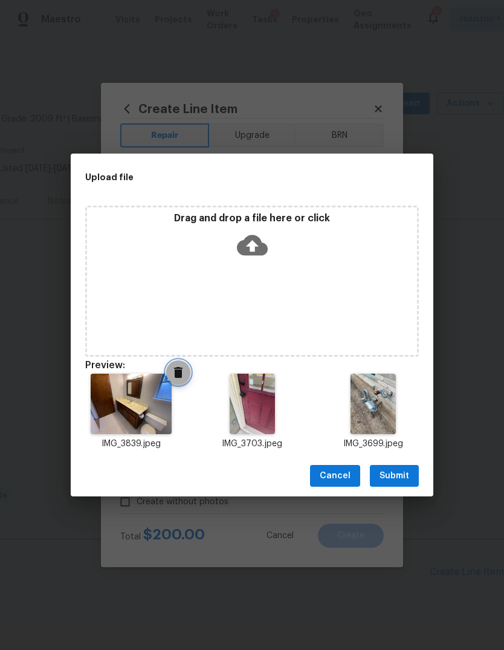
click at [182, 368] on icon "Delete" at bounding box center [178, 372] width 8 height 11
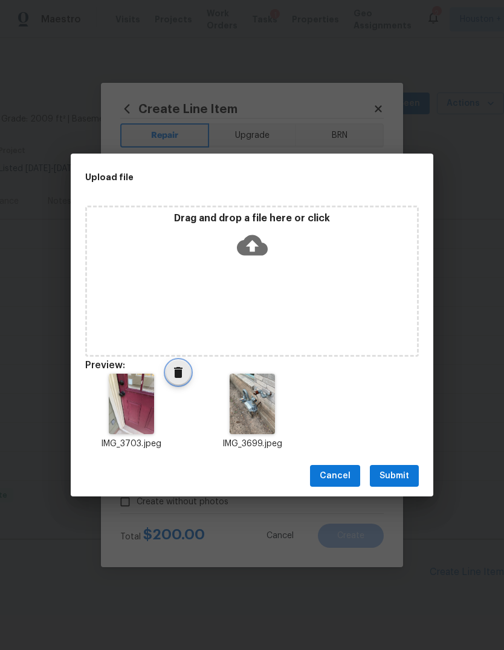
click at [173, 375] on icon "Delete" at bounding box center [178, 372] width 15 height 15
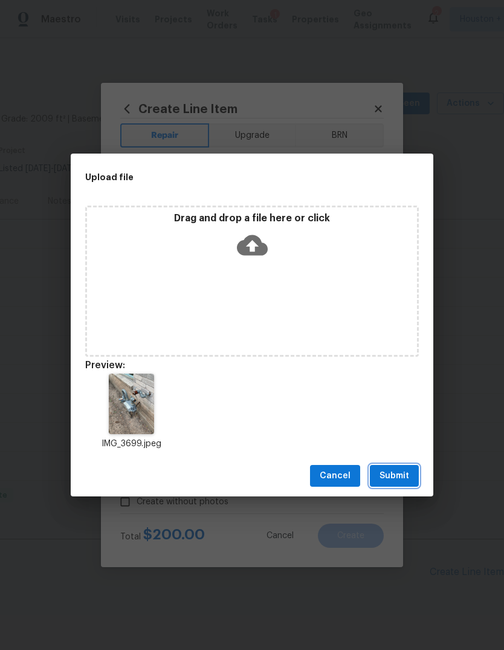
click at [416, 484] on button "Submit" at bounding box center [394, 476] width 49 height 22
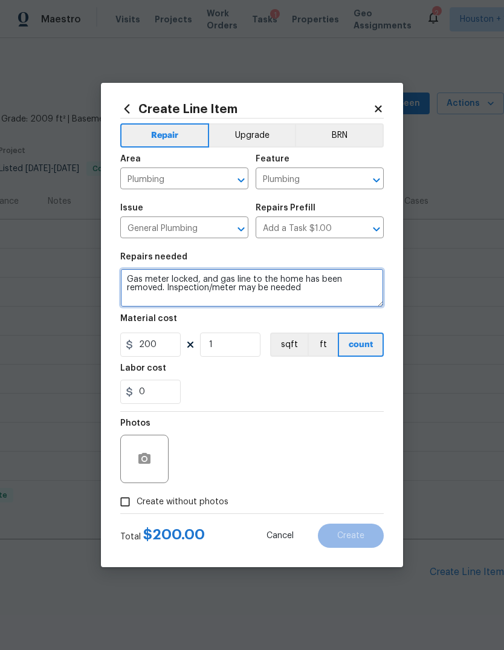
click at [349, 284] on textarea "Gas meter locked, and gas line to the home has been removed. Inspection/meter m…" at bounding box center [252, 287] width 264 height 39
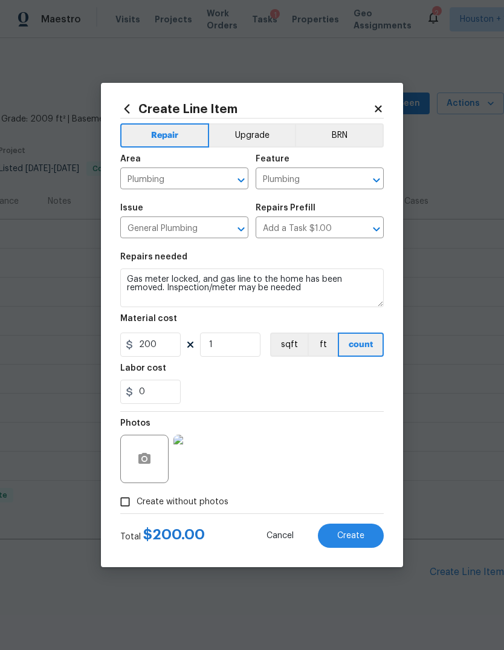
click at [354, 548] on button "Create" at bounding box center [351, 535] width 66 height 24
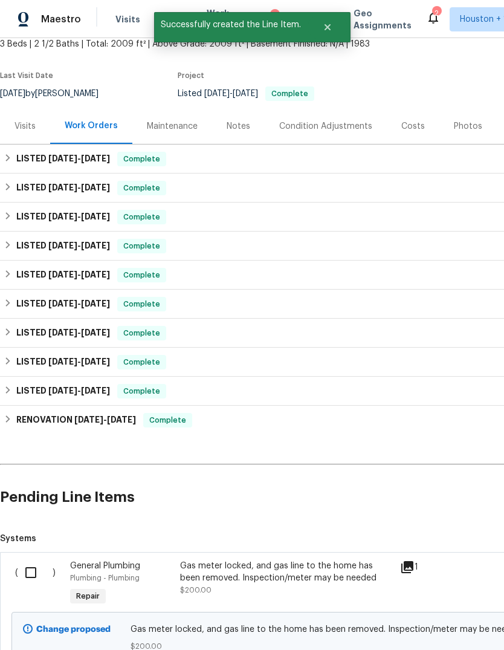
scroll to position [74, 0]
click at [34, 572] on input "checkbox" at bounding box center [35, 572] width 34 height 25
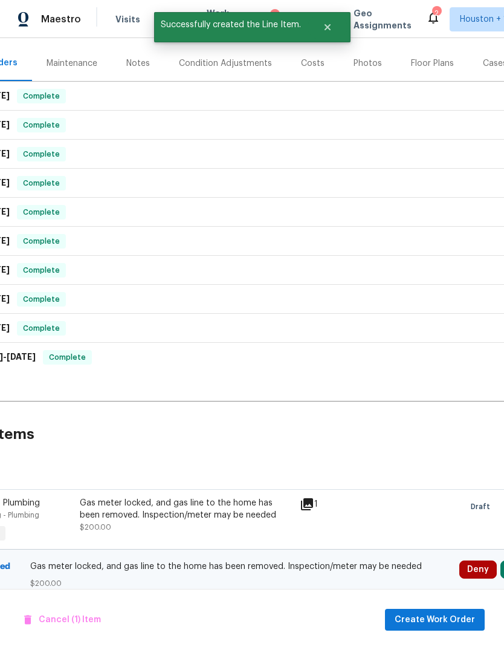
scroll to position [137, 118]
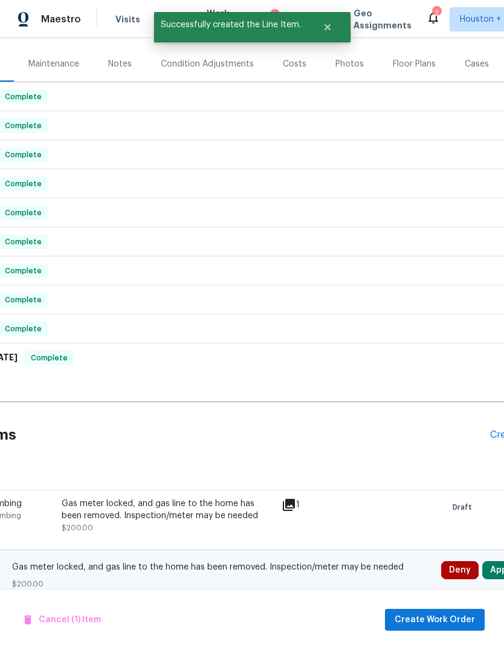
click at [491, 568] on button "Approve" at bounding box center [508, 570] width 52 height 18
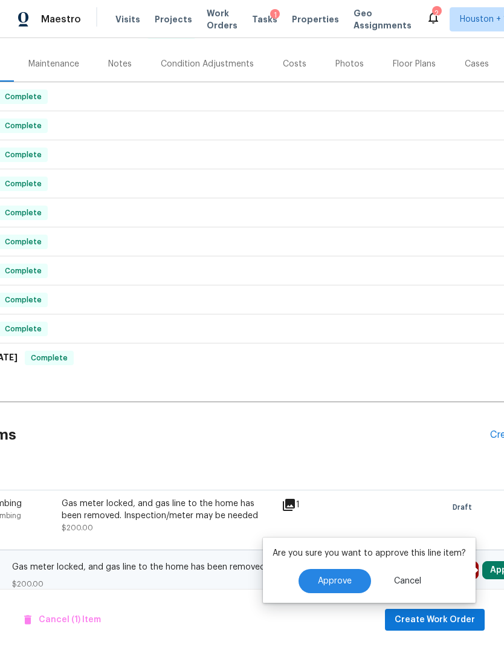
click at [332, 577] on span "Approve" at bounding box center [335, 581] width 34 height 9
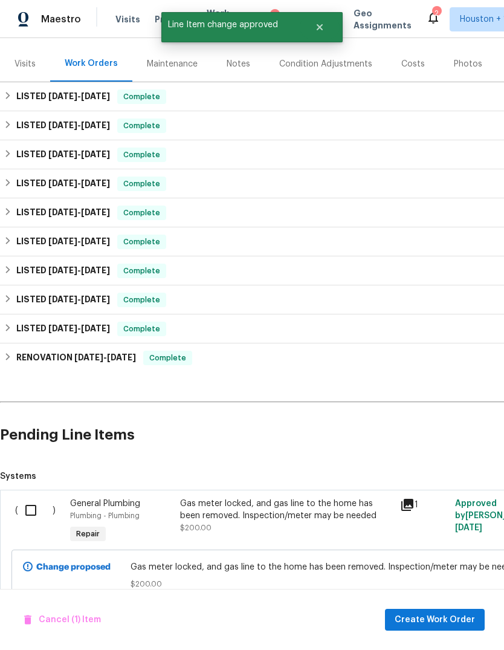
scroll to position [137, 0]
click at [42, 520] on input "checkbox" at bounding box center [35, 509] width 34 height 25
checkbox input "true"
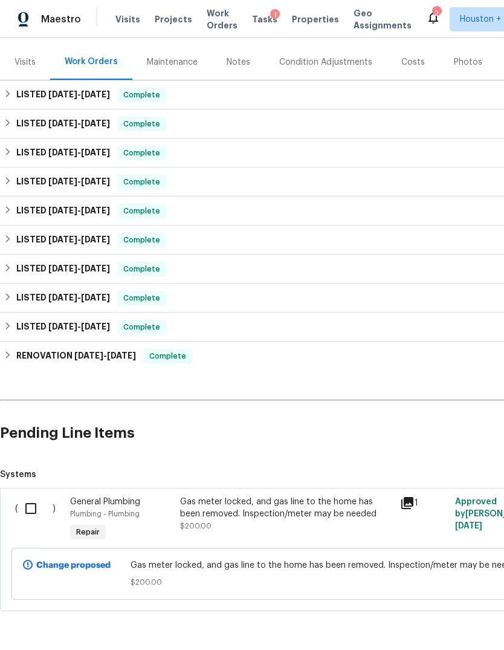
scroll to position [137, 0]
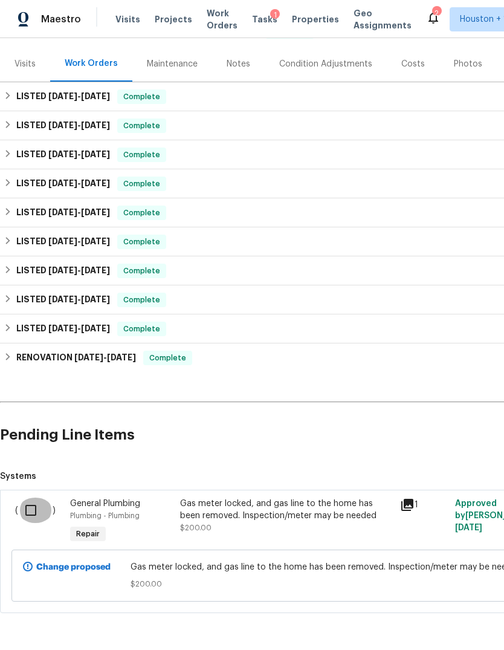
click at [28, 509] on input "checkbox" at bounding box center [35, 509] width 34 height 25
checkbox input "true"
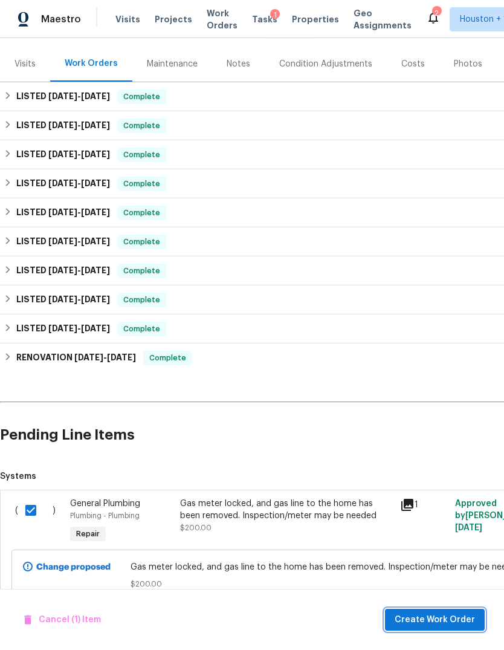
click at [468, 615] on span "Create Work Order" at bounding box center [435, 619] width 80 height 15
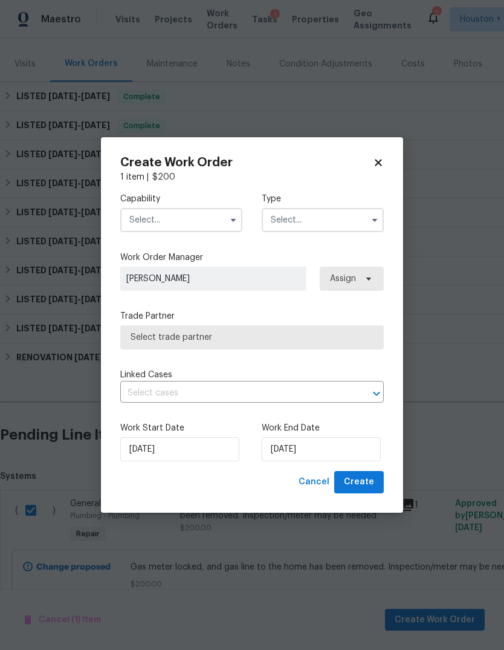
click at [213, 224] on input "text" at bounding box center [181, 220] width 122 height 24
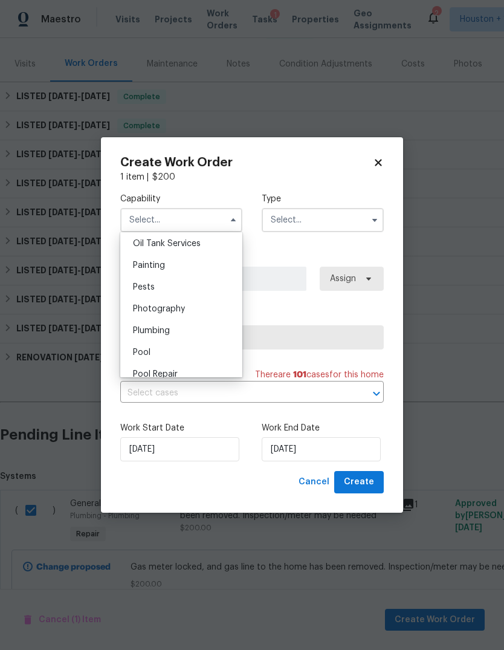
scroll to position [995, 0]
click at [210, 332] on div "Plumbing" at bounding box center [181, 331] width 116 height 22
type input "Plumbing"
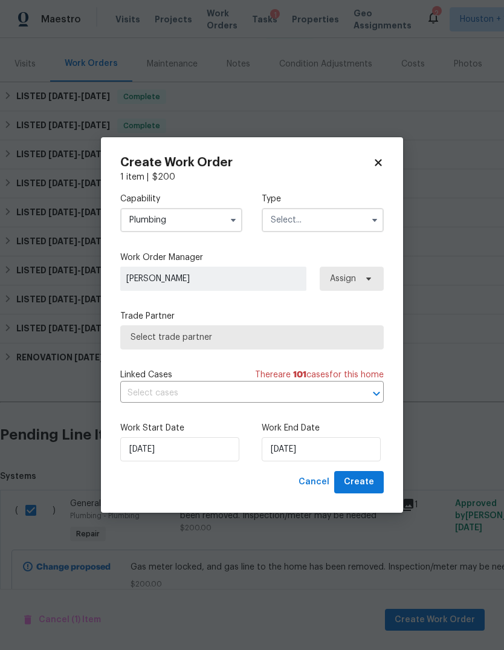
click at [346, 216] on input "text" at bounding box center [323, 220] width 122 height 24
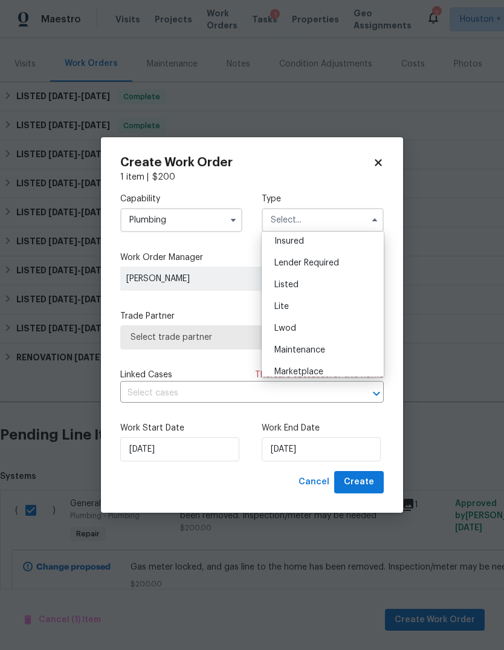
scroll to position [92, 0]
click at [346, 283] on div "Listed" at bounding box center [323, 284] width 116 height 22
type input "Listed"
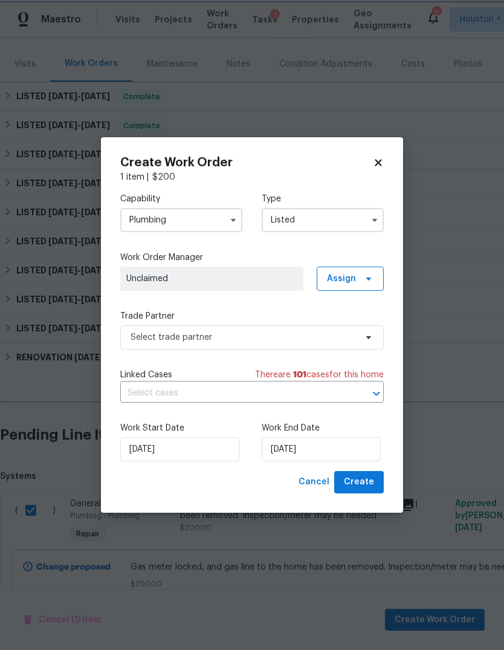
scroll to position [0, 0]
click at [367, 284] on span "Assign" at bounding box center [350, 279] width 67 height 24
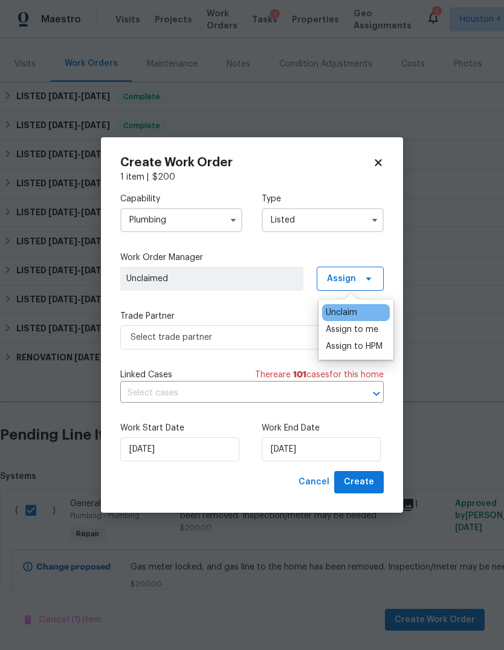
click at [365, 332] on div "Assign to me" at bounding box center [352, 329] width 53 height 12
click at [351, 334] on div "Assign to me" at bounding box center [352, 329] width 53 height 12
click at [356, 332] on div "Assign to me" at bounding box center [352, 329] width 53 height 12
click at [256, 322] on div "Trade Partner Select trade partner" at bounding box center [252, 329] width 264 height 39
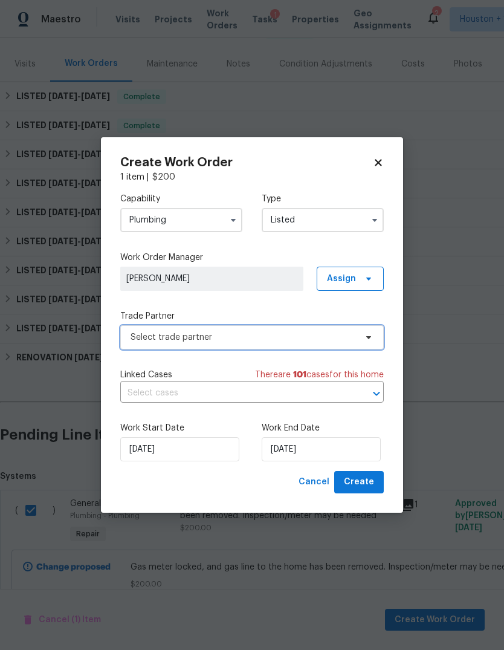
click at [310, 343] on span "Select trade partner" at bounding box center [252, 337] width 264 height 24
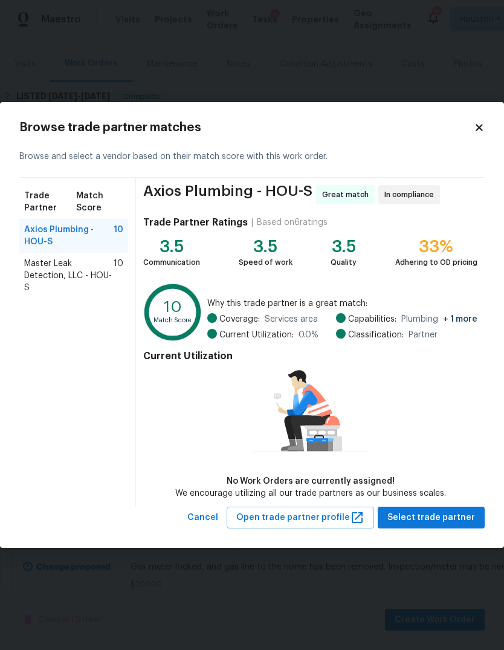
click at [50, 271] on span "Master Leak Detection, LLC - HOU-S" at bounding box center [68, 275] width 89 height 36
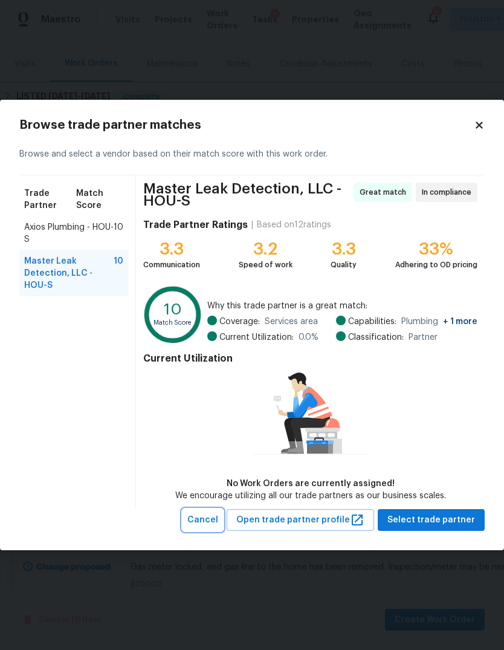
click at [215, 519] on span "Cancel" at bounding box center [202, 520] width 31 height 15
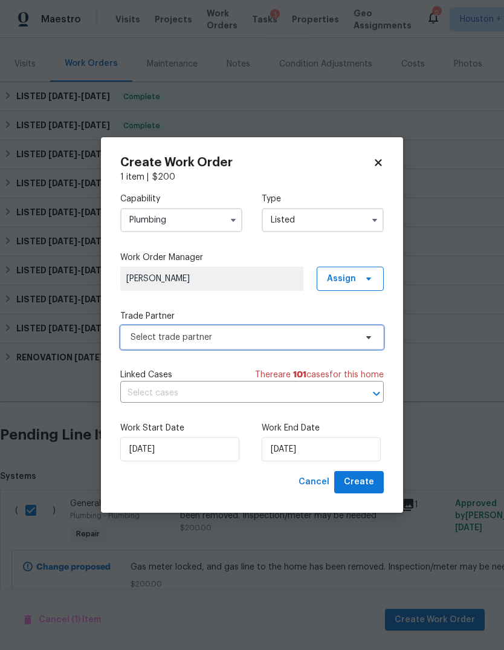
click at [281, 335] on span "Select trade partner" at bounding box center [243, 337] width 225 height 12
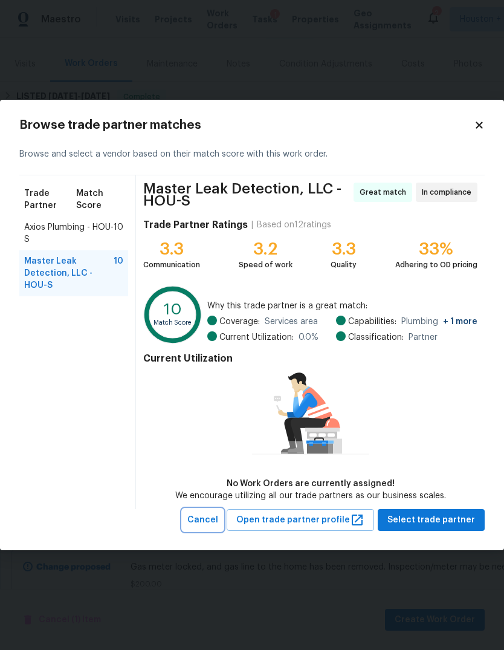
click at [218, 523] on span "Cancel" at bounding box center [202, 520] width 31 height 15
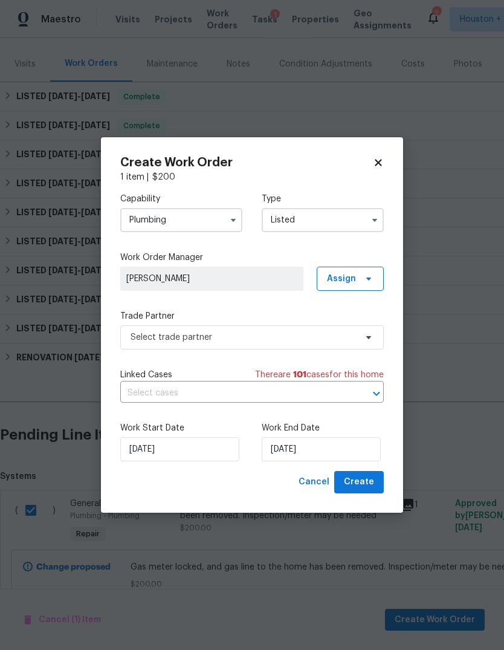
click at [201, 230] on input "Plumbing" at bounding box center [181, 220] width 122 height 24
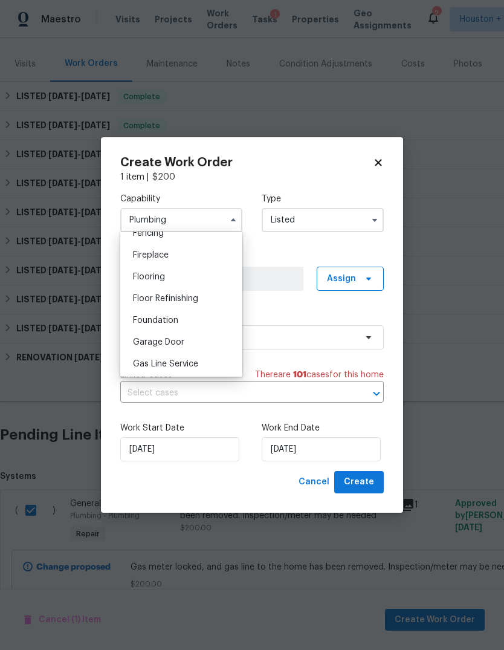
scroll to position [441, 0]
click at [198, 323] on div "Foundation" at bounding box center [181, 317] width 116 height 22
type input "Foundation"
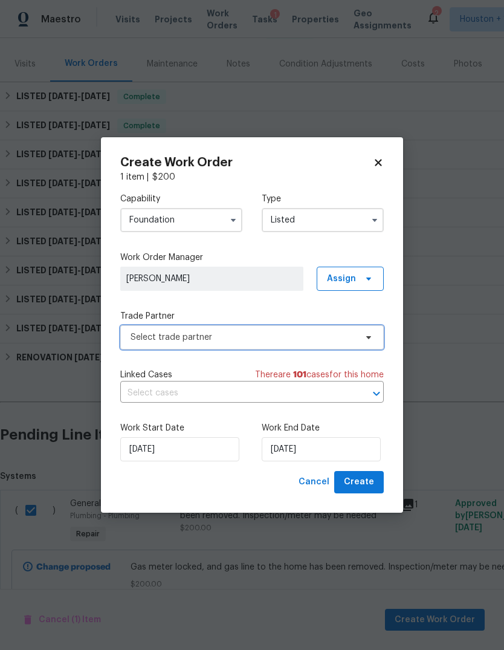
click at [257, 332] on span "Select trade partner" at bounding box center [243, 337] width 225 height 12
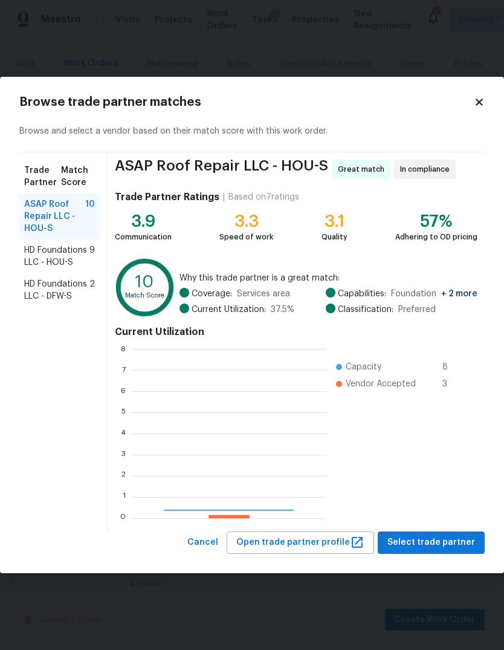
scroll to position [169, 195]
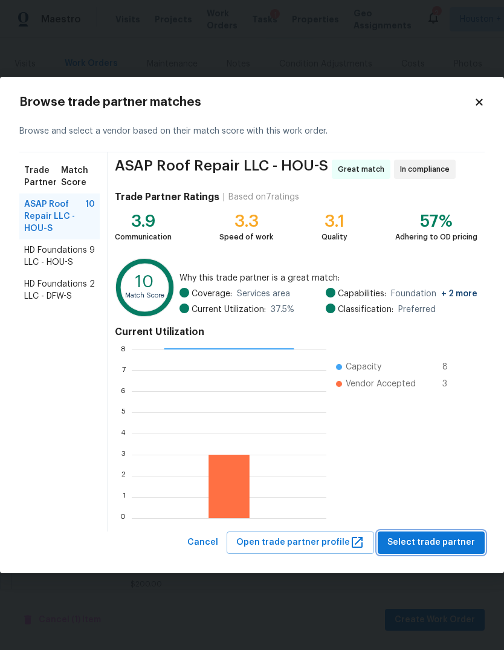
click at [453, 543] on span "Select trade partner" at bounding box center [431, 542] width 88 height 15
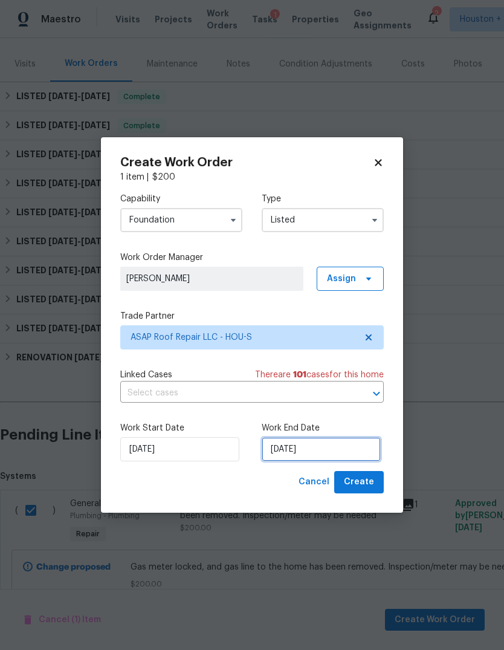
click at [338, 448] on input "[DATE]" at bounding box center [321, 449] width 119 height 24
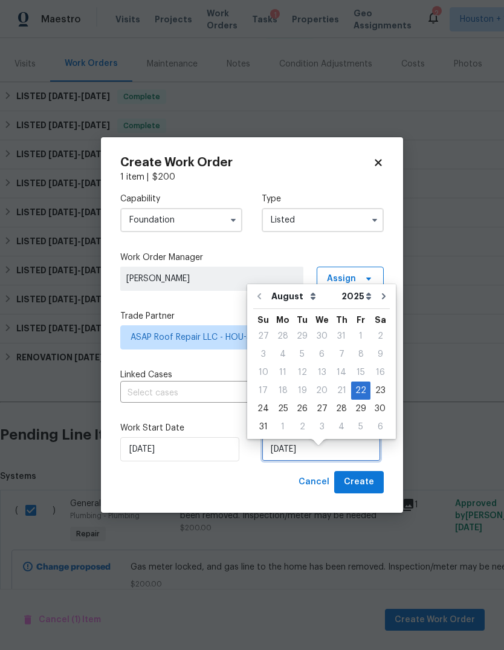
scroll to position [9, 0]
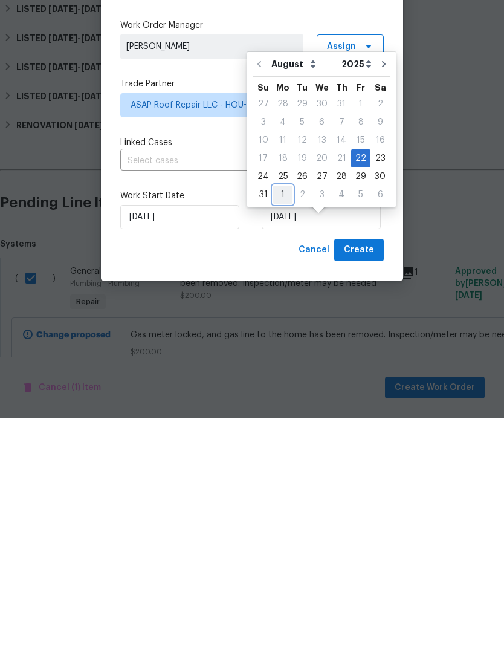
click at [280, 418] on div "1" at bounding box center [282, 426] width 19 height 17
type input "9/1/2025"
select select "8"
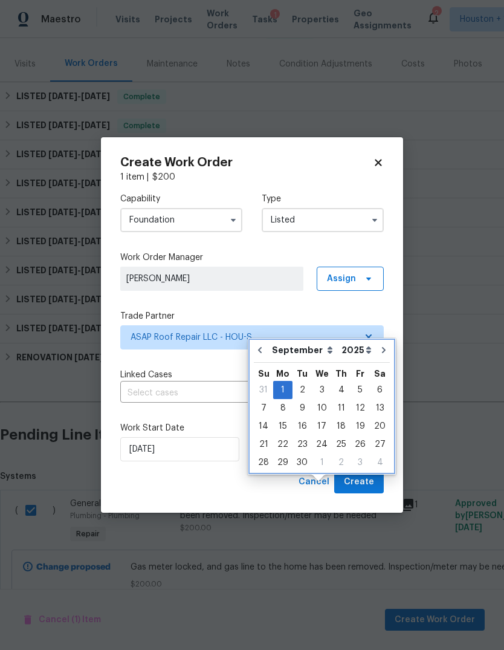
click at [266, 338] on button "Go to previous month" at bounding box center [260, 350] width 18 height 24
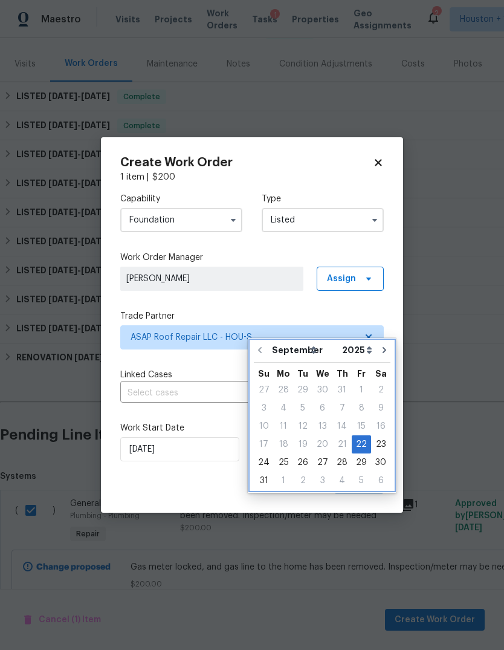
type input "[DATE]"
select select "7"
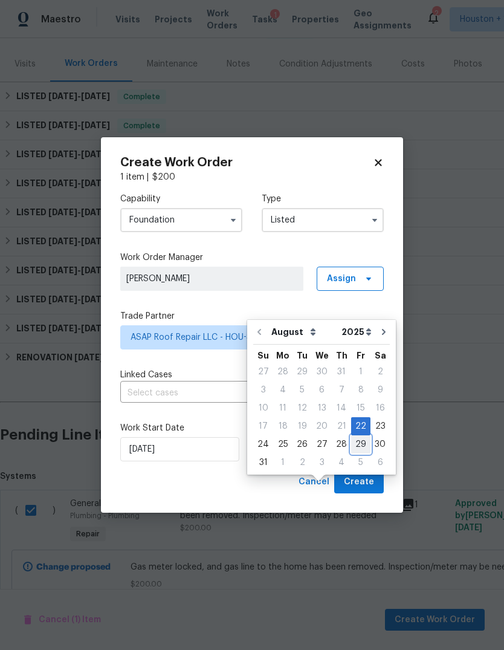
click at [357, 436] on div "29" at bounding box center [360, 444] width 19 height 17
type input "8/29/2025"
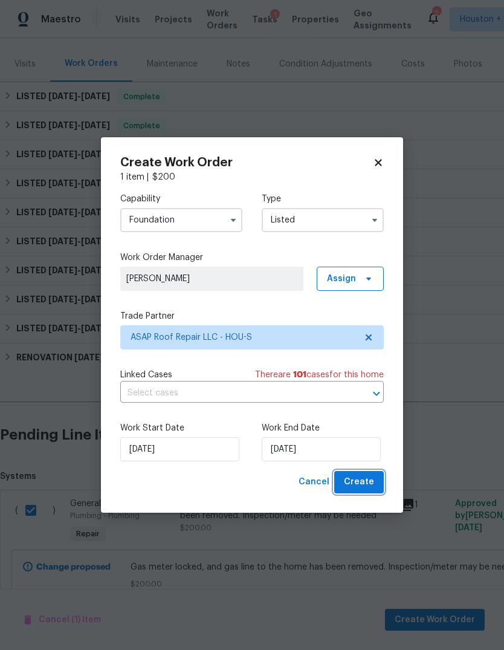
click at [368, 476] on span "Create" at bounding box center [359, 481] width 30 height 15
checkbox input "false"
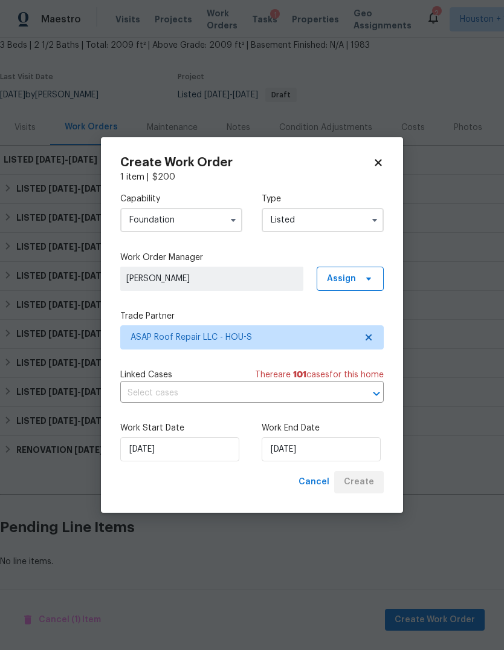
scroll to position [28, 0]
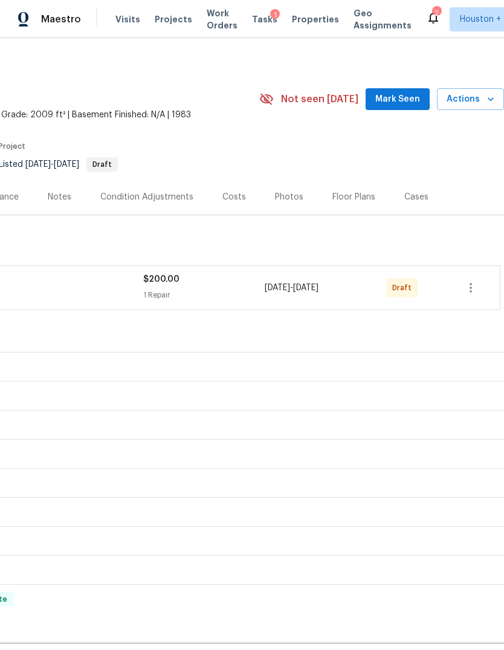
scroll to position [4, 179]
click at [477, 288] on icon "button" at bounding box center [471, 287] width 15 height 15
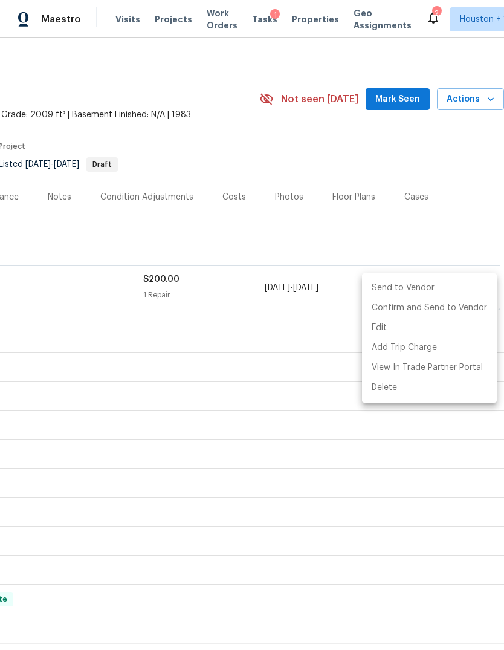
click at [428, 286] on li "Send to Vendor" at bounding box center [429, 288] width 135 height 20
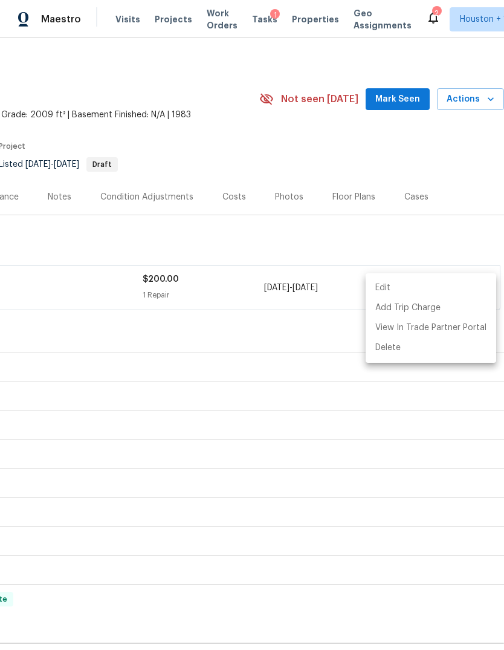
click at [319, 357] on div at bounding box center [252, 325] width 504 height 650
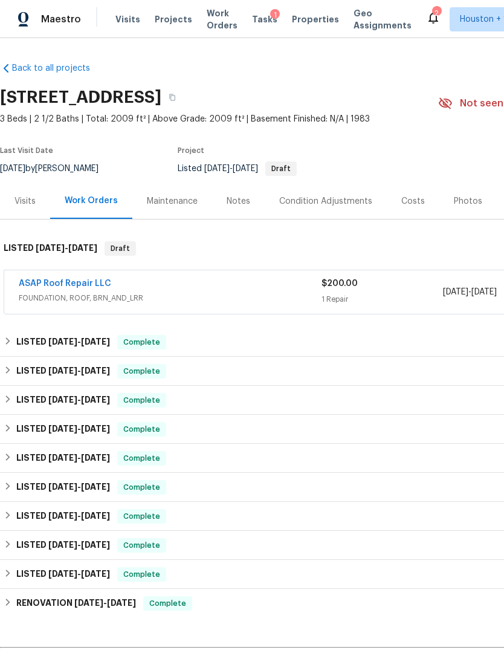
scroll to position [0, -1]
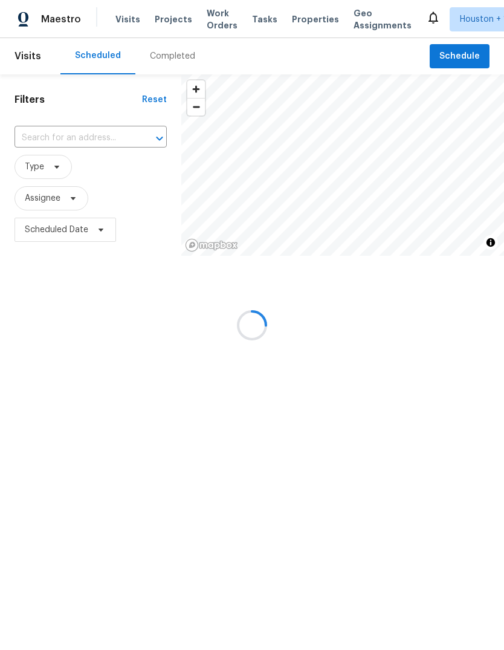
click at [47, 130] on div at bounding box center [252, 325] width 504 height 650
click at [48, 144] on div at bounding box center [252, 325] width 504 height 650
click at [56, 147] on div at bounding box center [252, 325] width 504 height 650
click at [40, 141] on div at bounding box center [252, 325] width 504 height 650
click at [49, 150] on div at bounding box center [252, 325] width 504 height 650
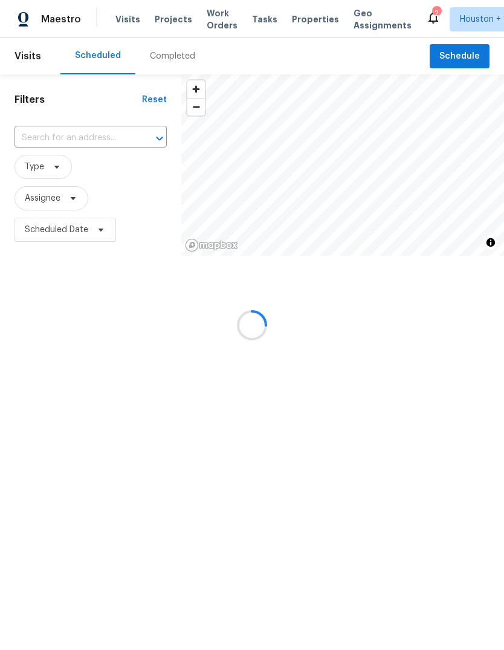
click at [47, 148] on div at bounding box center [252, 325] width 504 height 650
click at [53, 137] on div at bounding box center [252, 325] width 504 height 650
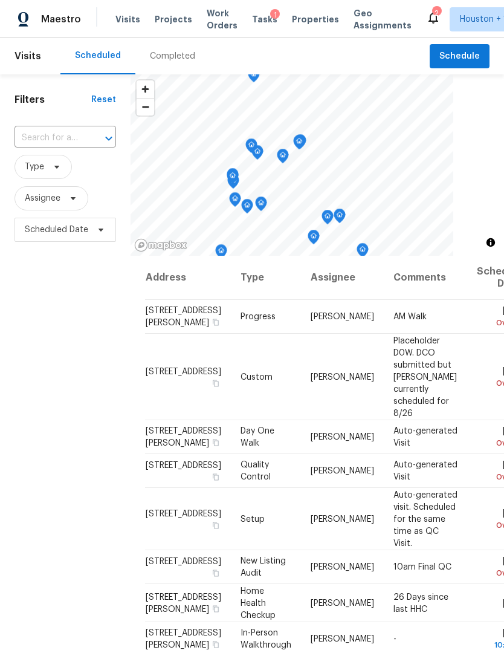
click at [54, 141] on input "text" at bounding box center [49, 138] width 68 height 19
type input "1"
click at [460, 67] on button "Schedule" at bounding box center [460, 56] width 60 height 25
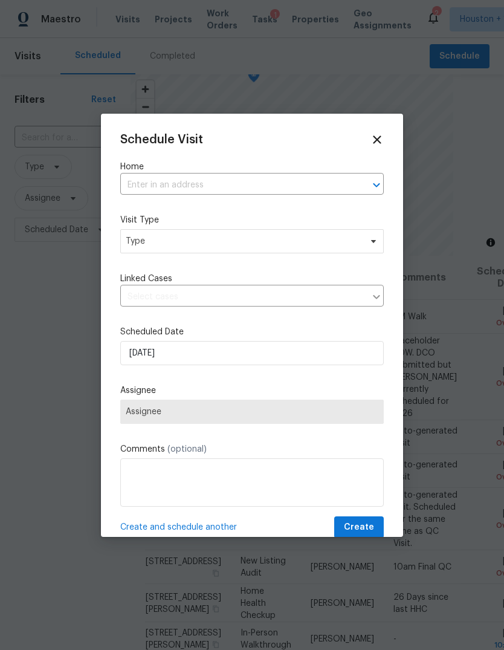
click at [322, 191] on input "text" at bounding box center [235, 185] width 230 height 19
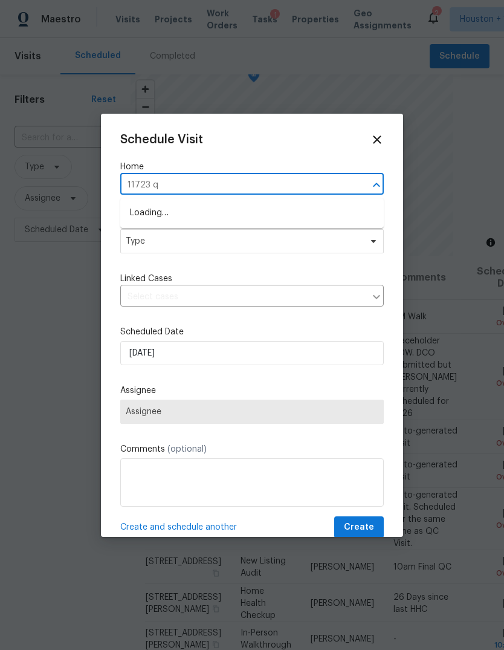
type input "11723 qu"
click at [147, 207] on li "[STREET_ADDRESS]" at bounding box center [252, 213] width 264 height 20
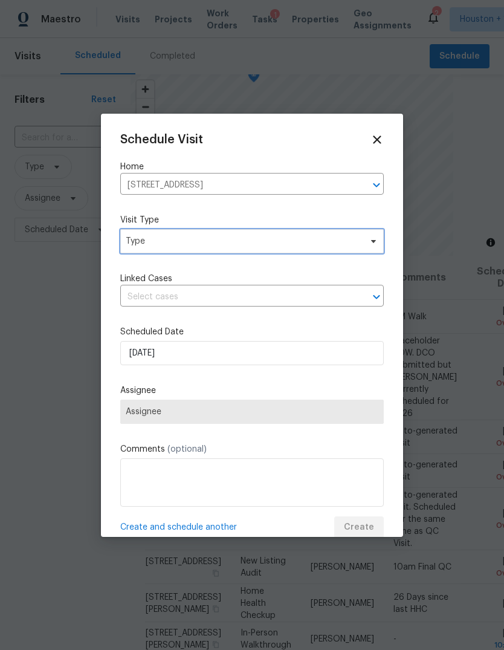
click at [152, 245] on span "Type" at bounding box center [243, 241] width 235 height 12
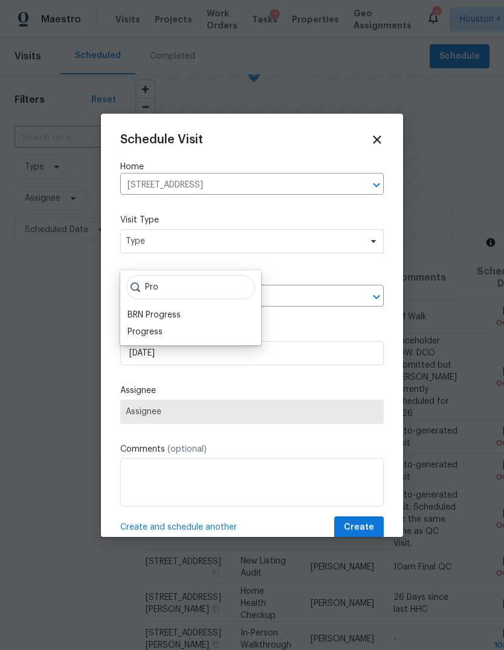
type input "Pro"
click at [149, 334] on div "Progress" at bounding box center [145, 332] width 35 height 12
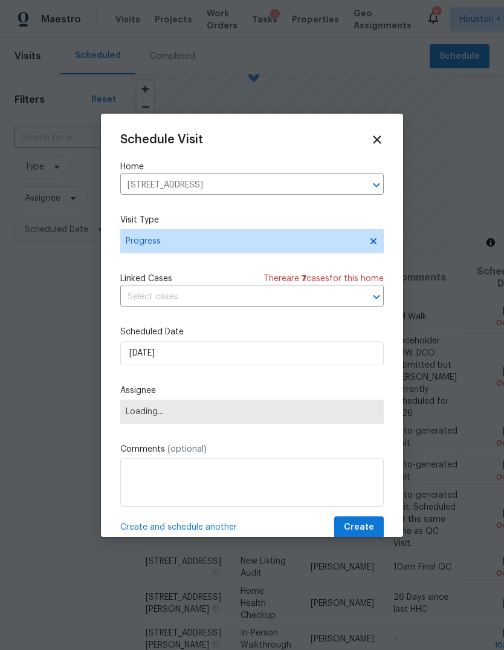
click at [145, 409] on span "Loading..." at bounding box center [252, 412] width 264 height 24
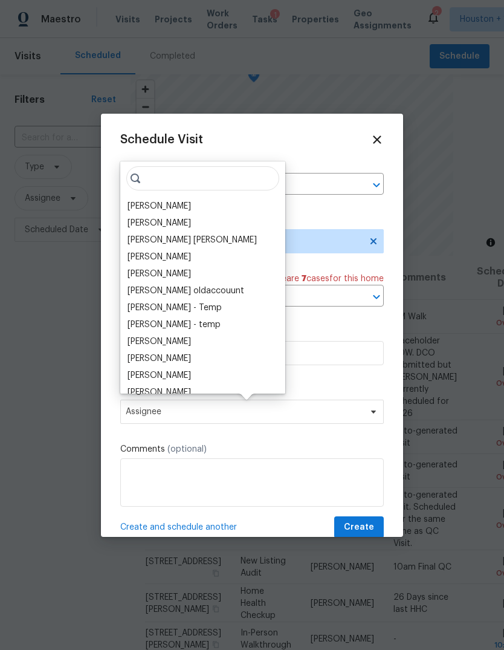
click at [163, 181] on input "search" at bounding box center [202, 178] width 153 height 24
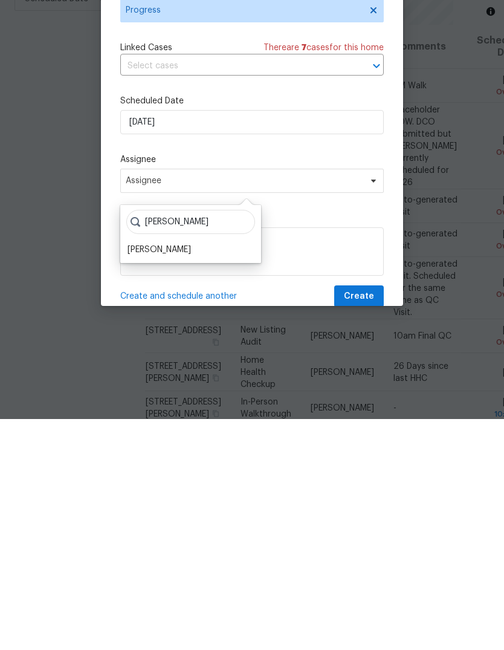
type input "[PERSON_NAME]"
click at [147, 474] on div "[PERSON_NAME]" at bounding box center [159, 480] width 63 height 12
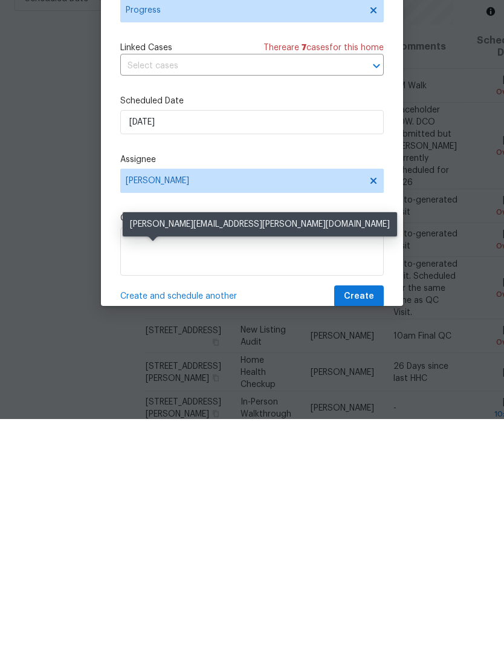
scroll to position [45, 0]
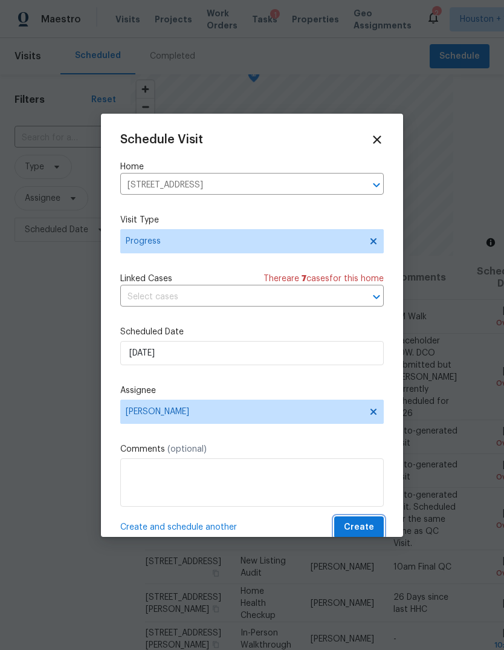
click at [363, 533] on span "Create" at bounding box center [359, 527] width 30 height 15
